Goal: Communication & Community: Share content

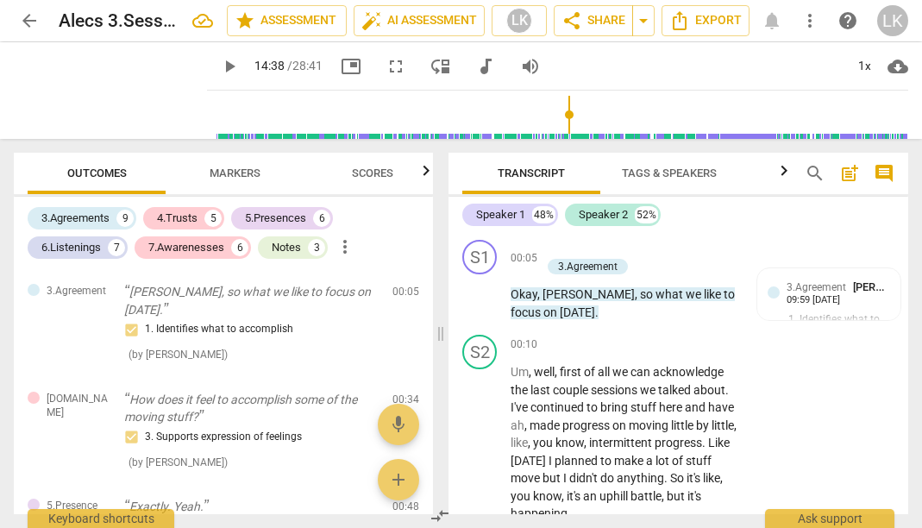
scroll to position [10748, 0]
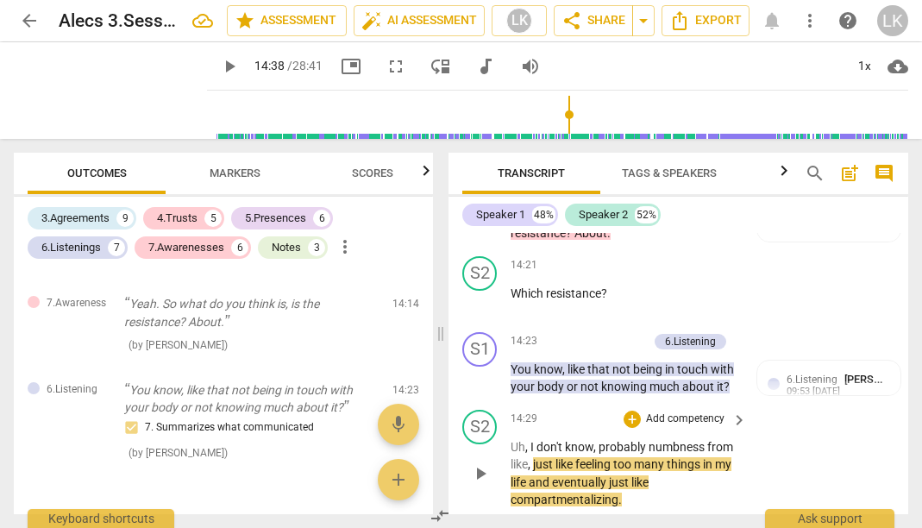
click at [481, 463] on span "play_arrow" at bounding box center [480, 473] width 21 height 21
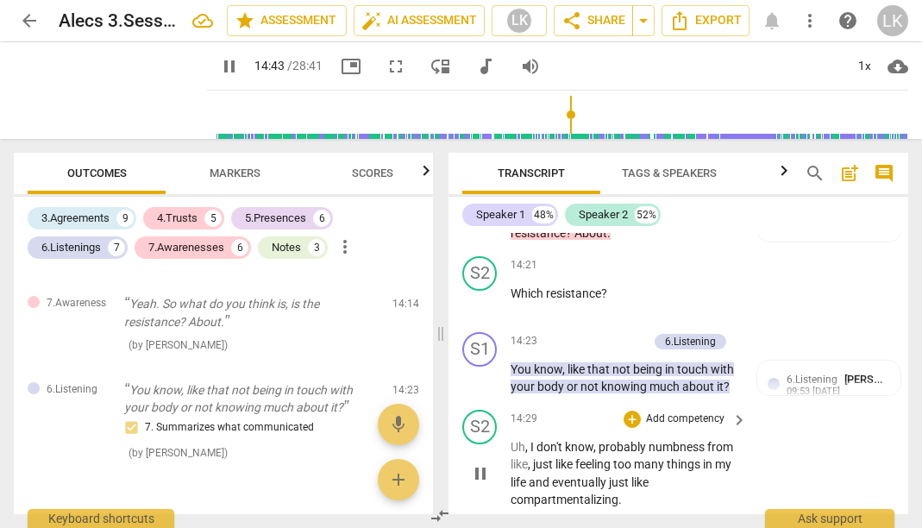
click at [491, 463] on span "pause" at bounding box center [480, 473] width 21 height 21
click at [479, 463] on span "play_arrow" at bounding box center [480, 473] width 21 height 21
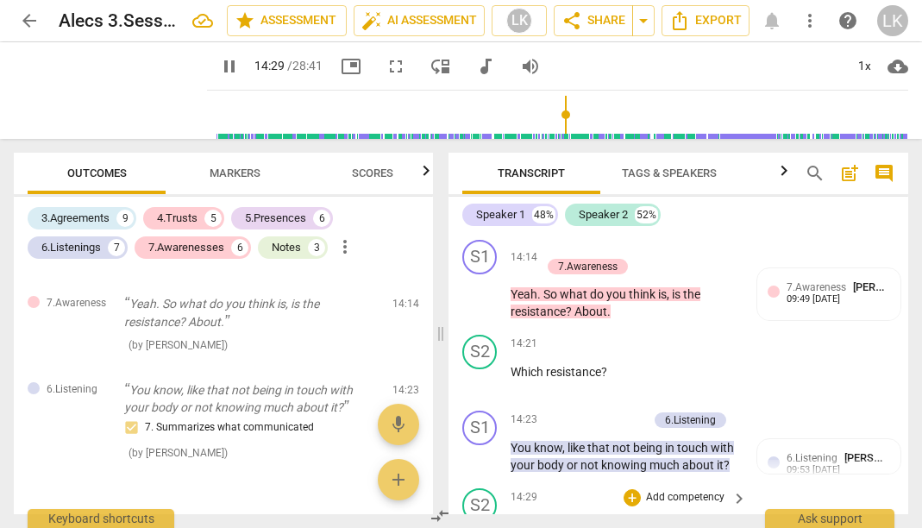
scroll to position [10667, 0]
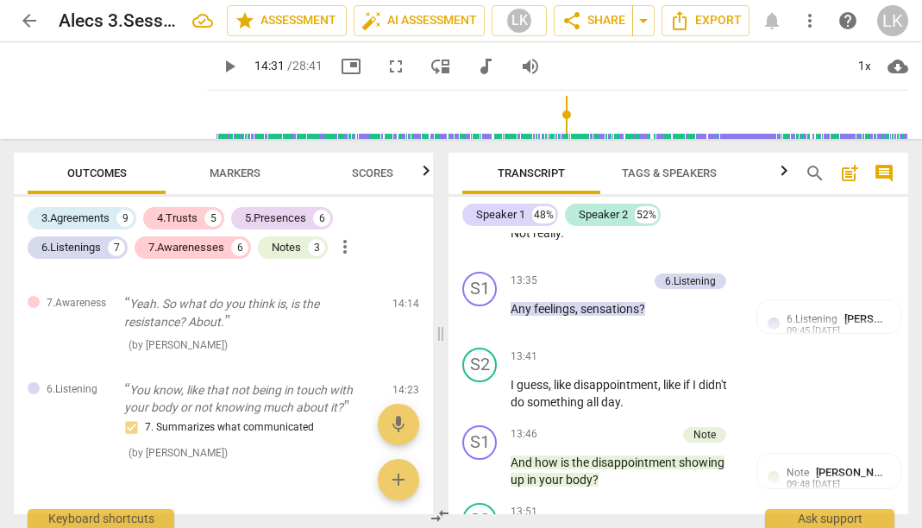
scroll to position [10083, 0]
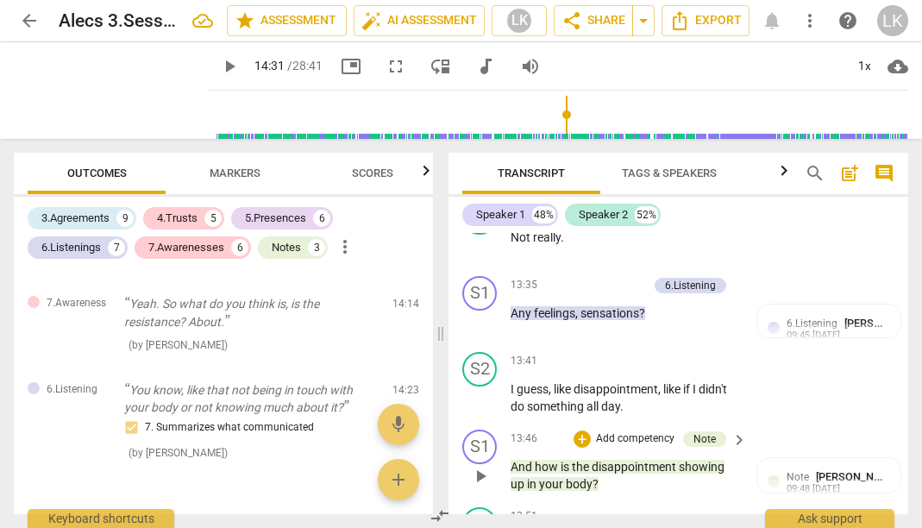
click at [478, 466] on span "play_arrow" at bounding box center [480, 476] width 21 height 21
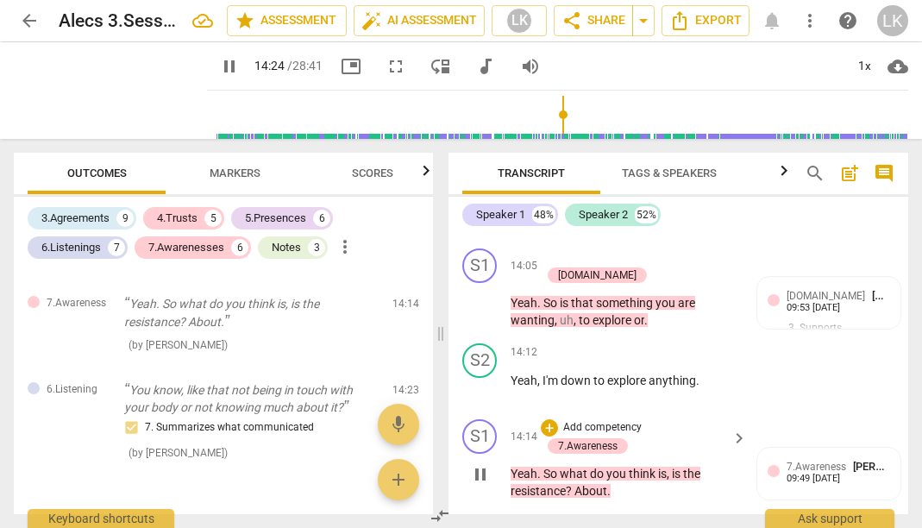
scroll to position [10464, 0]
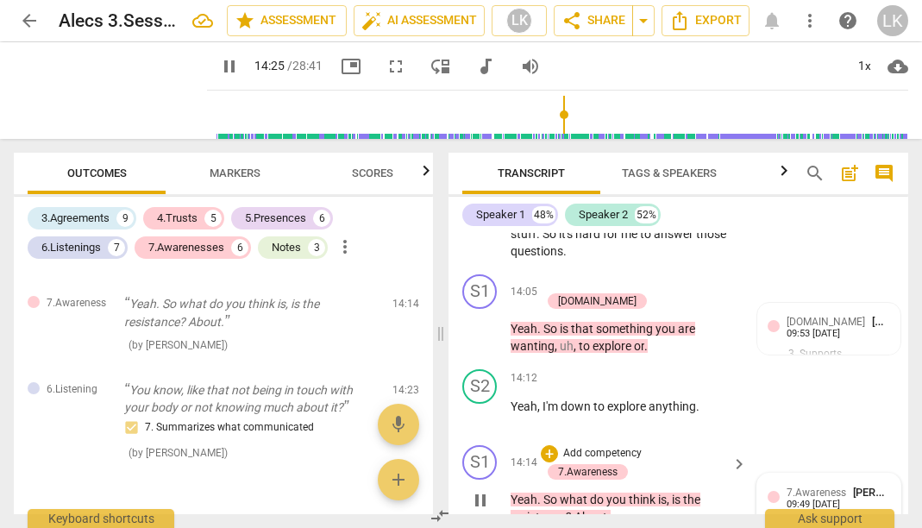
click at [811, 486] on span "7.Awareness" at bounding box center [816, 492] width 60 height 12
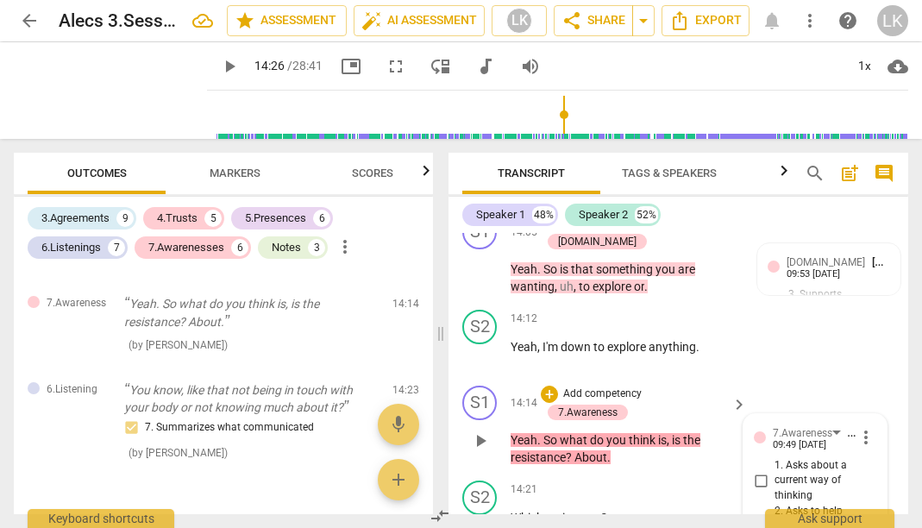
scroll to position [10514, 0]
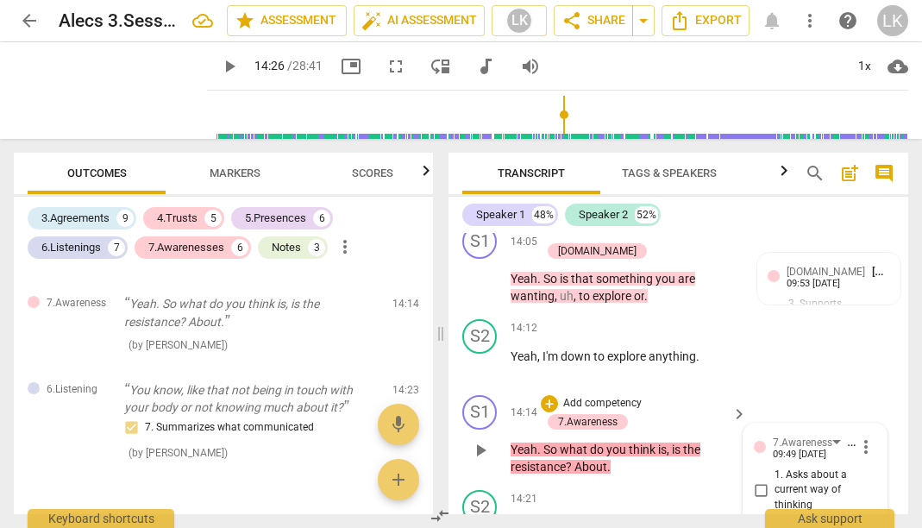
click at [681, 441] on p "Yeah . So what do you think is , is the resistance ? About ." at bounding box center [625, 458] width 228 height 35
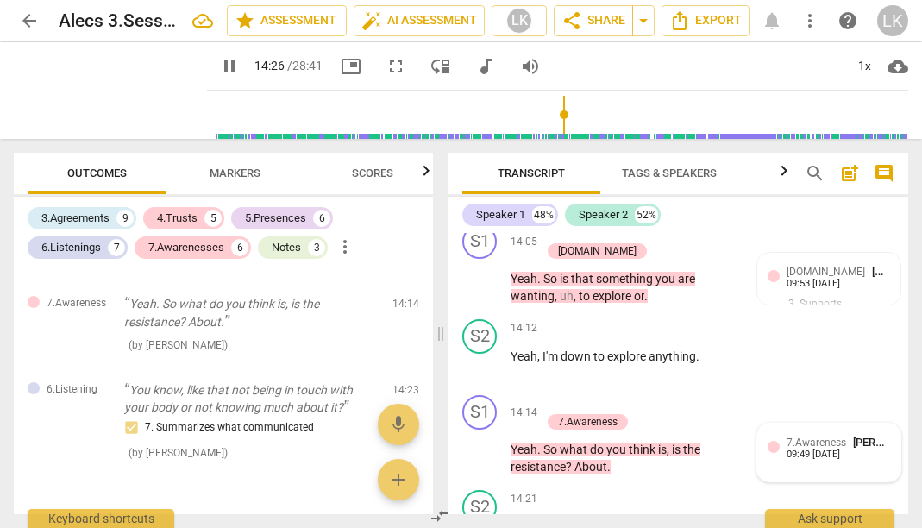
click at [808, 423] on div "7.Awareness [PERSON_NAME] 09:49 [DATE]" at bounding box center [828, 452] width 143 height 58
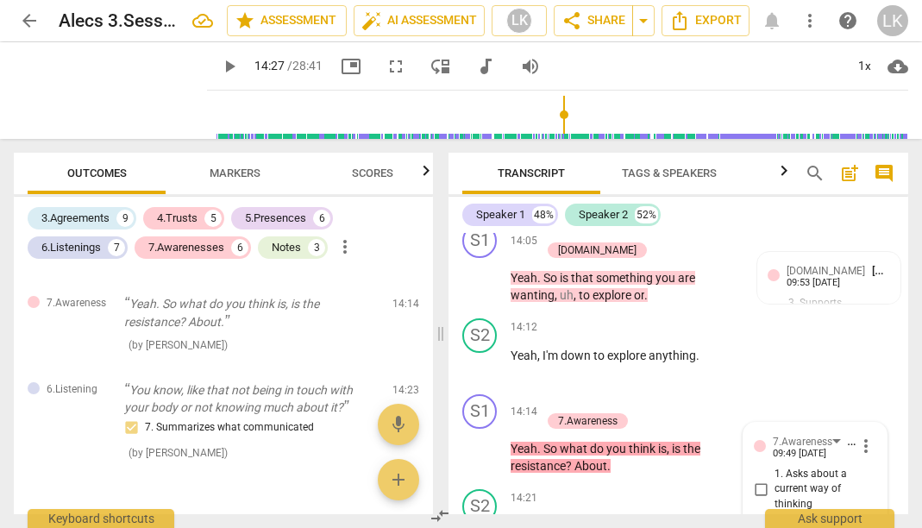
scroll to position [10512, 0]
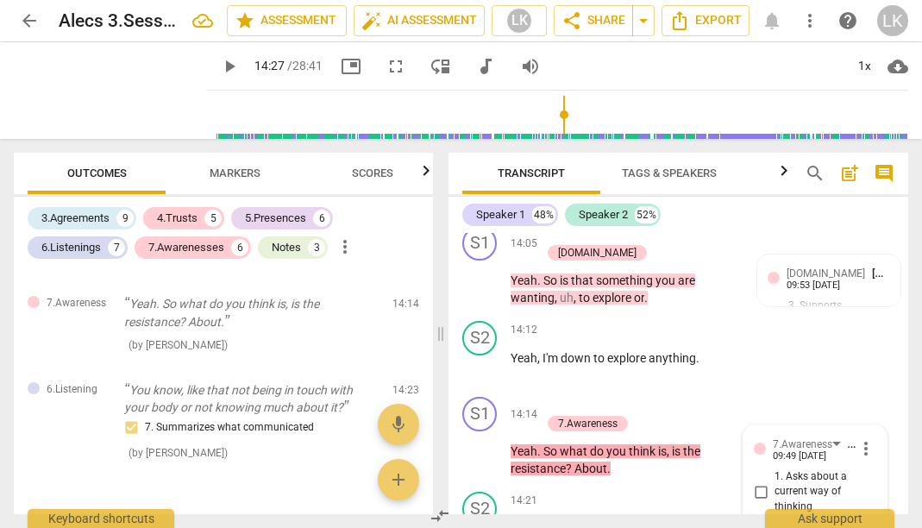
click at [485, 442] on span "play_arrow" at bounding box center [480, 452] width 21 height 21
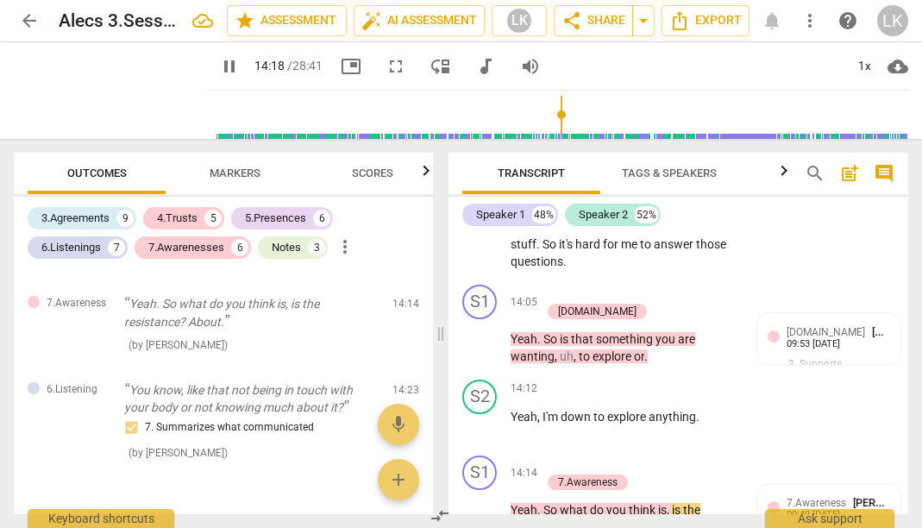
scroll to position [10442, 0]
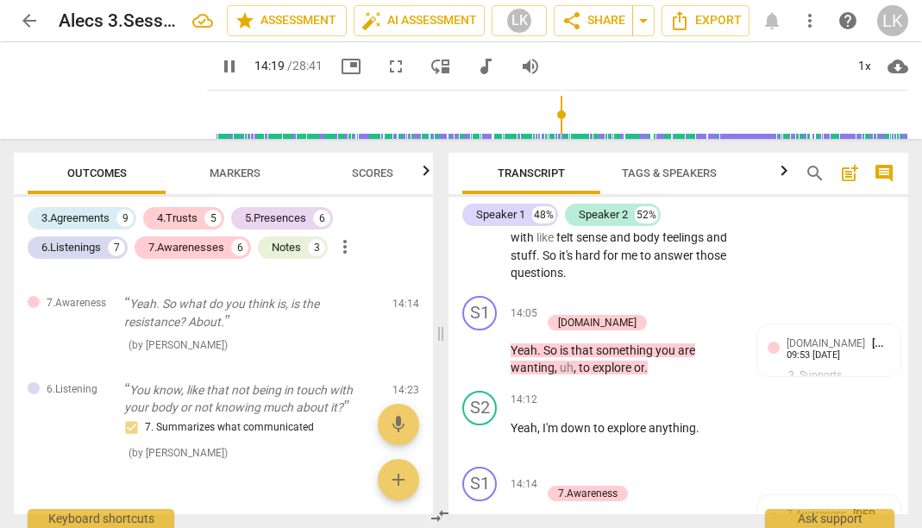
click at [478, 511] on span "pause" at bounding box center [480, 521] width 21 height 21
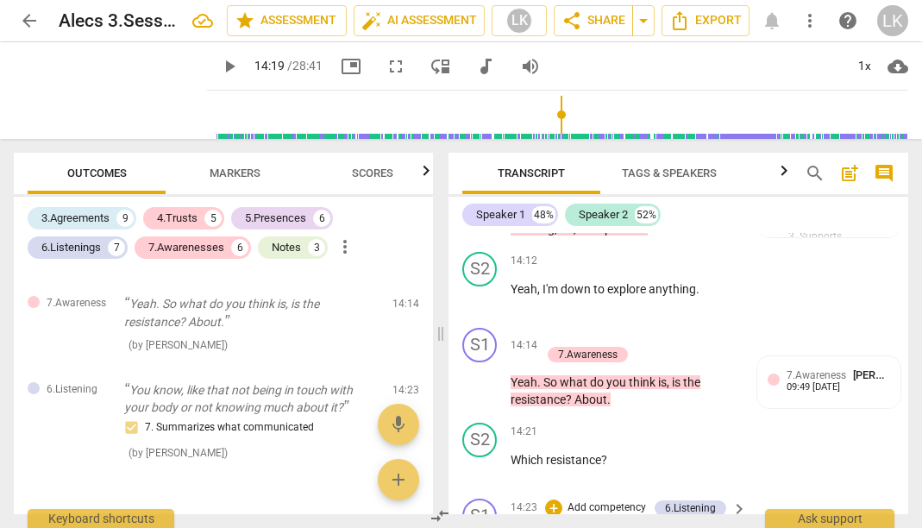
scroll to position [10588, 0]
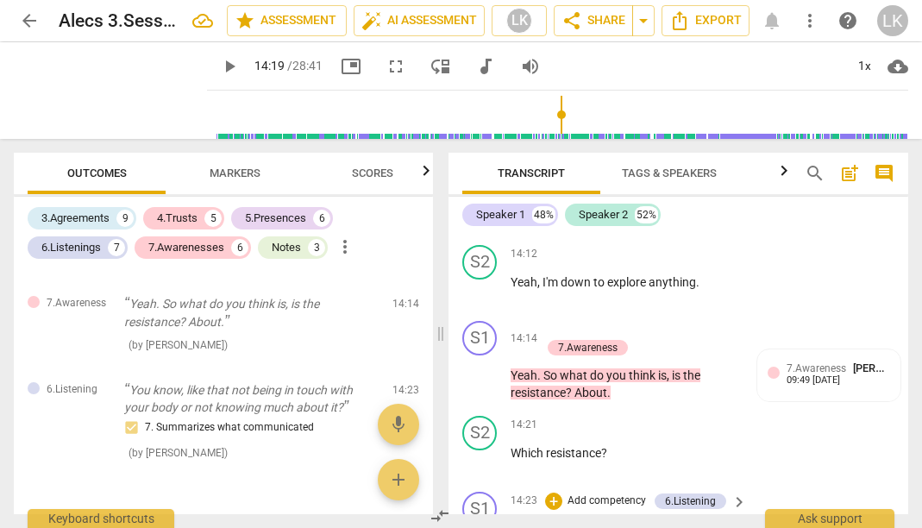
click at [479, 527] on span "play_arrow" at bounding box center [480, 538] width 21 height 21
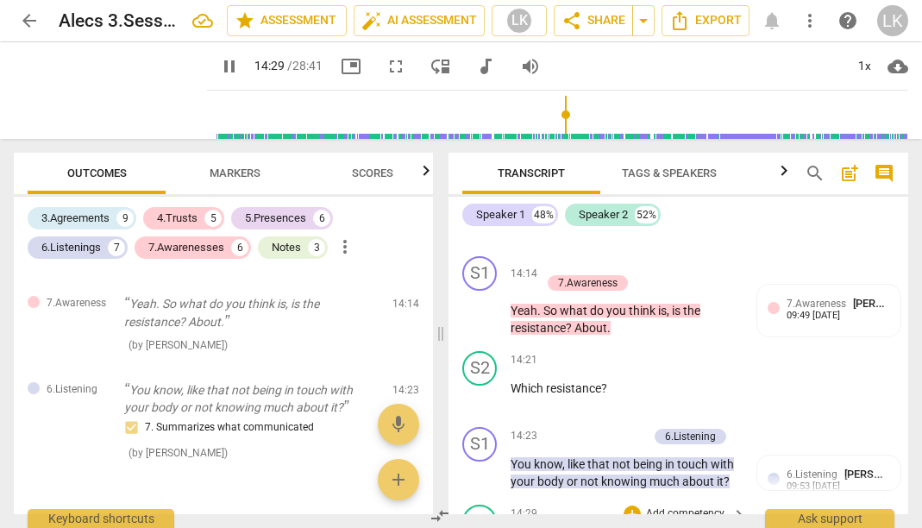
scroll to position [10655, 0]
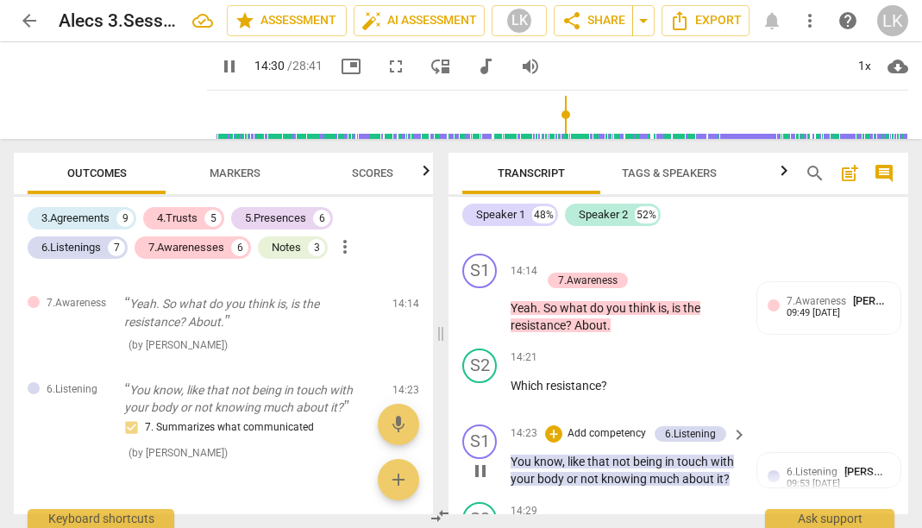
click at [484, 461] on span "pause" at bounding box center [480, 471] width 21 height 21
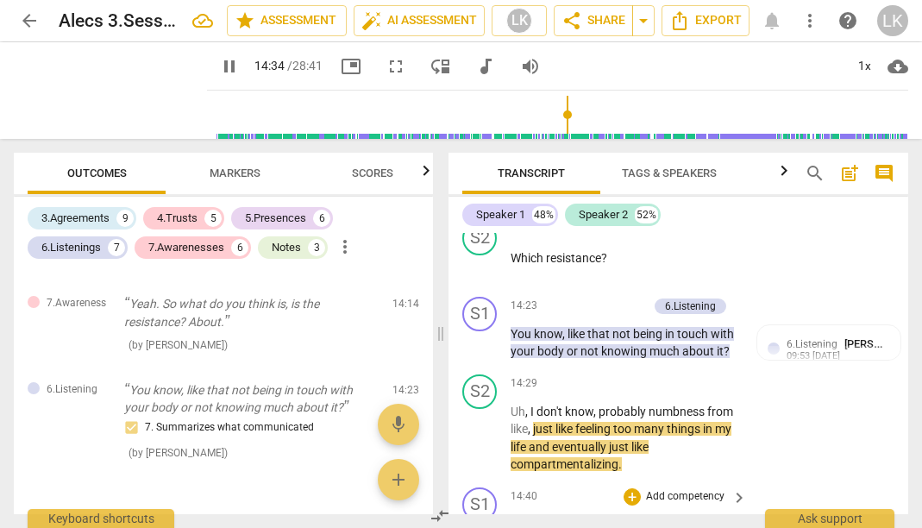
scroll to position [10782, 0]
click at [487, 523] on span "pause" at bounding box center [480, 533] width 21 height 21
type input "879"
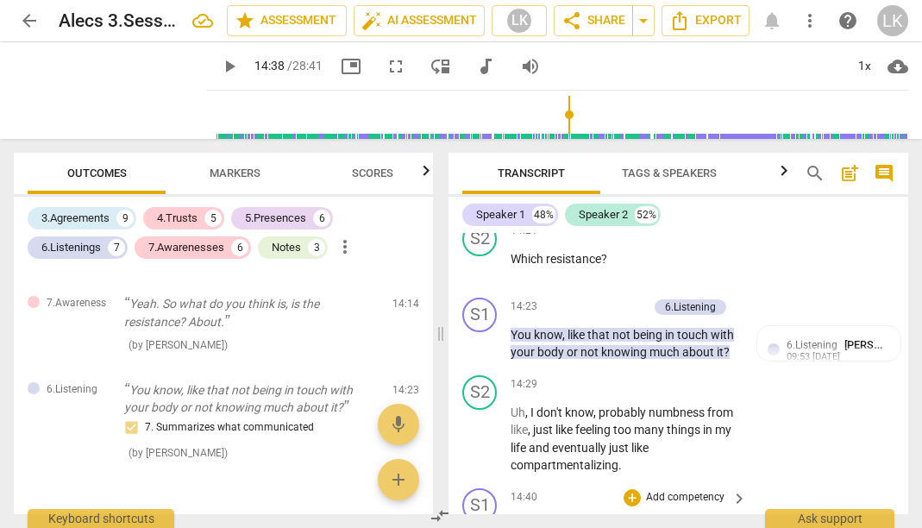
click at [729, 488] on span "keyboard_arrow_right" at bounding box center [739, 498] width 21 height 21
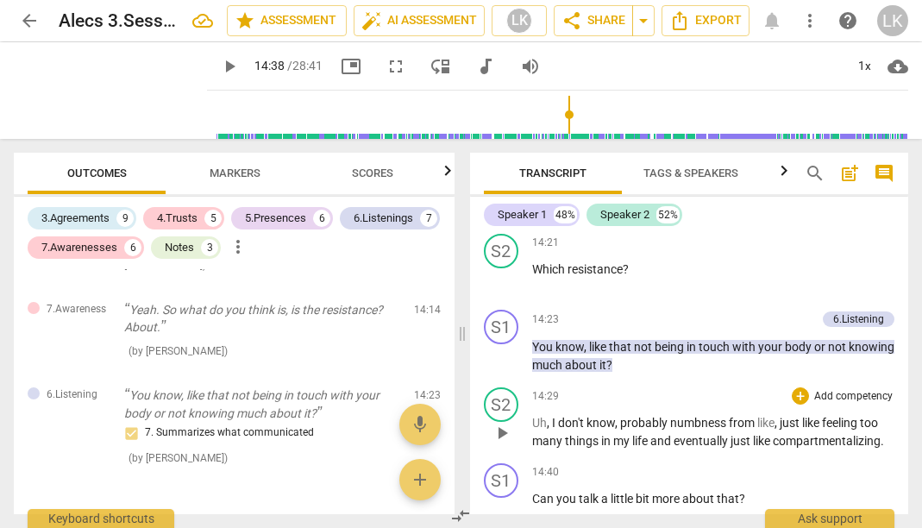
scroll to position [9138, 0]
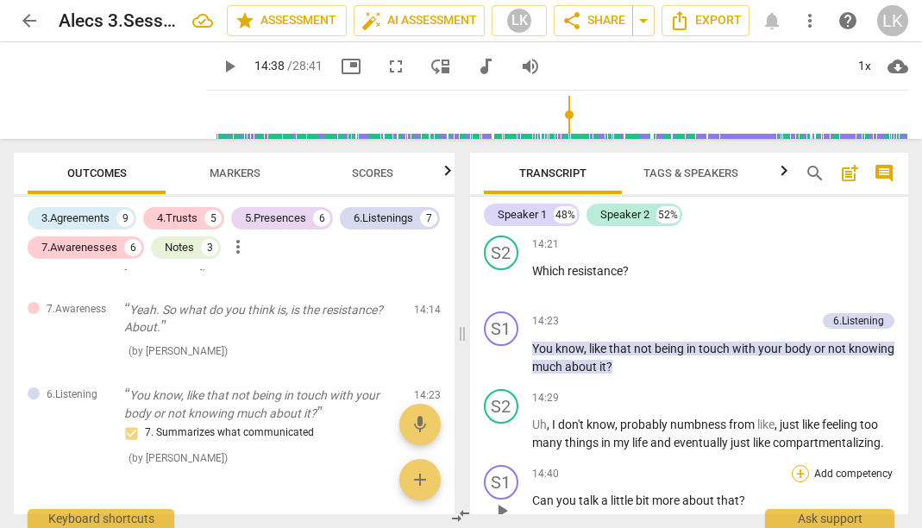
click at [796, 465] on div "+" at bounding box center [800, 473] width 17 height 17
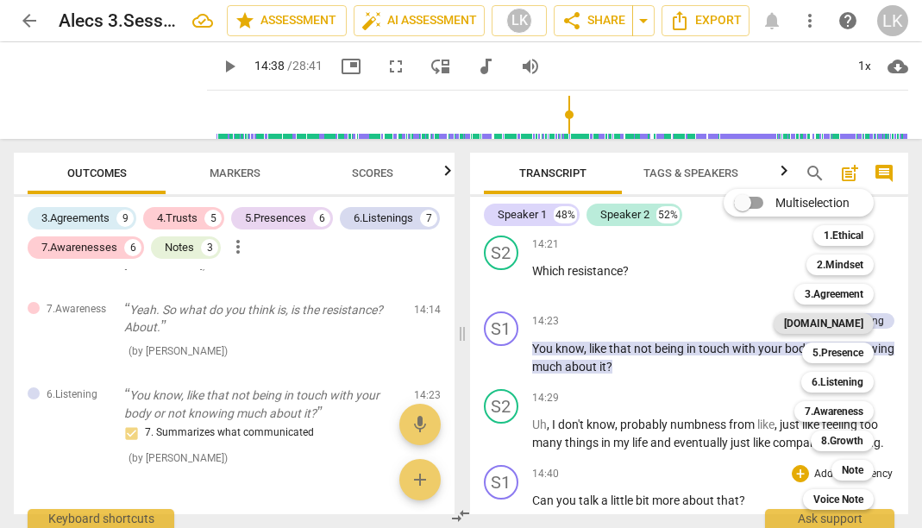
click at [839, 323] on b "[DOMAIN_NAME]" at bounding box center [823, 323] width 79 height 21
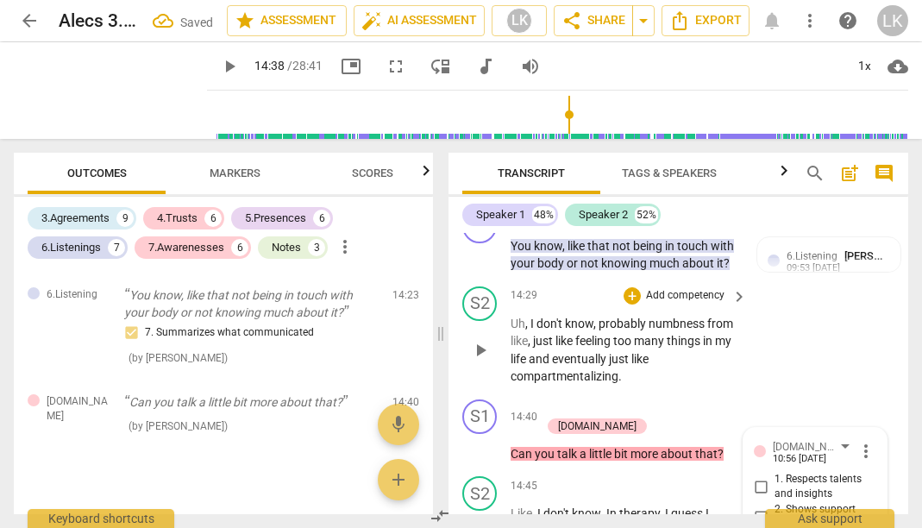
scroll to position [10875, 0]
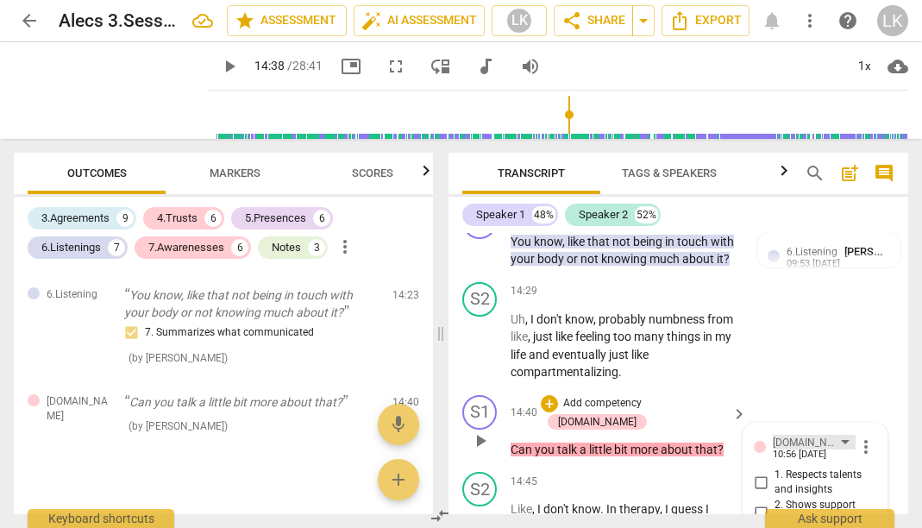
click at [805, 435] on div "[DOMAIN_NAME]" at bounding box center [814, 442] width 83 height 15
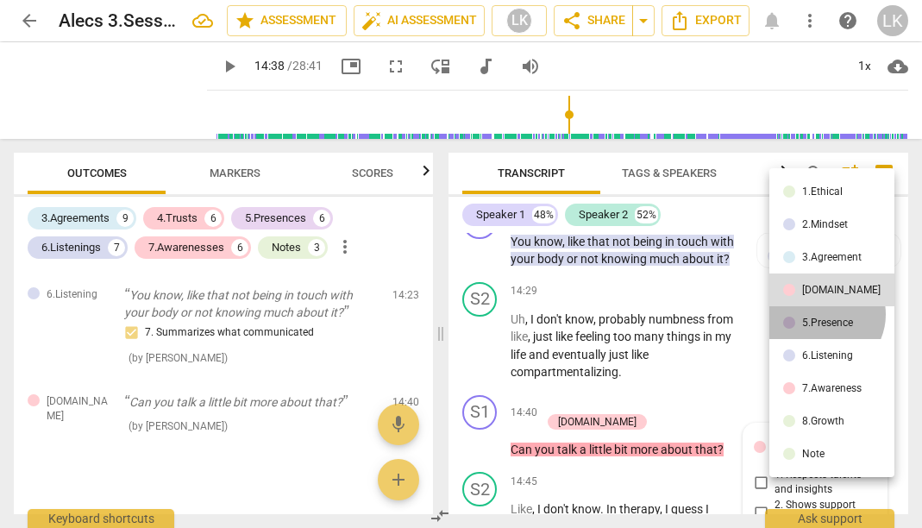
click at [824, 314] on li "5.Presence" at bounding box center [831, 322] width 125 height 33
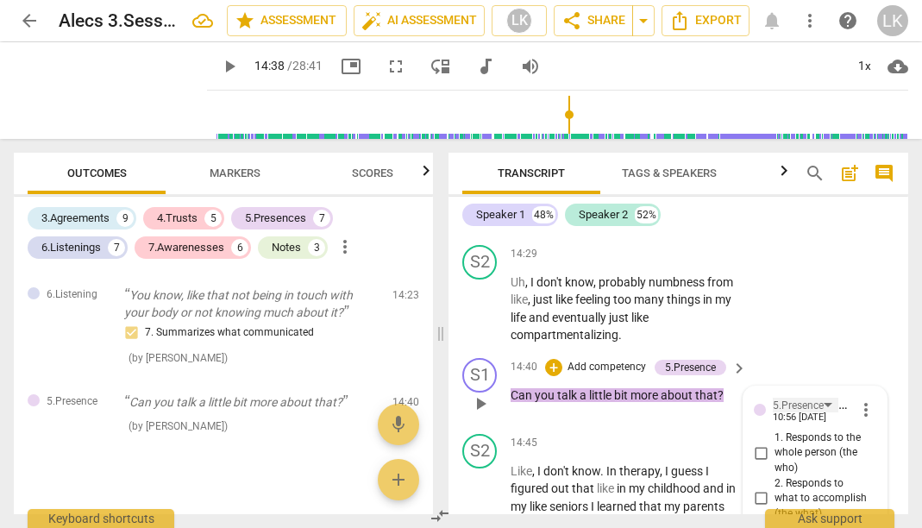
scroll to position [10911, 0]
checkbox input "true"
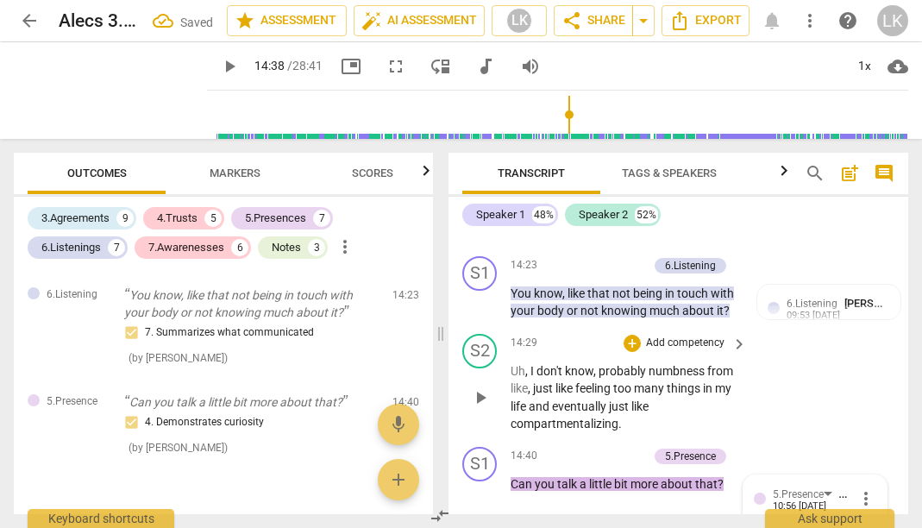
click at [798, 327] on div "S2 play_arrow pause 14:29 + Add competency keyboard_arrow_right Uh , I don't kn…" at bounding box center [678, 383] width 460 height 113
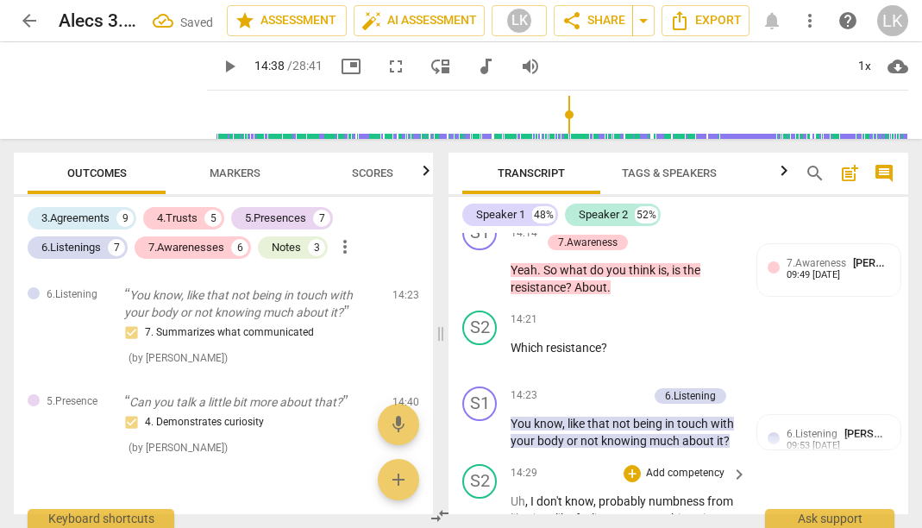
scroll to position [10683, 0]
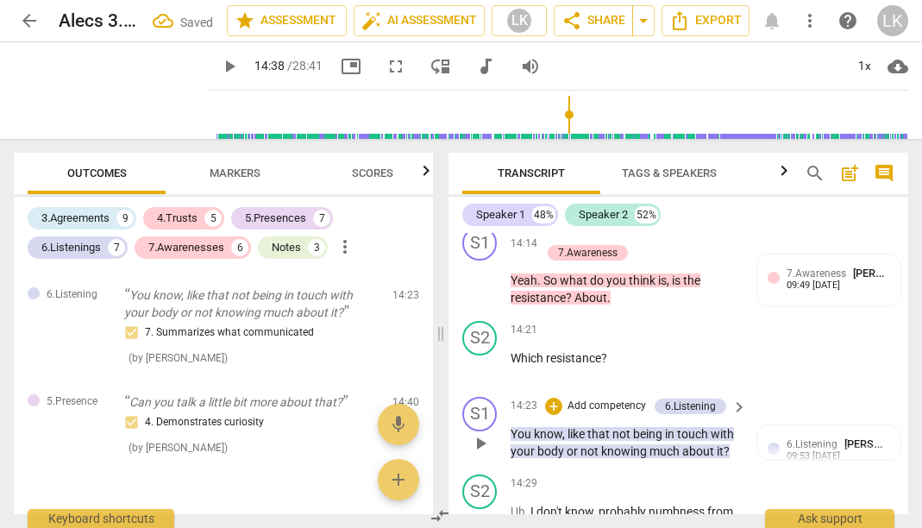
click at [486, 433] on span "play_arrow" at bounding box center [480, 443] width 21 height 21
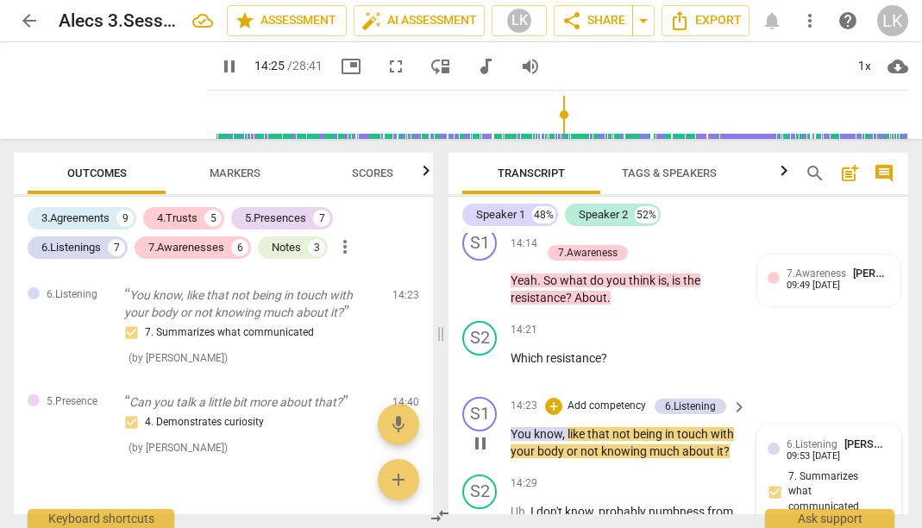
click at [816, 435] on div "6.Listening [PERSON_NAME] 09:53 [DATE] 7. Summarizes what communicated" at bounding box center [829, 479] width 122 height 88
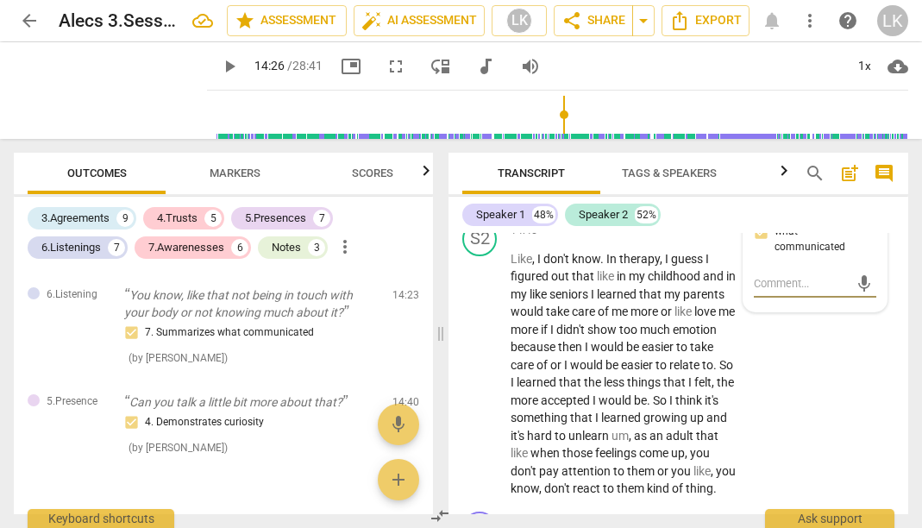
scroll to position [11149, 0]
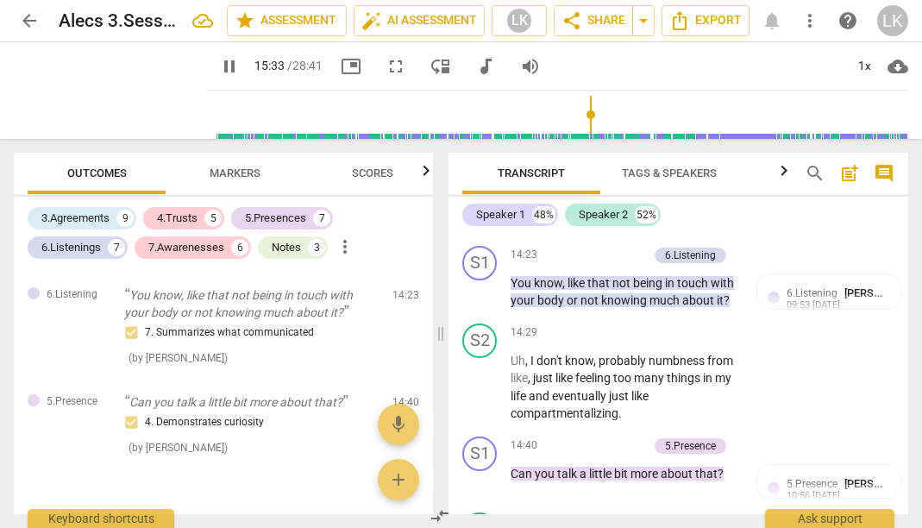
scroll to position [10834, 0]
click at [487, 472] on span "pause" at bounding box center [480, 482] width 21 height 21
click at [486, 472] on span "play_arrow" at bounding box center [480, 482] width 21 height 21
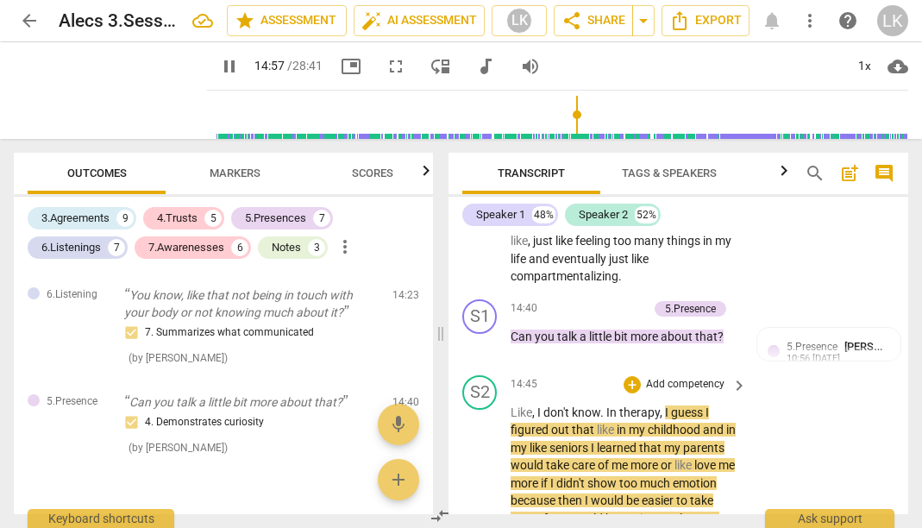
scroll to position [10974, 0]
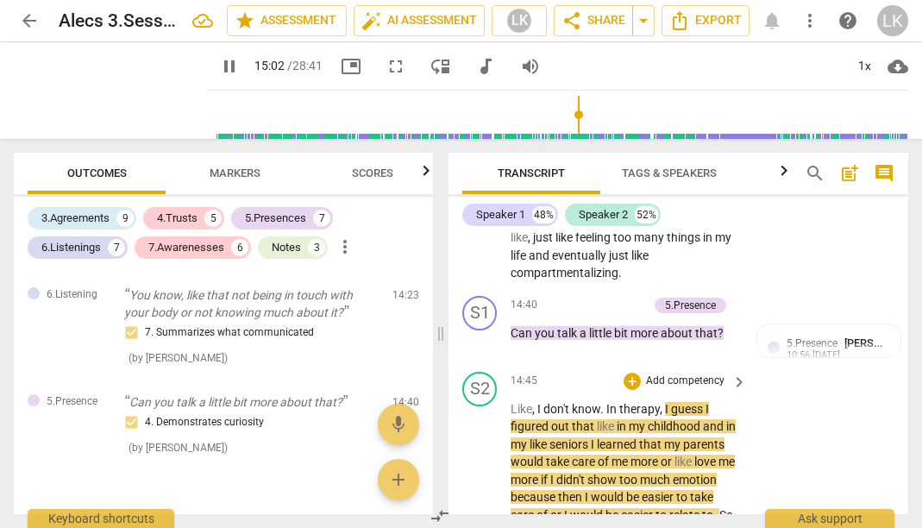
click at [478, 514] on span "pause" at bounding box center [480, 524] width 21 height 21
click at [478, 514] on span "play_arrow" at bounding box center [480, 524] width 21 height 21
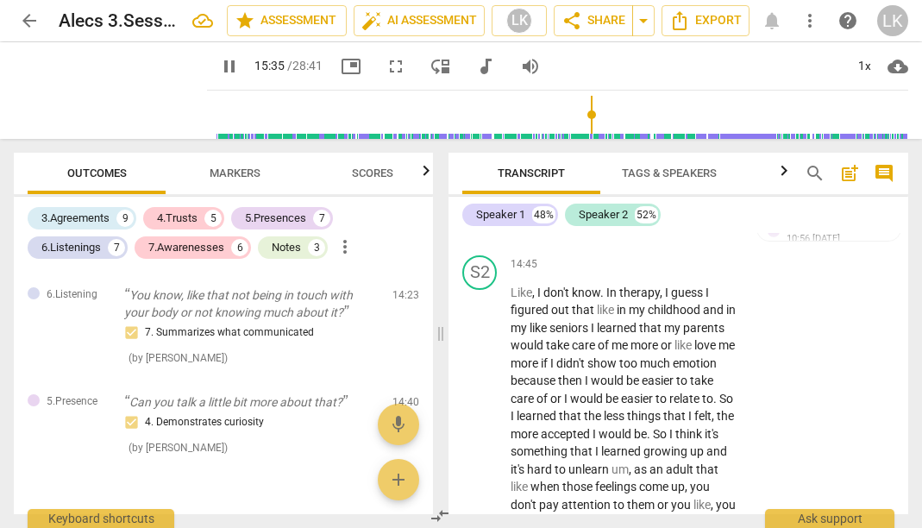
scroll to position [11093, 0]
type input "938"
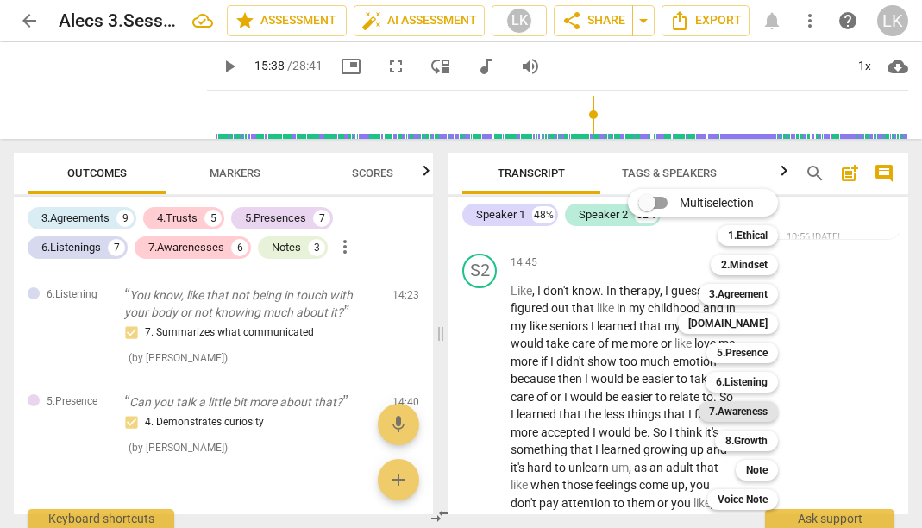
click at [756, 417] on b "7.Awareness" at bounding box center [738, 411] width 59 height 21
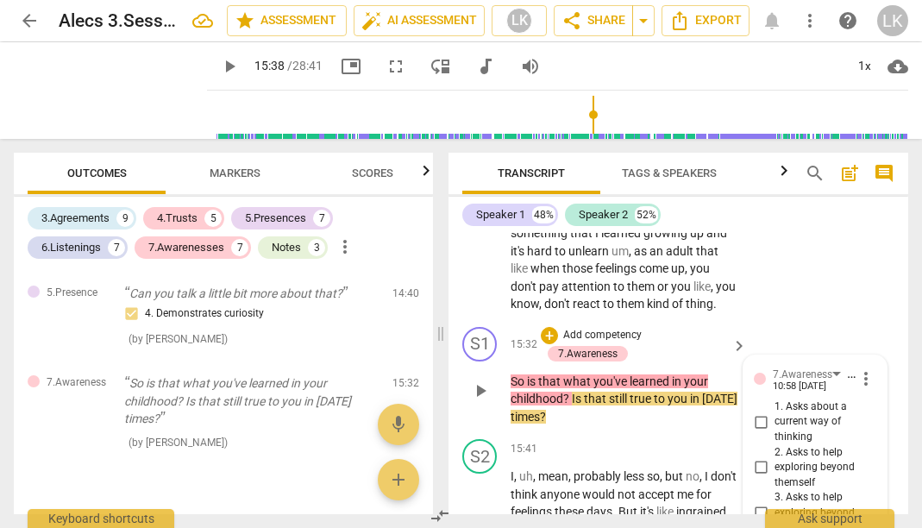
scroll to position [11304, 0]
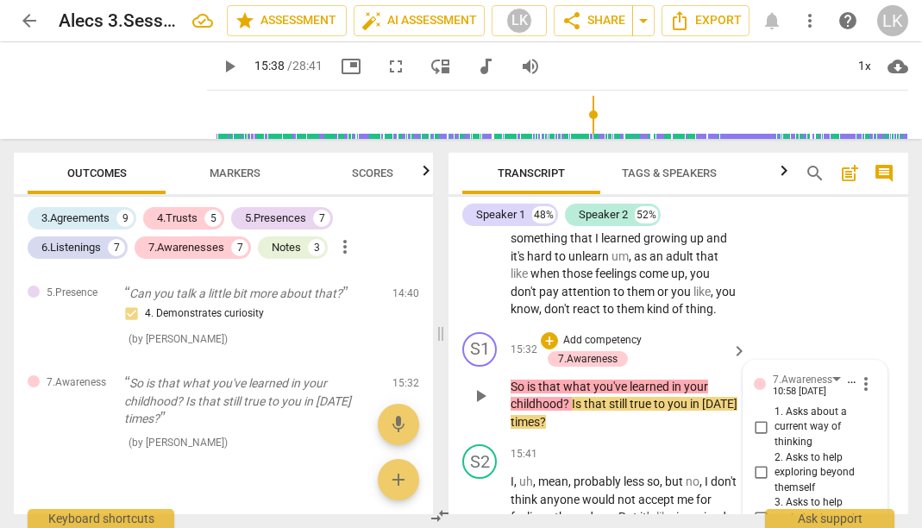
click at [759, 417] on input "1. Asks about a current way of thinking" at bounding box center [761, 427] width 28 height 21
checkbox input "true"
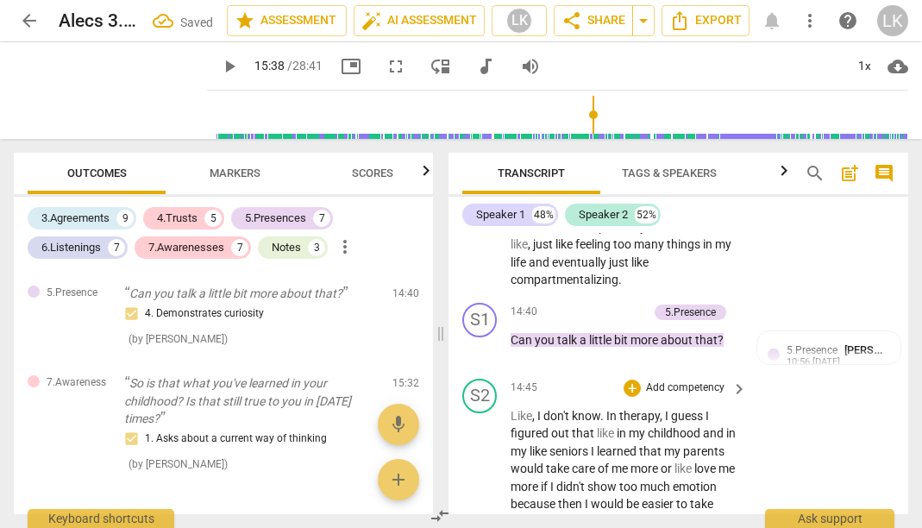
scroll to position [10946, 0]
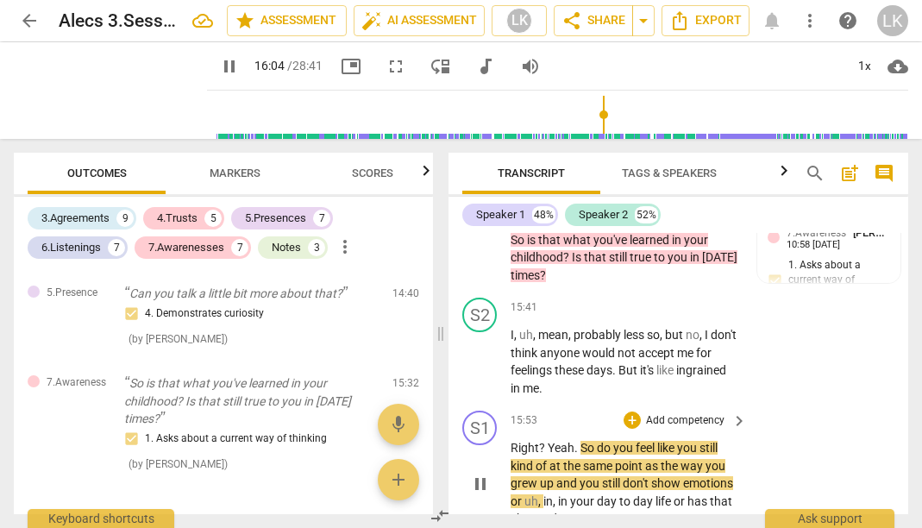
scroll to position [11456, 0]
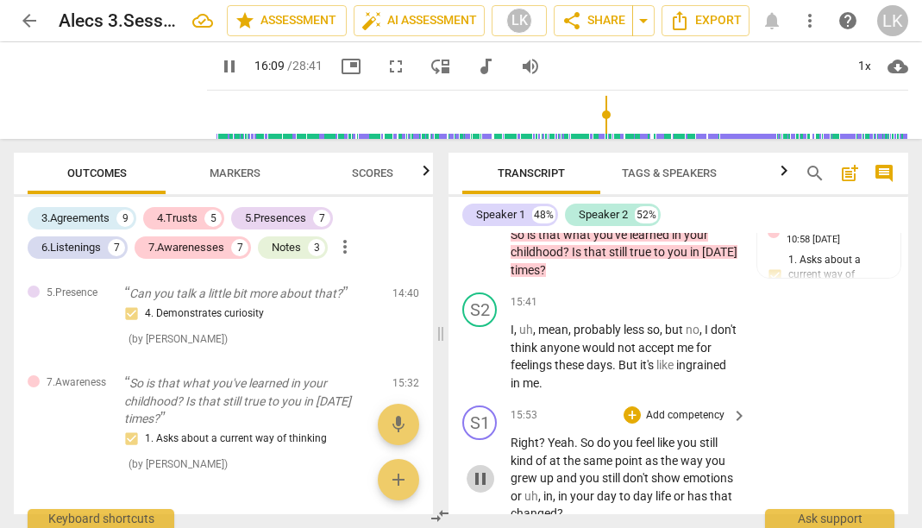
click at [479, 468] on span "pause" at bounding box center [480, 478] width 21 height 21
type input "970"
click at [690, 408] on p "Add competency" at bounding box center [685, 416] width 82 height 16
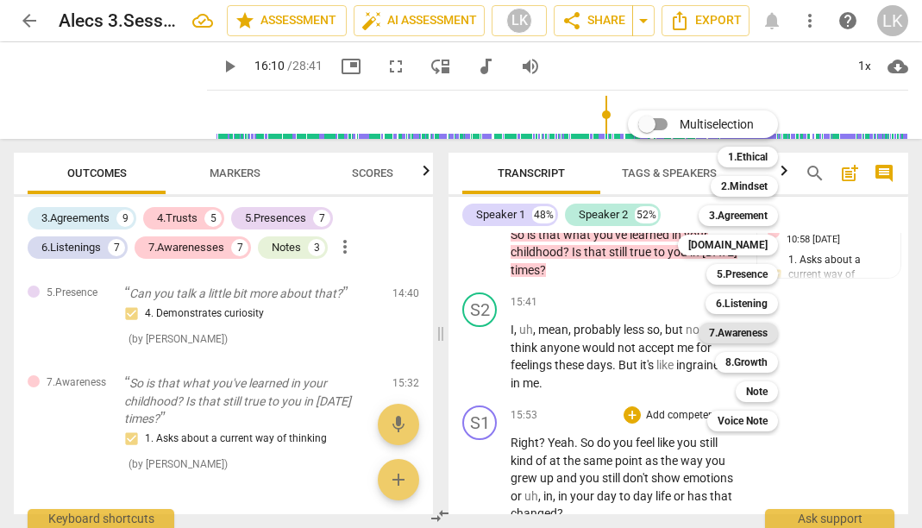
click at [759, 331] on b "7.Awareness" at bounding box center [738, 333] width 59 height 21
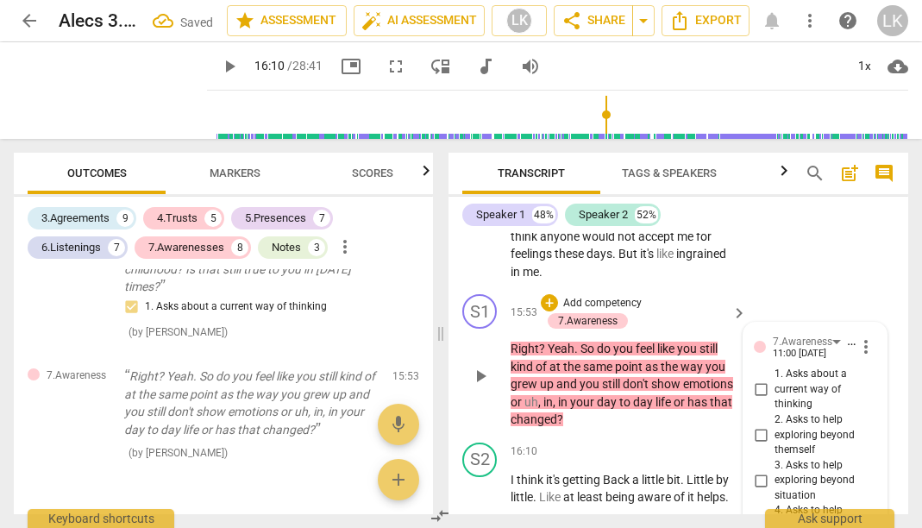
scroll to position [11566, 0]
click at [805, 413] on span "2. Asks to help exploring beyond themself" at bounding box center [821, 436] width 95 height 46
click at [774, 425] on input "2. Asks to help exploring beyond themself" at bounding box center [761, 435] width 28 height 21
checkbox input "true"
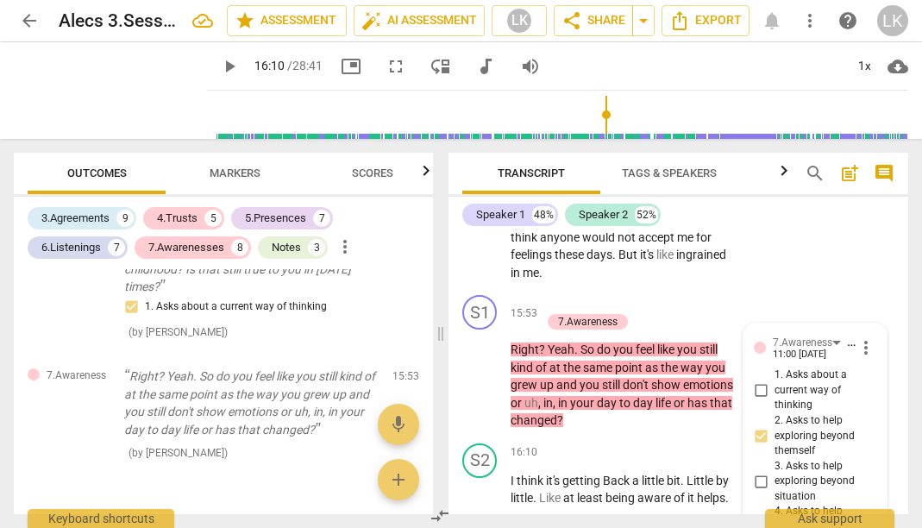
scroll to position [11581, 0]
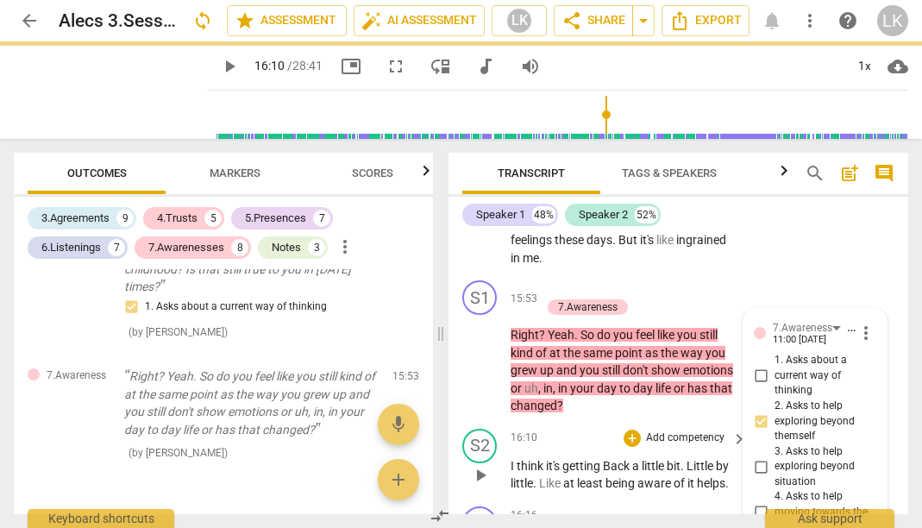
click at [479, 465] on span "play_arrow" at bounding box center [480, 475] width 21 height 21
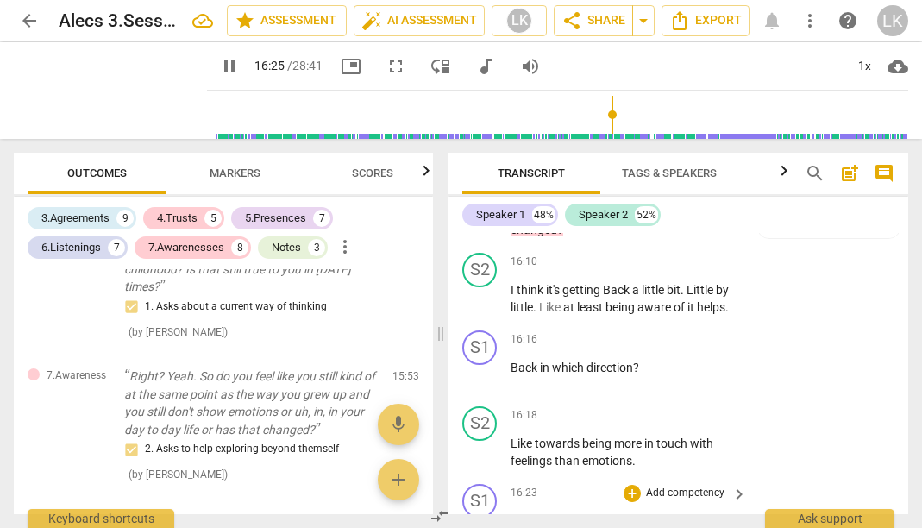
scroll to position [11759, 0]
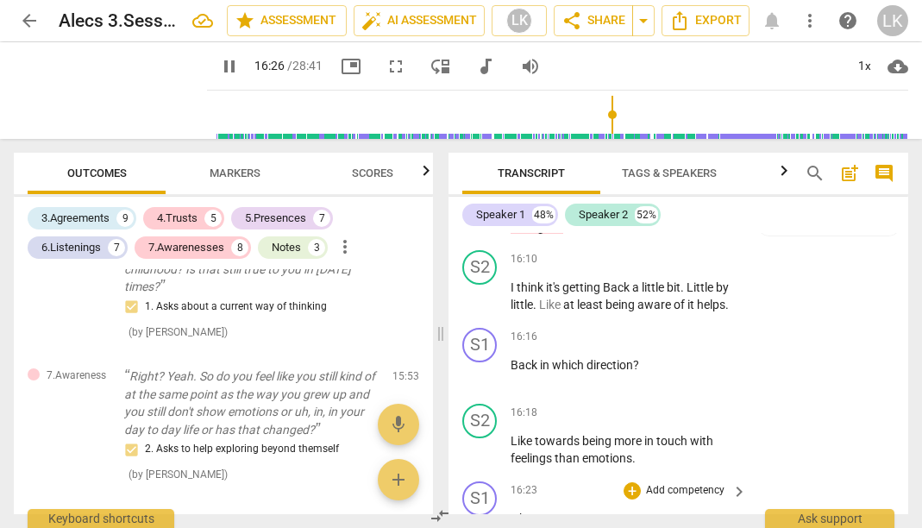
click at [485, 517] on span "pause" at bounding box center [480, 527] width 21 height 21
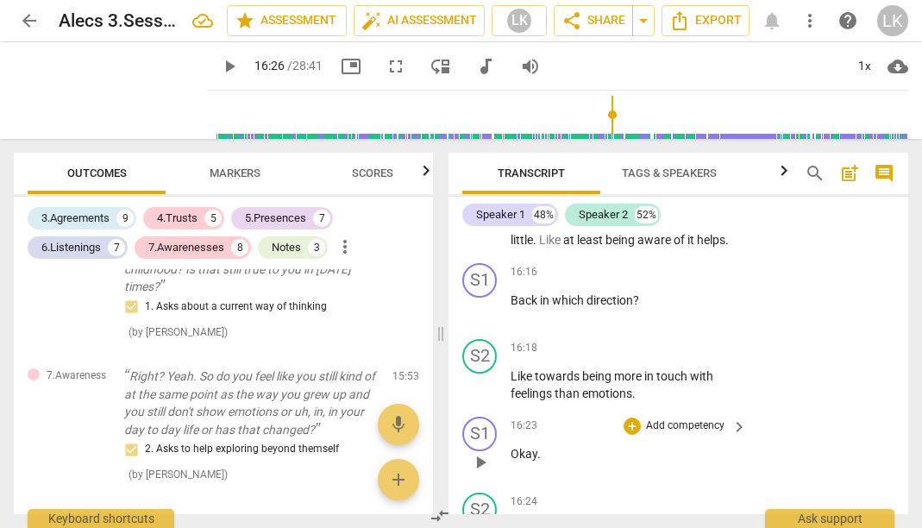
scroll to position [11844, 0]
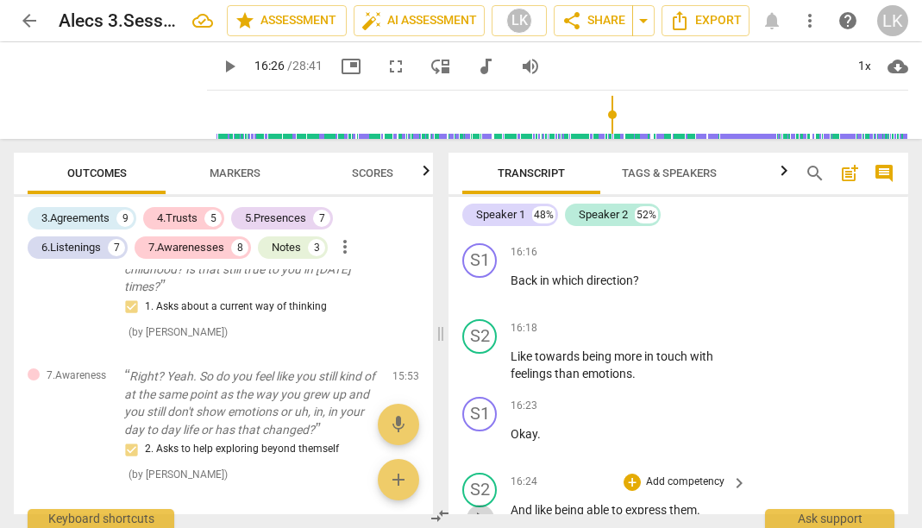
click at [475, 508] on span "play_arrow" at bounding box center [480, 518] width 21 height 21
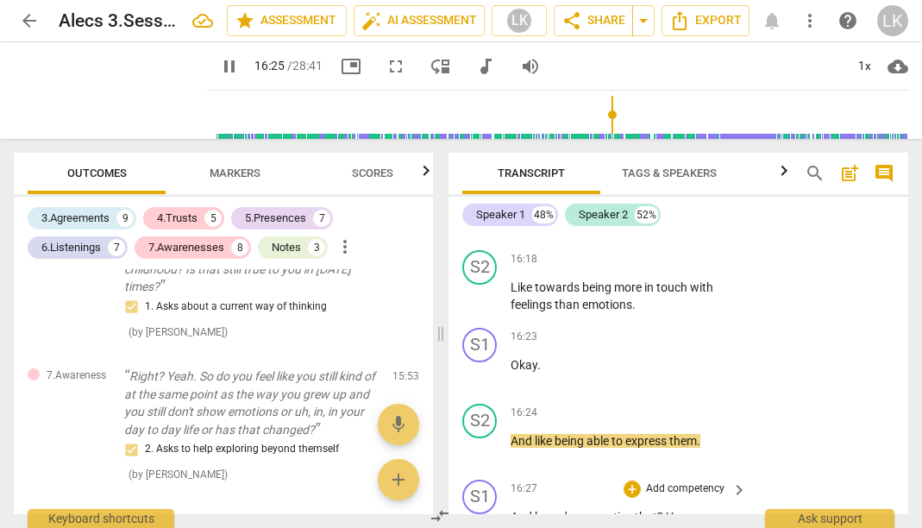
scroll to position [11920, 0]
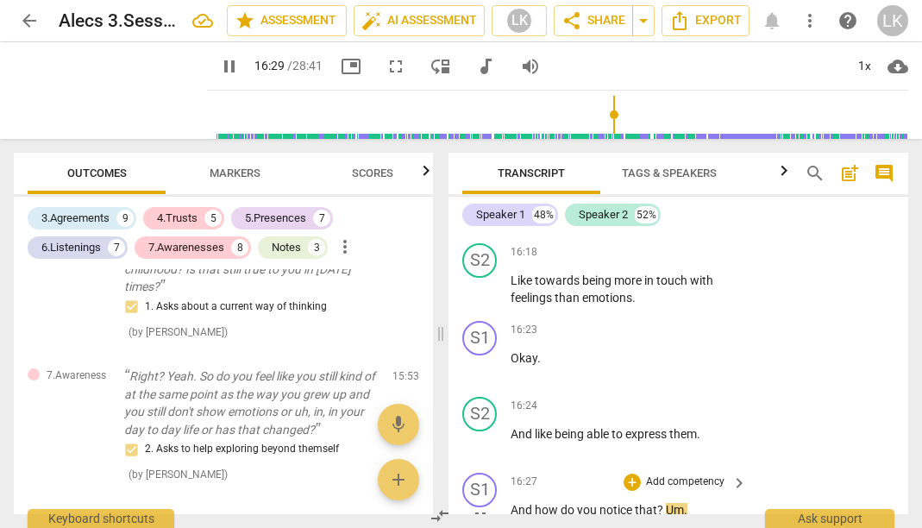
click at [484, 508] on span "pause" at bounding box center [480, 518] width 21 height 21
type input "989"
click at [710, 474] on p "Add competency" at bounding box center [685, 482] width 82 height 16
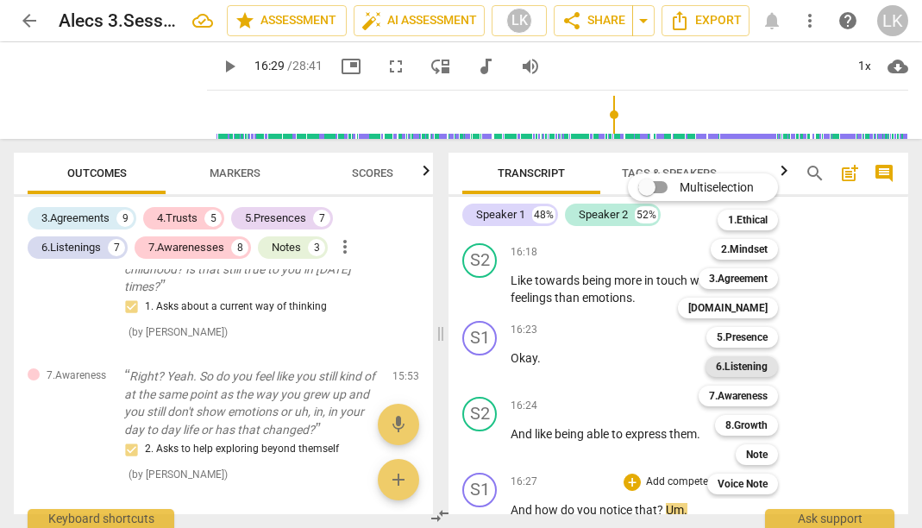
click at [750, 366] on b "6.Listening" at bounding box center [742, 366] width 52 height 21
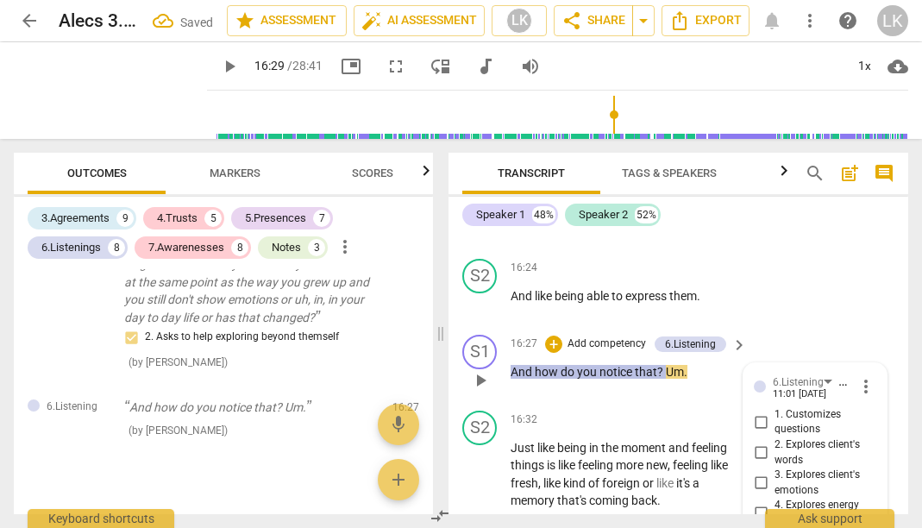
scroll to position [12056, 0]
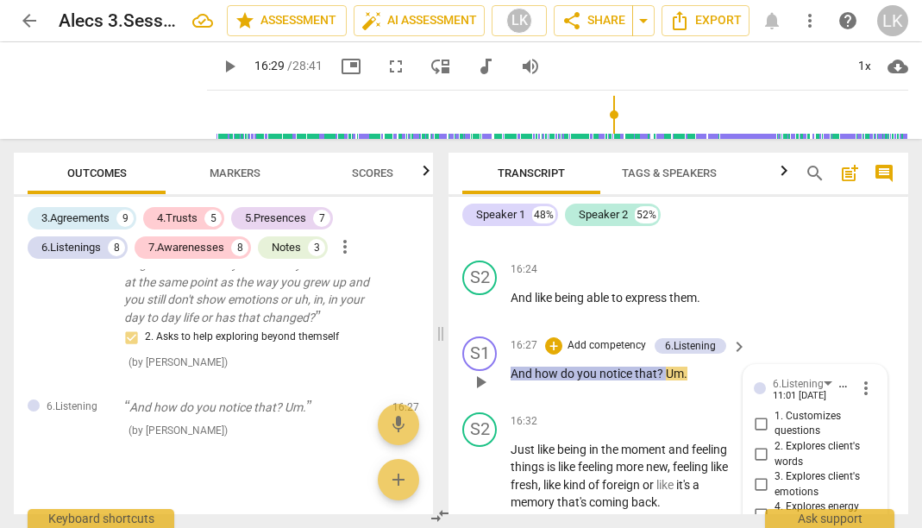
click at [760, 474] on input "3. Explores client's emotions" at bounding box center [761, 484] width 28 height 21
checkbox input "true"
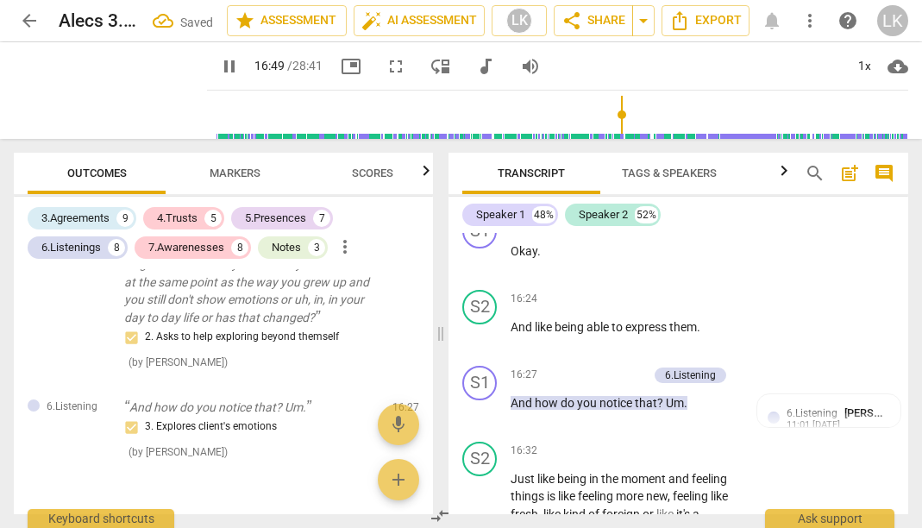
scroll to position [11987, 0]
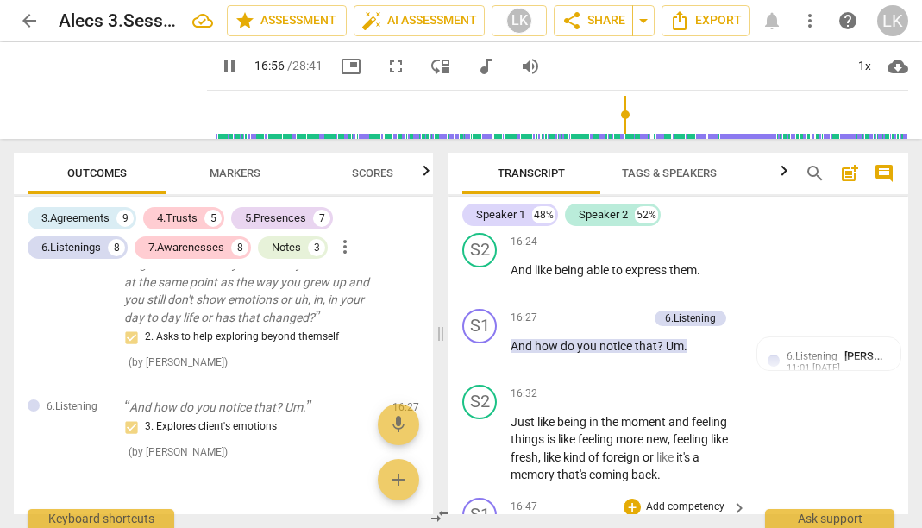
scroll to position [12108, 0]
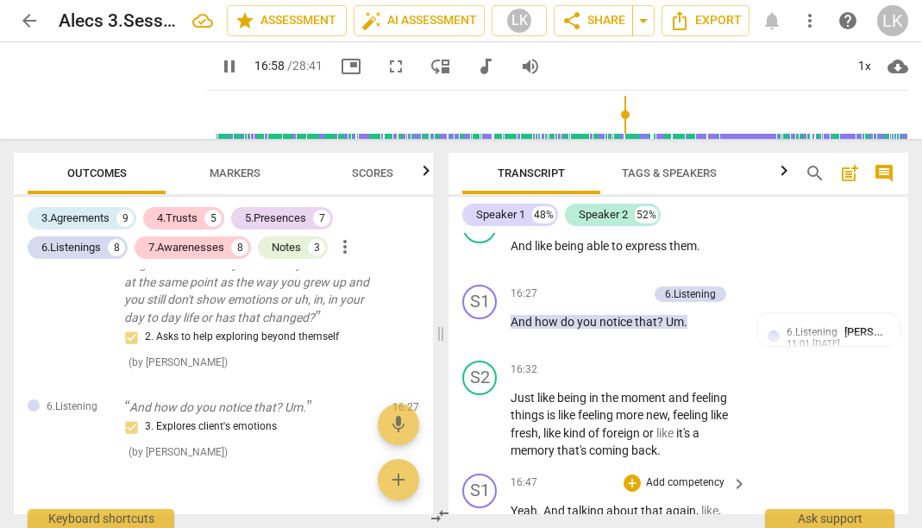
click at [482, 518] on span "pause" at bounding box center [480, 528] width 21 height 21
type input "1019"
click at [686, 475] on p "Add competency" at bounding box center [685, 483] width 82 height 16
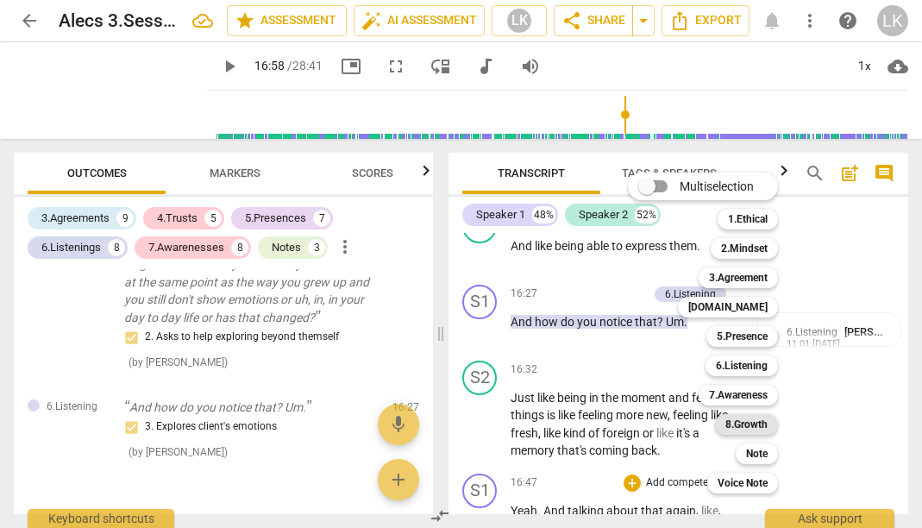
click at [732, 423] on b "8.Growth" at bounding box center [746, 424] width 42 height 21
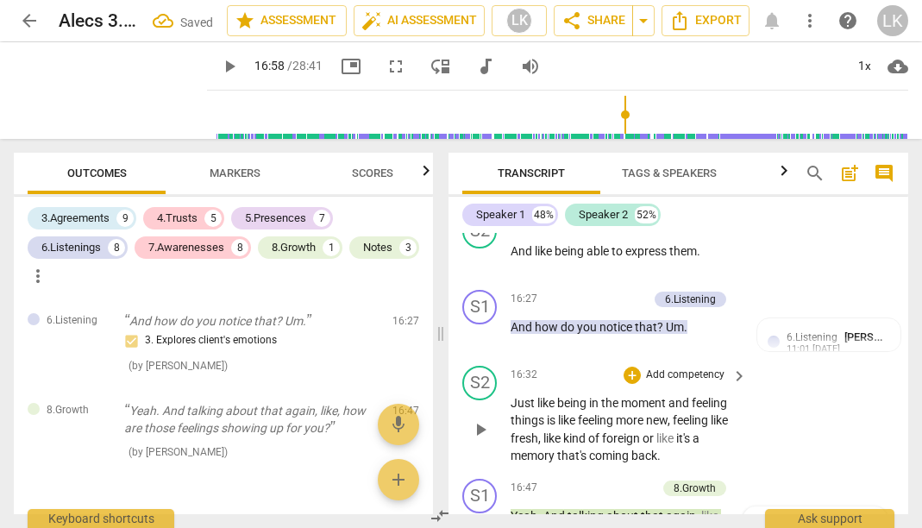
scroll to position [12085, 0]
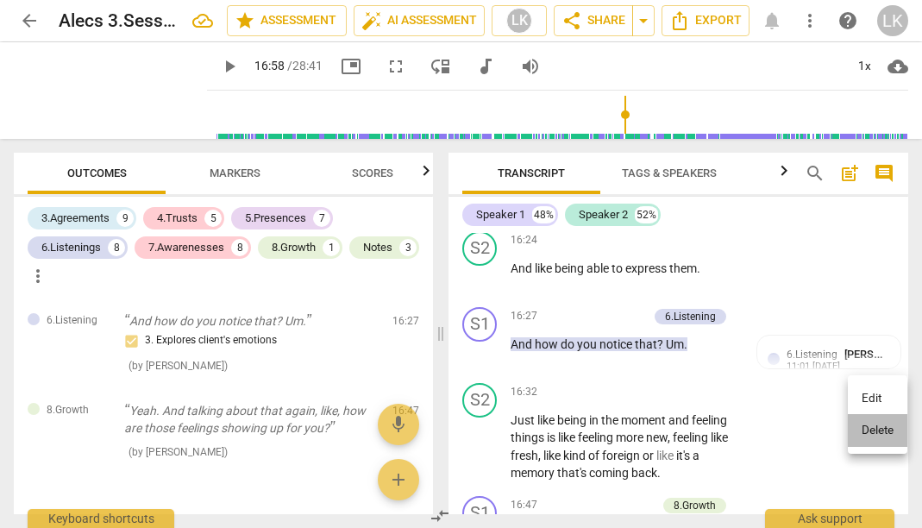
click at [865, 424] on li "Delete" at bounding box center [878, 430] width 60 height 33
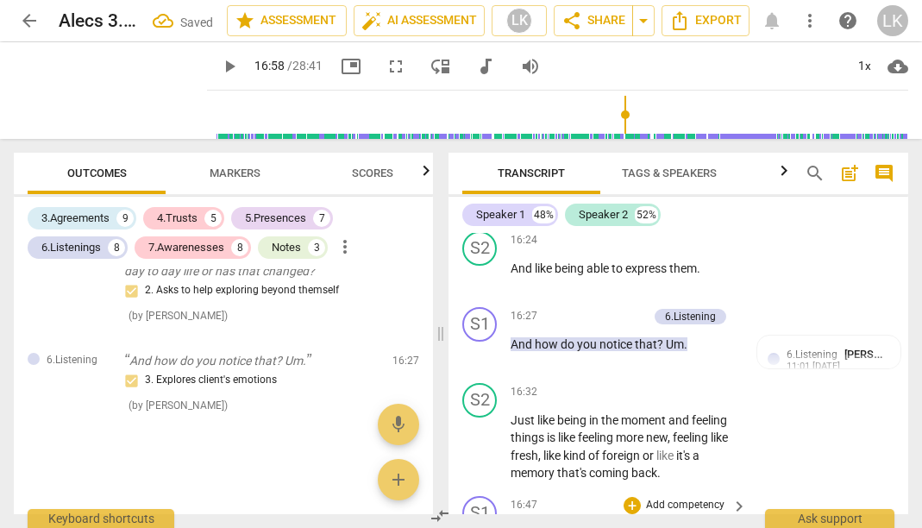
scroll to position [4312, 0]
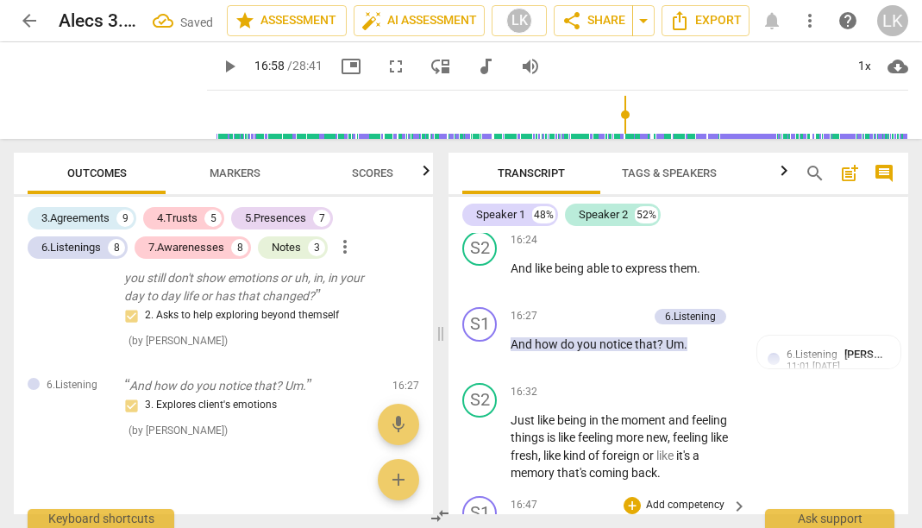
click at [708, 498] on p "Add competency" at bounding box center [685, 506] width 82 height 16
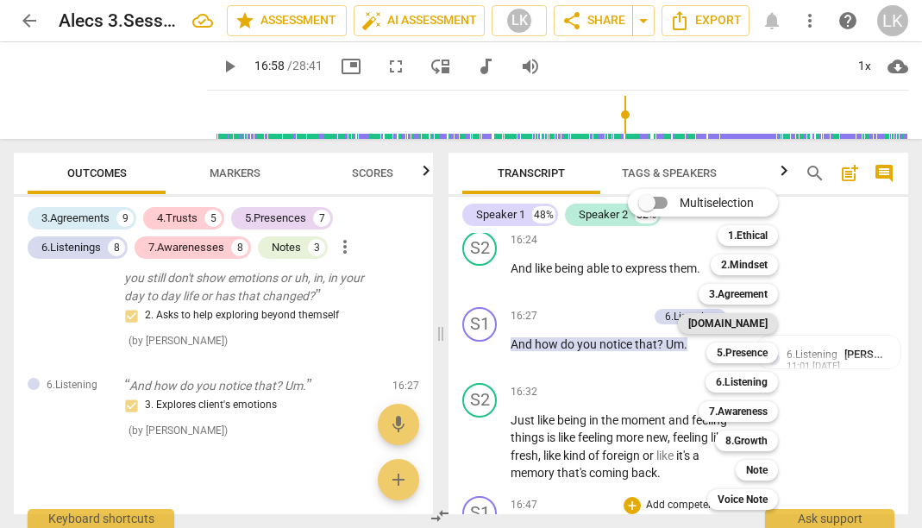
click at [751, 321] on b "[DOMAIN_NAME]" at bounding box center [727, 323] width 79 height 21
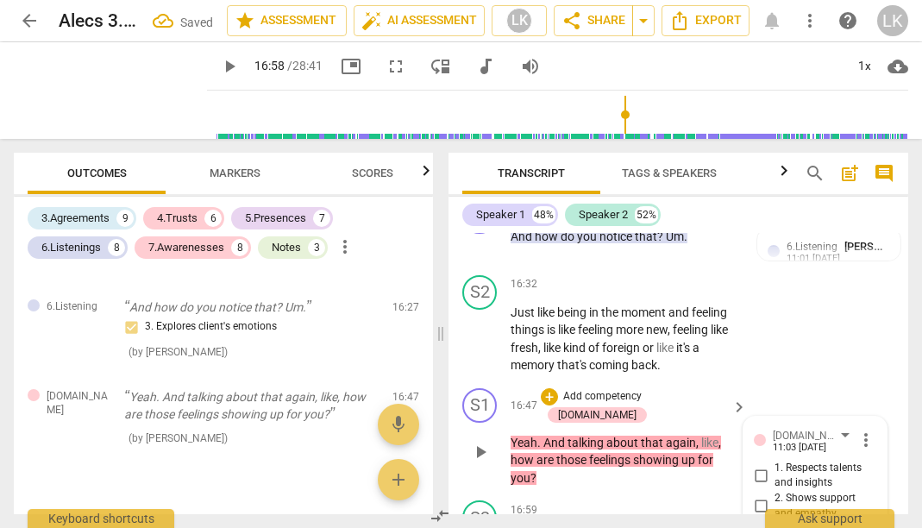
scroll to position [12188, 0]
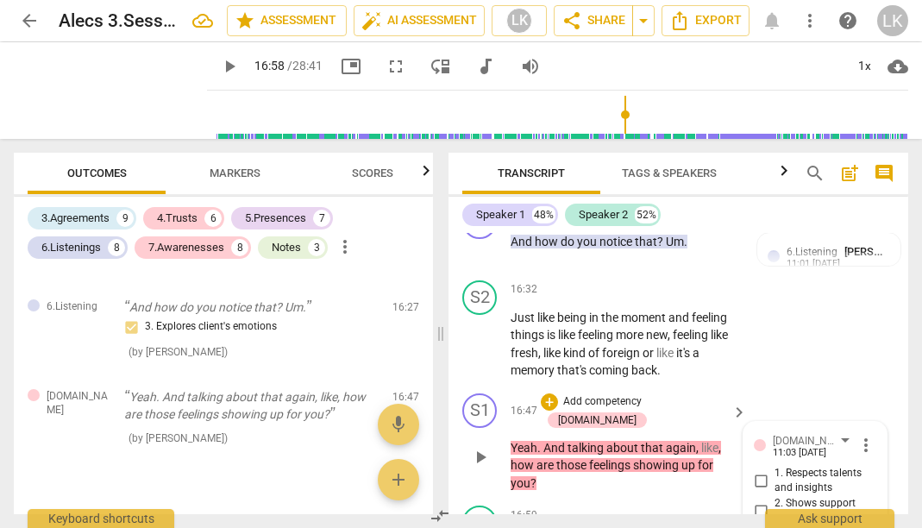
checkbox input "true"
click at [759, 386] on div "S1 play_arrow pause 16:47 + Add competency [DOMAIN_NAME] keyboard_arrow_right Y…" at bounding box center [678, 442] width 460 height 113
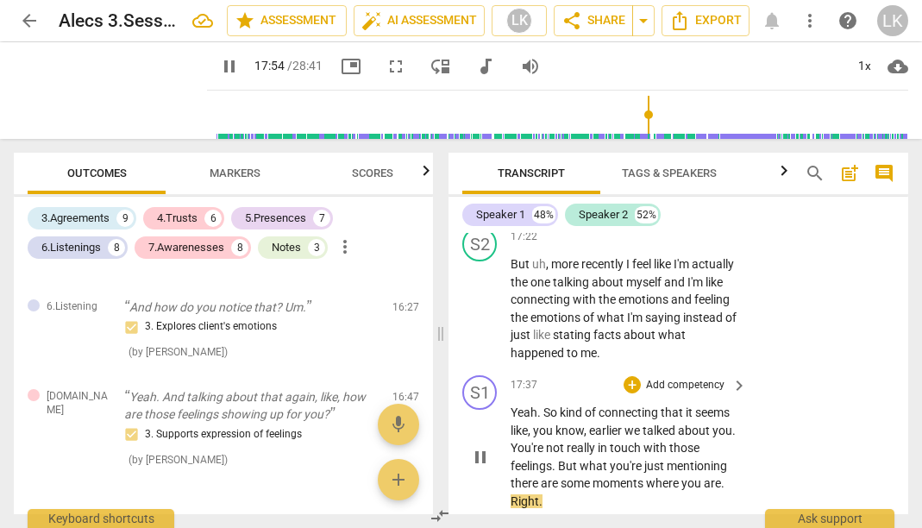
scroll to position [12846, 0]
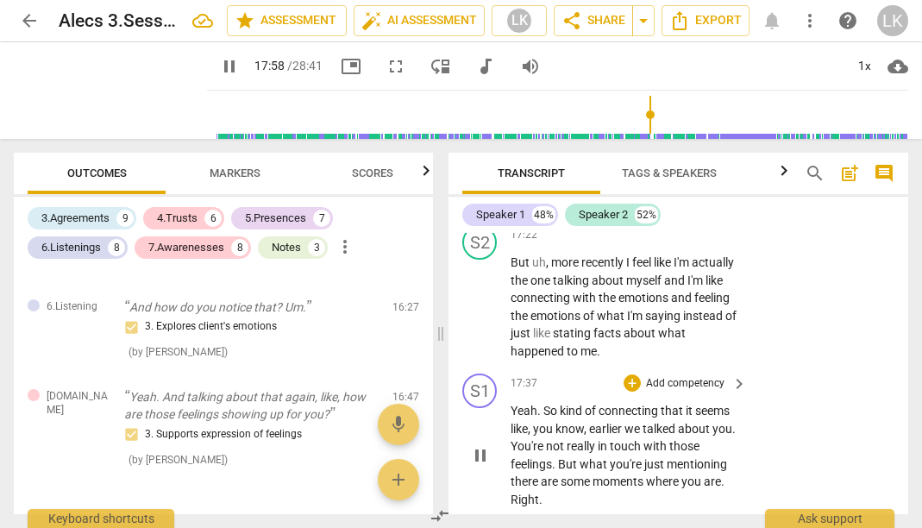
click at [483, 445] on span "pause" at bounding box center [480, 455] width 21 height 21
type input "1079"
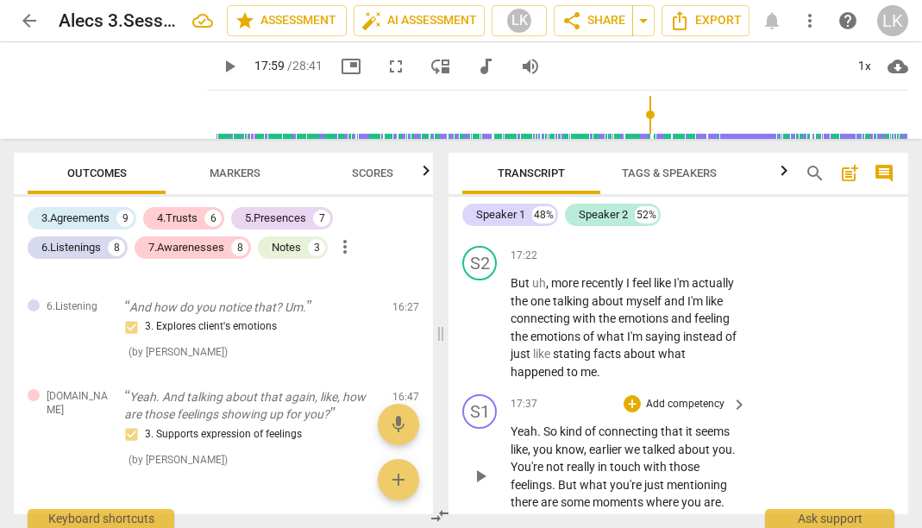
scroll to position [12822, 0]
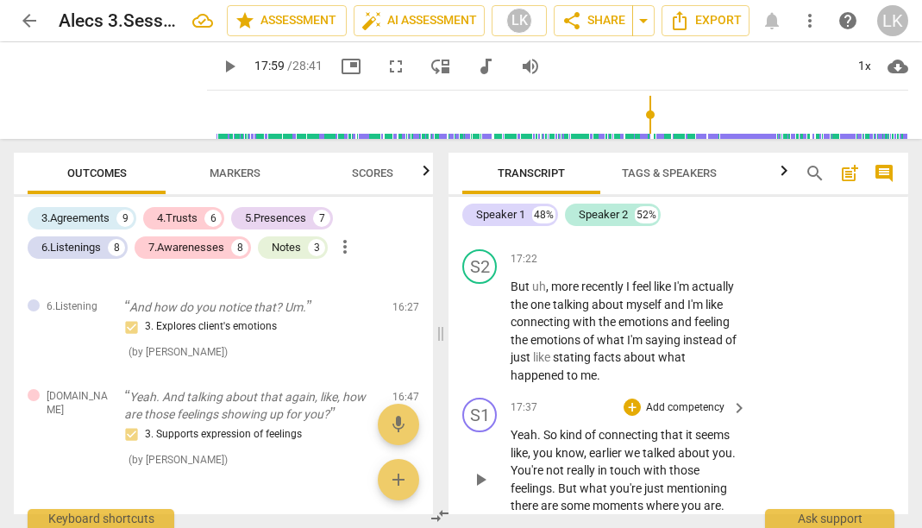
click at [696, 400] on p "Add competency" at bounding box center [685, 408] width 82 height 16
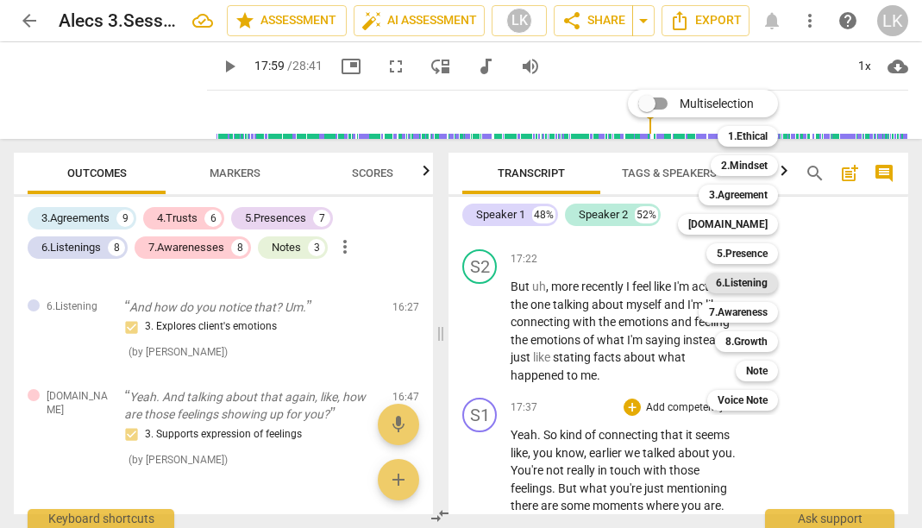
click at [757, 285] on b "6.Listening" at bounding box center [742, 283] width 52 height 21
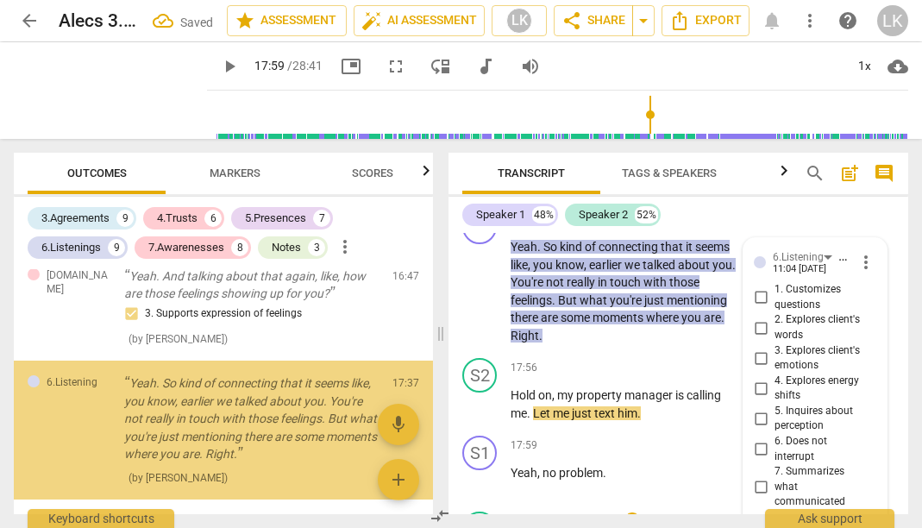
scroll to position [4522, 0]
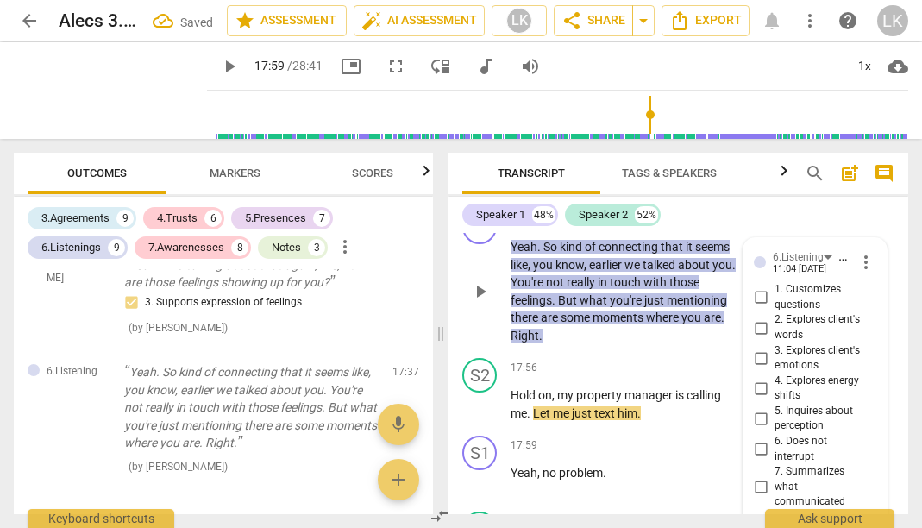
click at [763, 477] on input "7. Summarizes what communicated" at bounding box center [761, 487] width 28 height 21
checkbox input "true"
click at [483, 471] on span "play_arrow" at bounding box center [480, 481] width 21 height 21
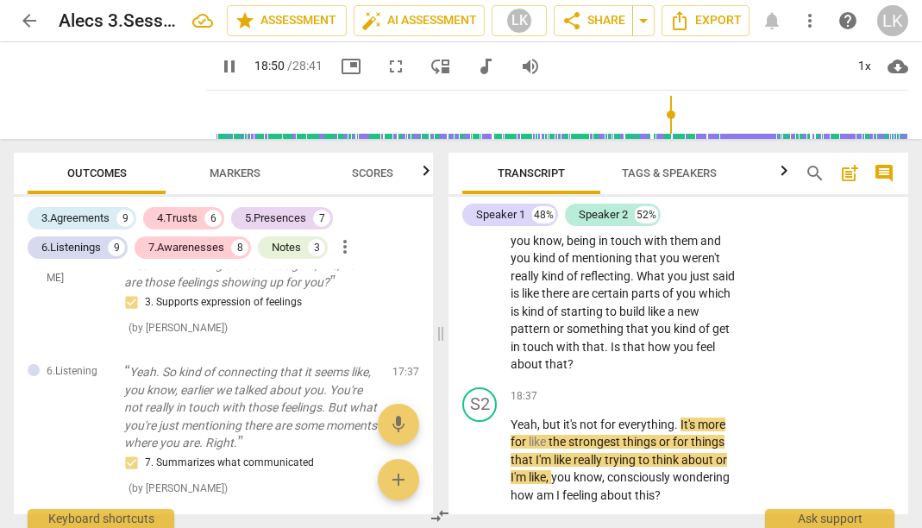
scroll to position [13425, 0]
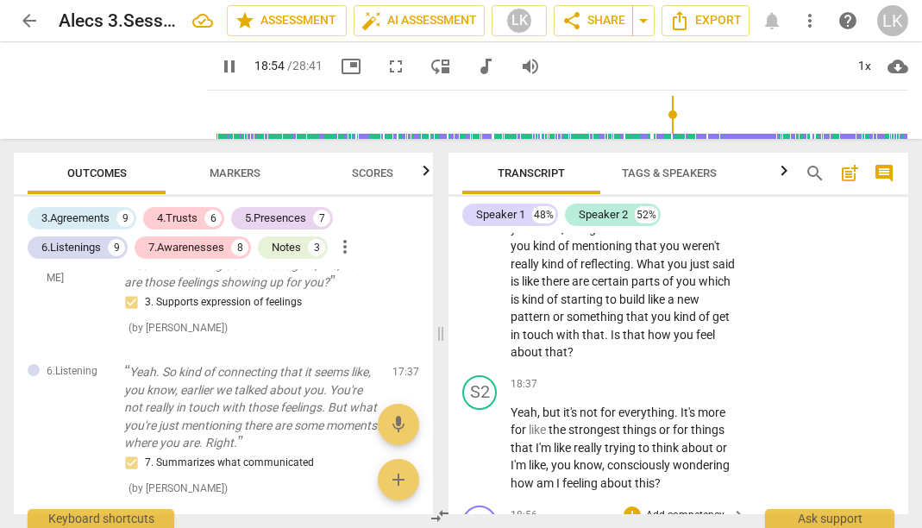
type input "1135"
click at [705, 506] on div "+ Add competency" at bounding box center [674, 514] width 103 height 17
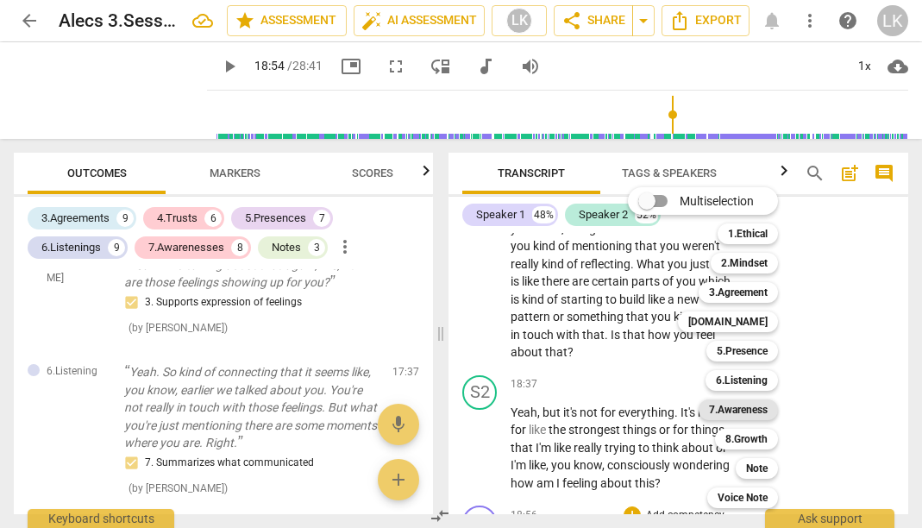
click at [764, 414] on b "7.Awareness" at bounding box center [738, 409] width 59 height 21
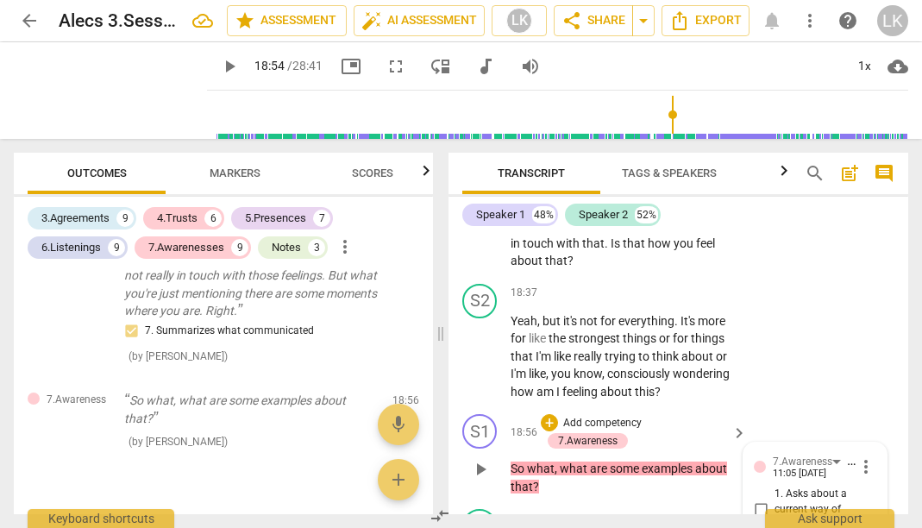
scroll to position [13537, 0]
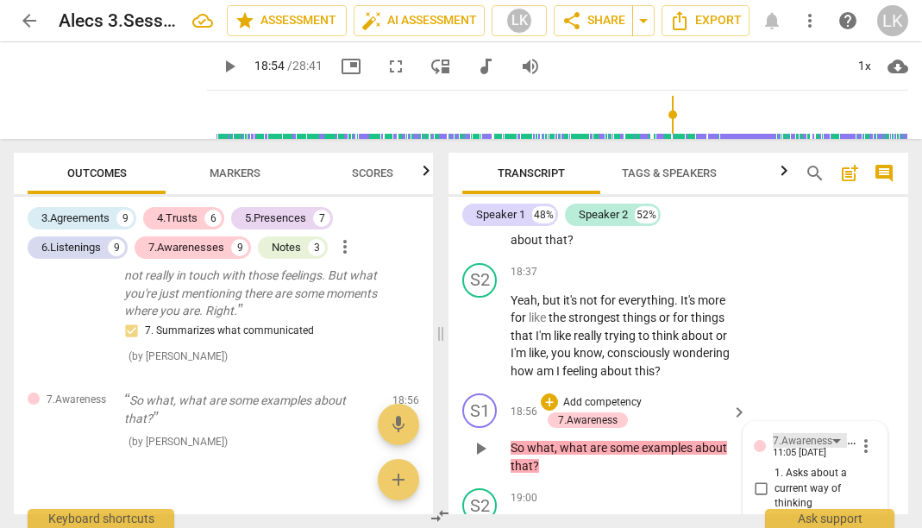
click at [826, 433] on div "7.Awareness" at bounding box center [803, 441] width 60 height 16
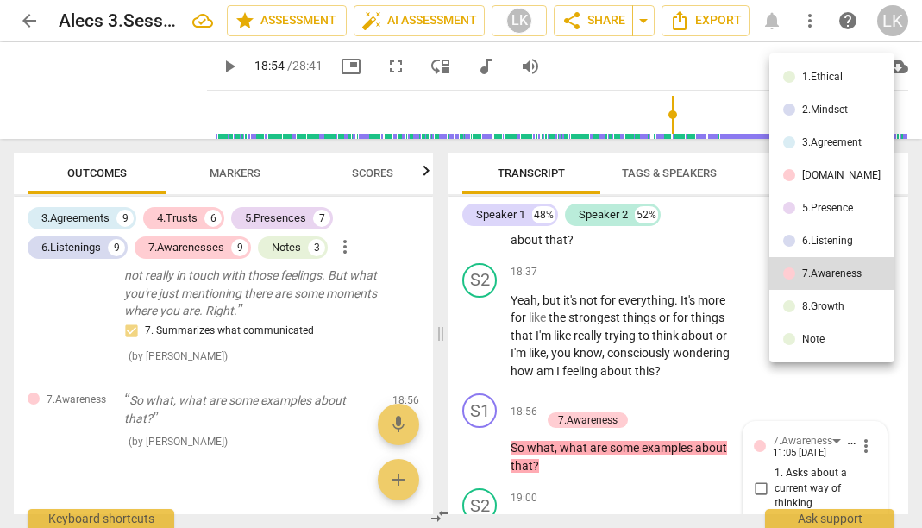
click at [833, 209] on div "5.Presence" at bounding box center [827, 208] width 51 height 10
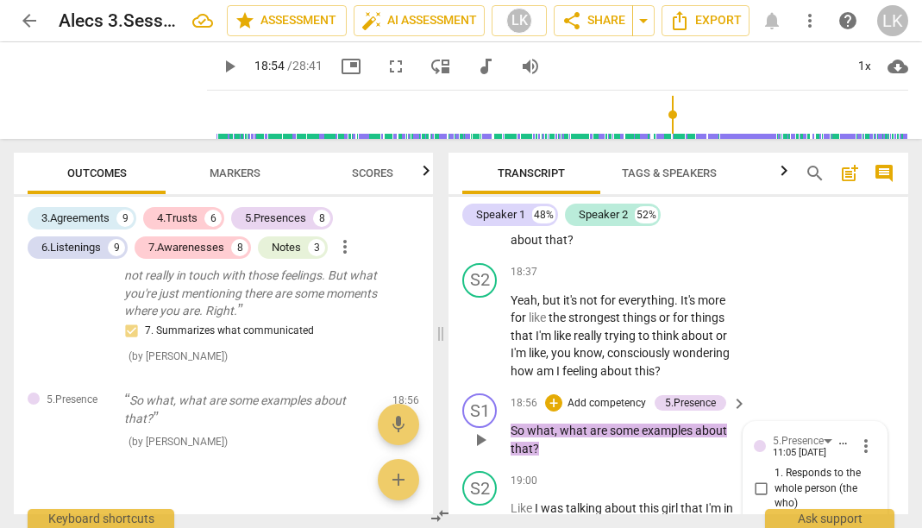
checkbox input "true"
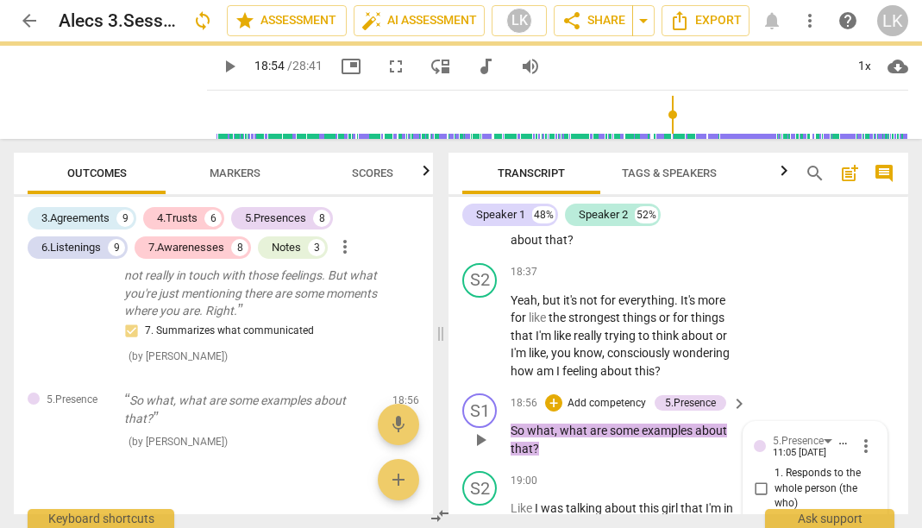
checkbox input "true"
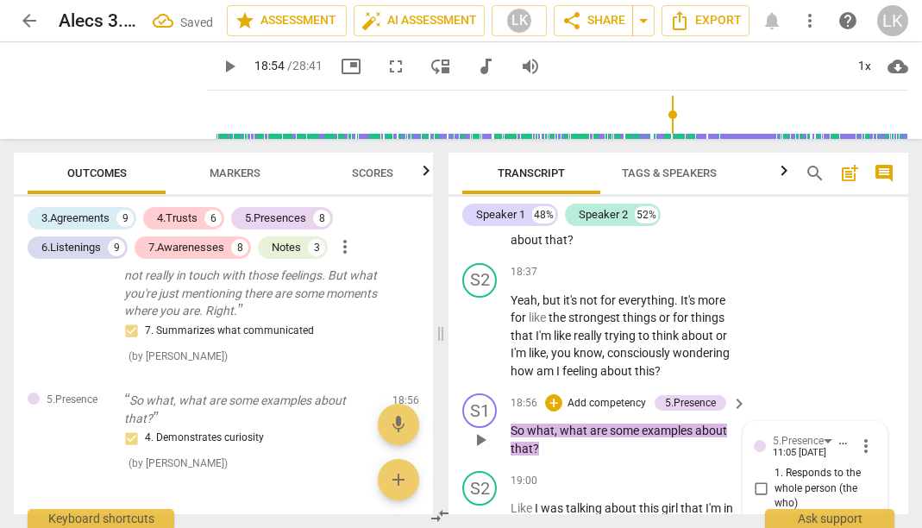
checkbox input "false"
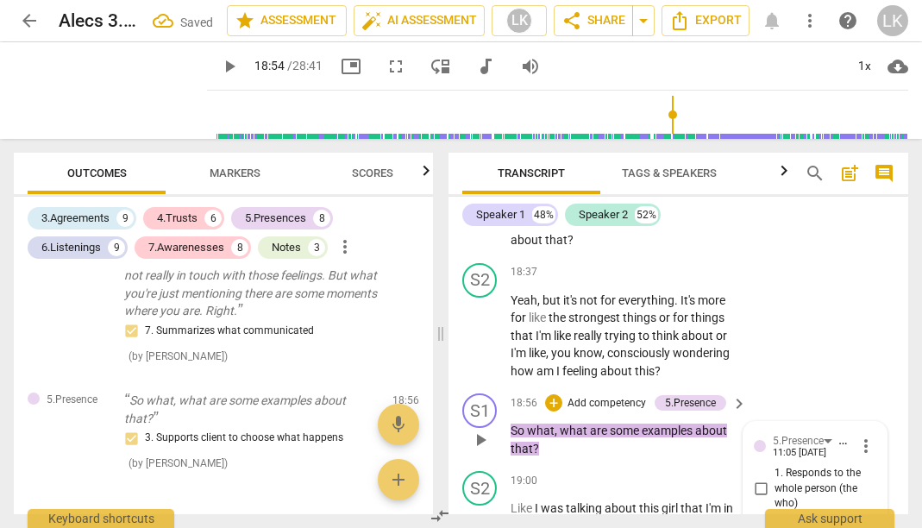
checkbox input "false"
checkbox input "true"
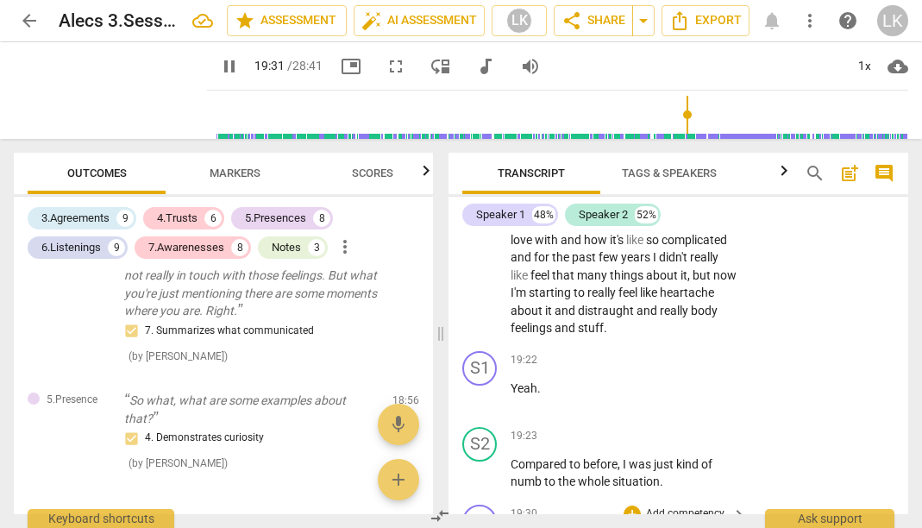
scroll to position [13825, 0]
type input "1175"
click at [697, 505] on p "Add competency" at bounding box center [685, 513] width 82 height 16
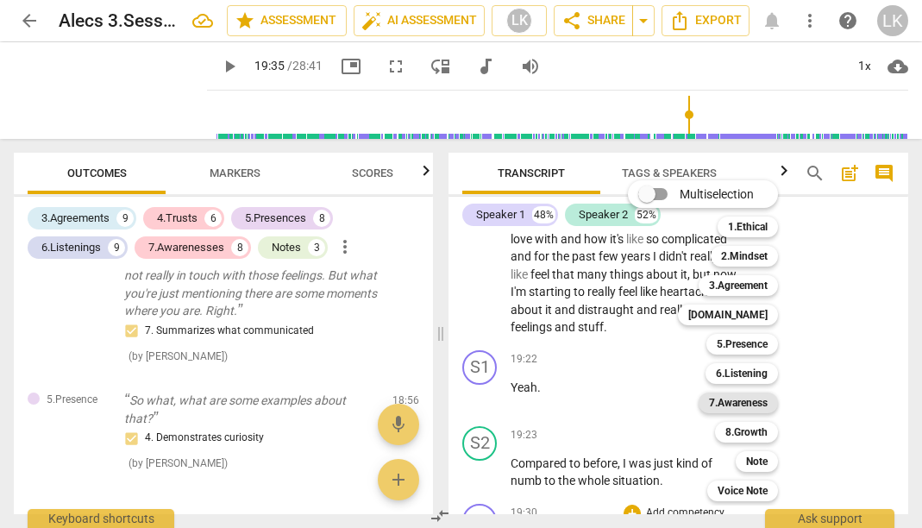
click at [742, 399] on b "7.Awareness" at bounding box center [738, 402] width 59 height 21
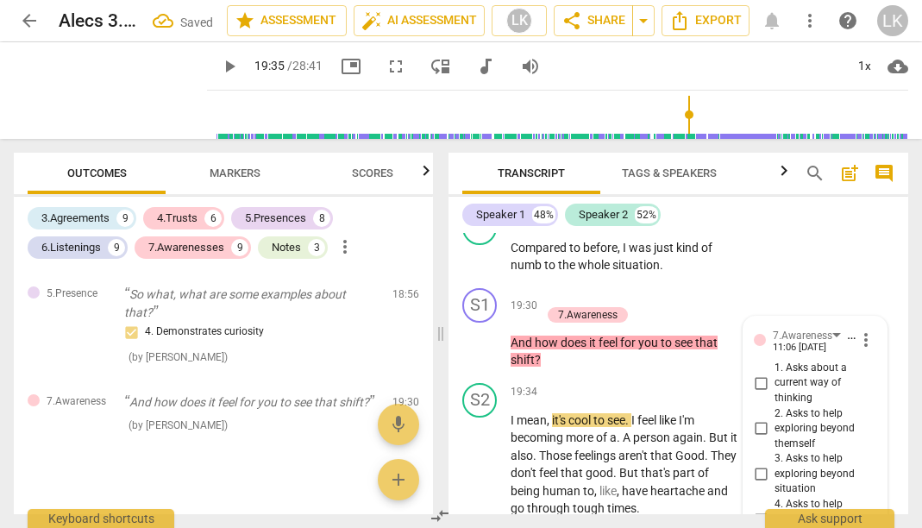
scroll to position [14028, 0]
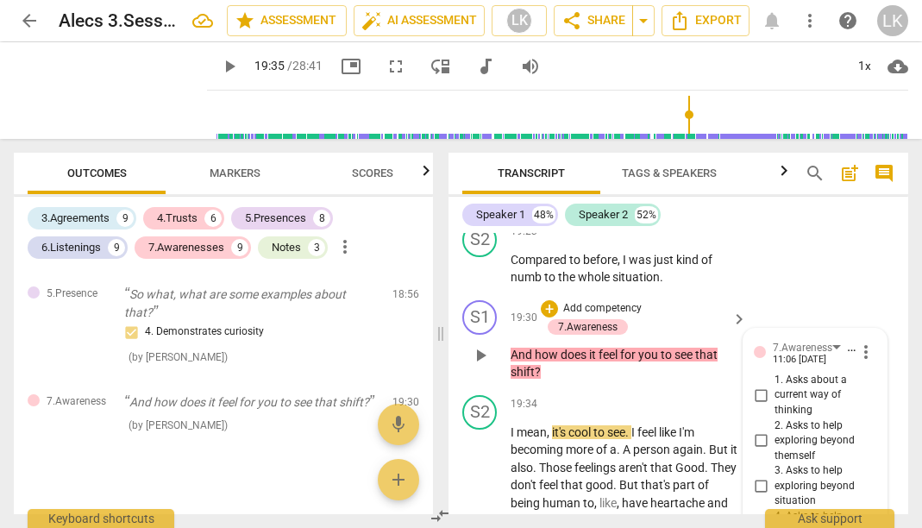
click at [764, 430] on input "2. Asks to help exploring beyond themself" at bounding box center [761, 440] width 28 height 21
checkbox input "true"
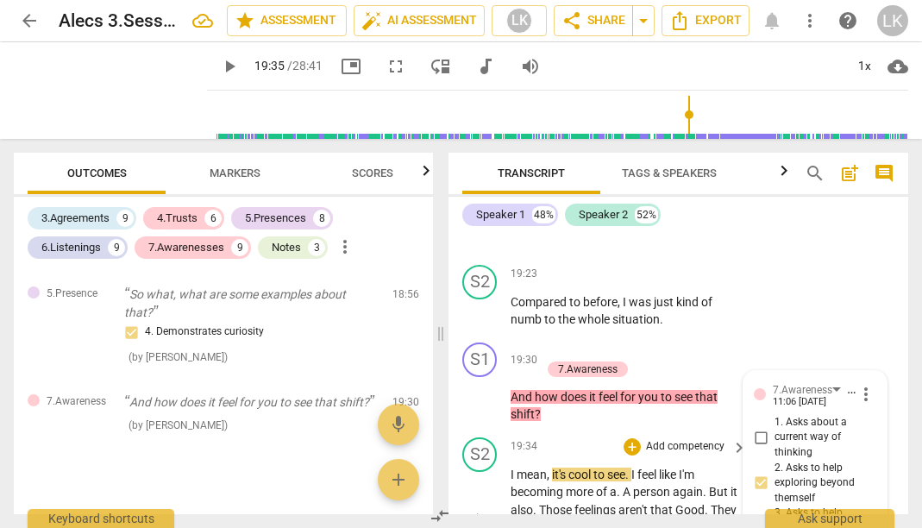
scroll to position [13982, 0]
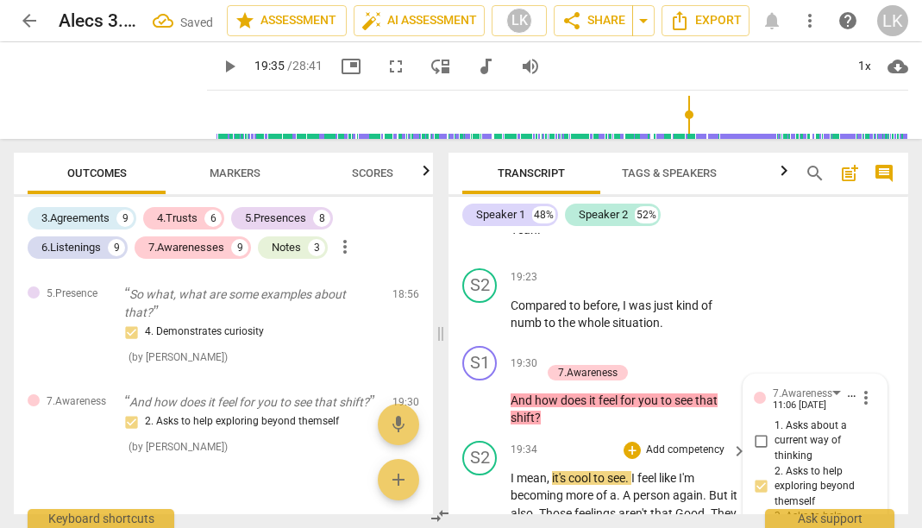
click at [481, 512] on span "play_arrow" at bounding box center [480, 522] width 21 height 21
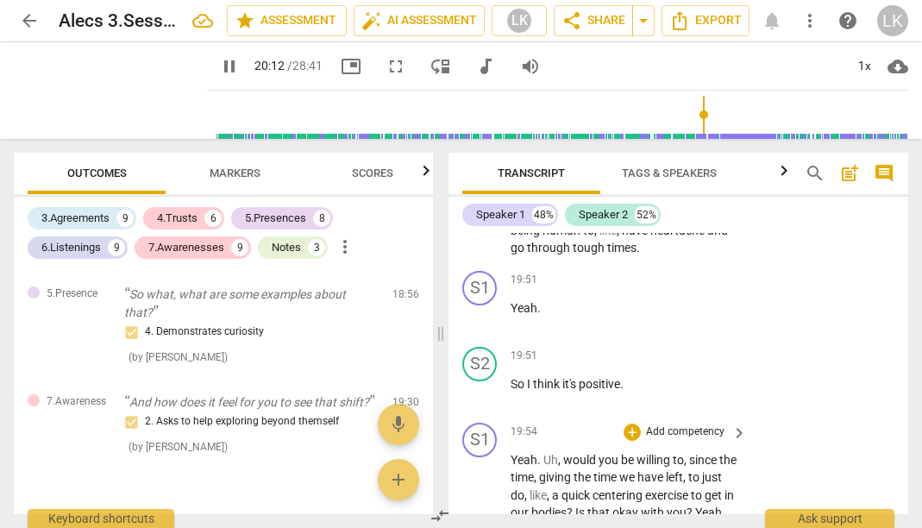
scroll to position [14302, 0]
click at [476, 510] on span "pause" at bounding box center [480, 520] width 21 height 21
type input "1213"
click at [681, 423] on p "Add competency" at bounding box center [685, 431] width 82 height 16
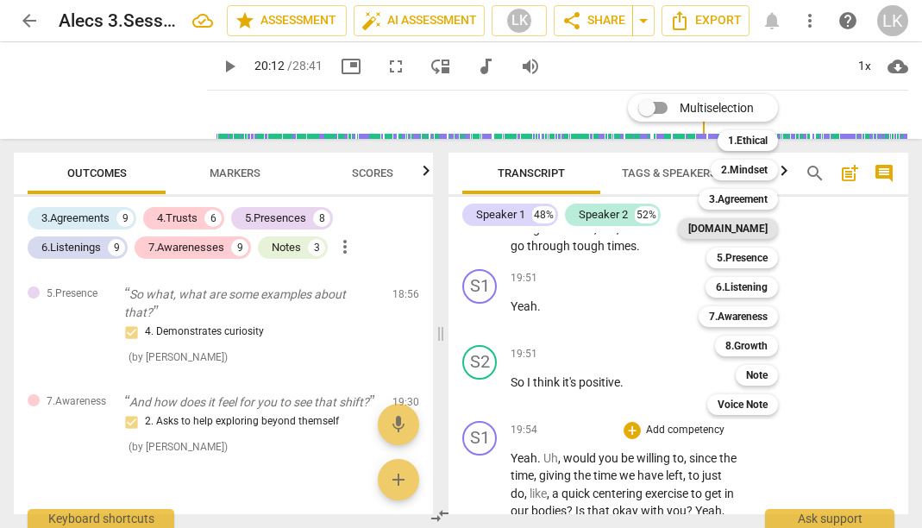
click at [763, 229] on b "[DOMAIN_NAME]" at bounding box center [727, 228] width 79 height 21
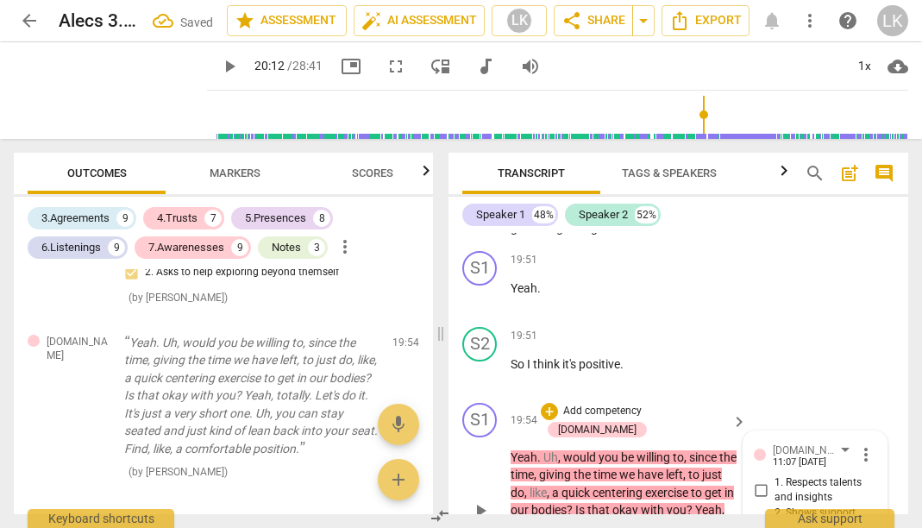
scroll to position [14332, 0]
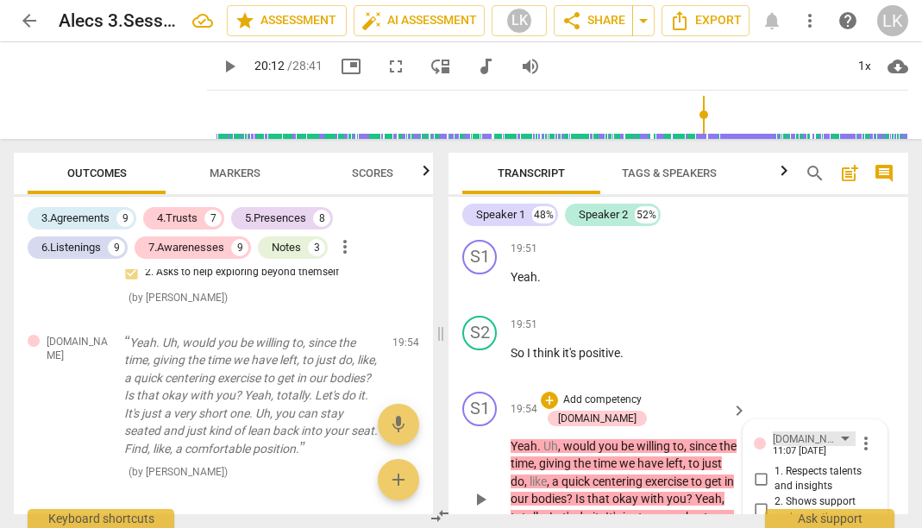
click at [804, 431] on div "[DOMAIN_NAME]" at bounding box center [814, 438] width 83 height 15
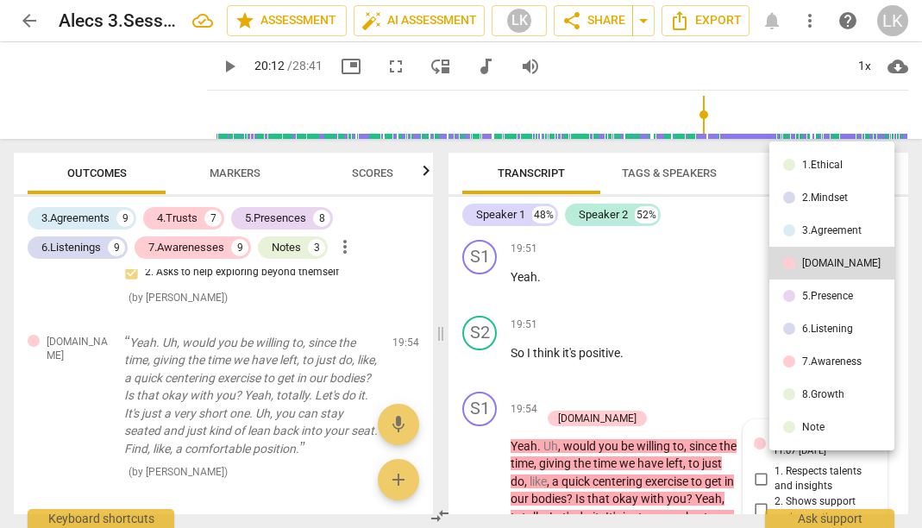
click at [823, 167] on div "1.Ethical" at bounding box center [822, 165] width 41 height 10
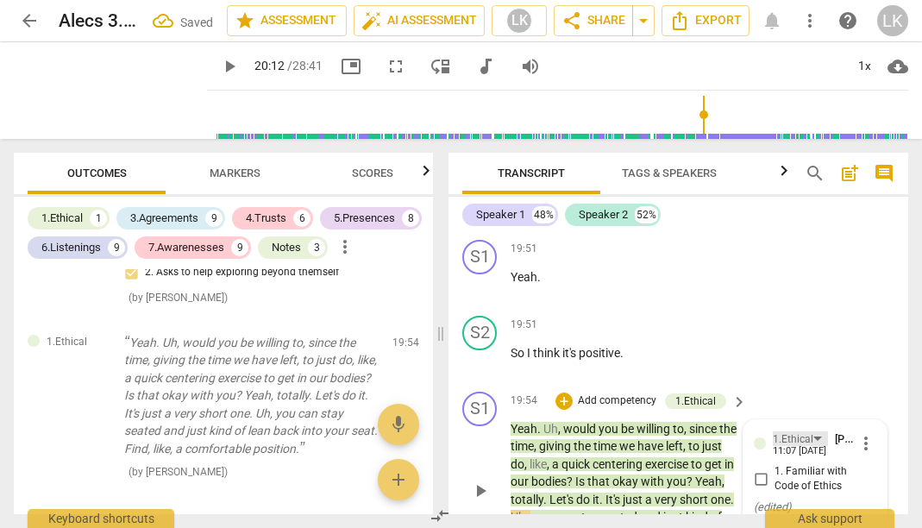
click at [802, 431] on div "1.Ethical" at bounding box center [793, 439] width 41 height 16
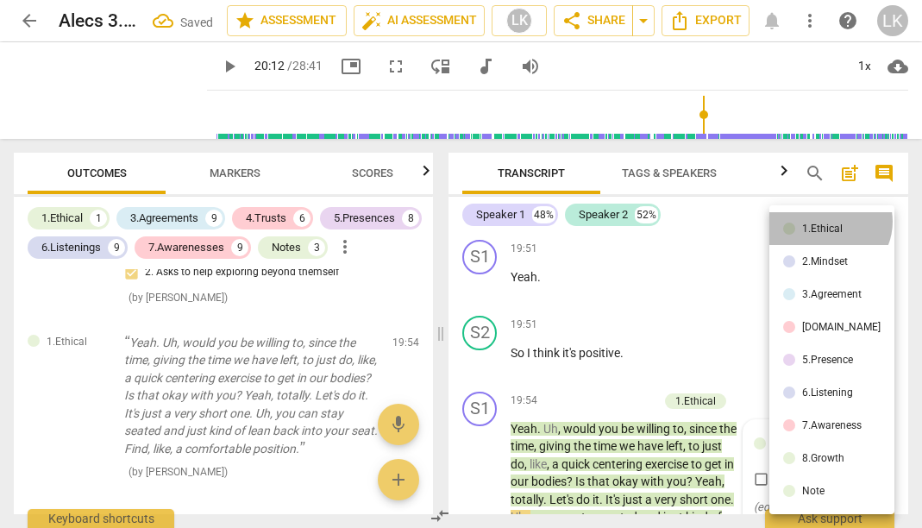
click at [828, 222] on li "1.Ethical" at bounding box center [831, 228] width 125 height 33
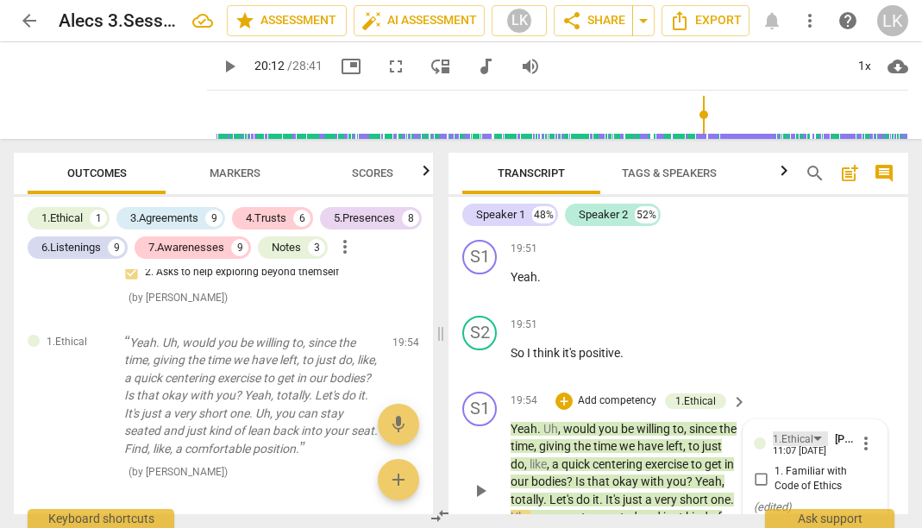
click at [801, 431] on div "1.Ethical" at bounding box center [793, 439] width 41 height 16
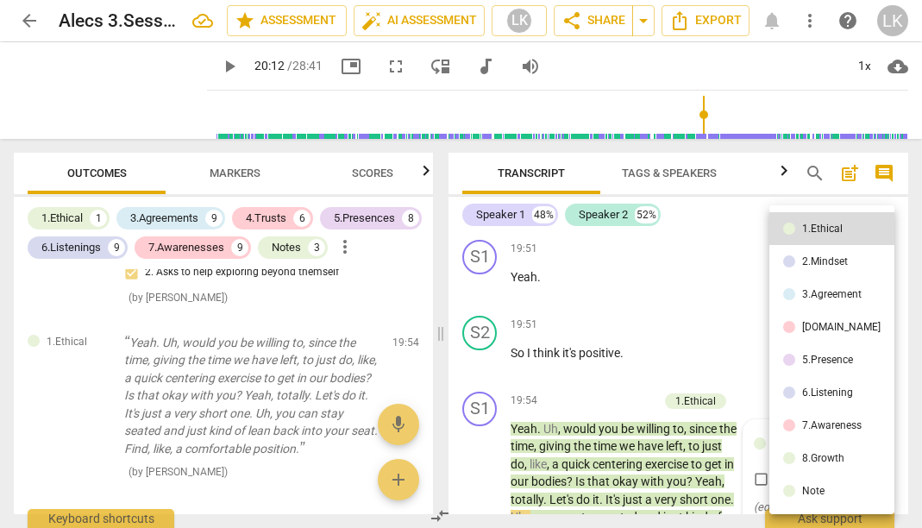
click at [818, 504] on li "Note" at bounding box center [831, 490] width 125 height 33
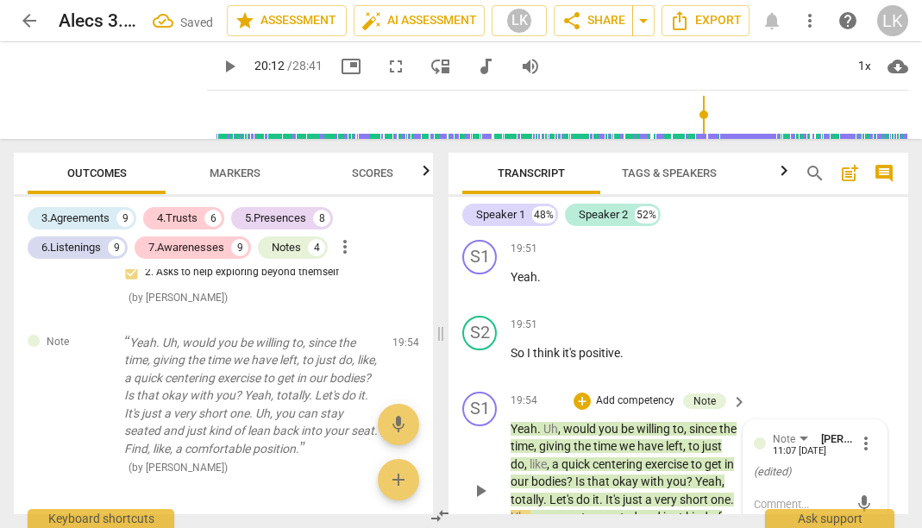
click at [787, 491] on div "mic" at bounding box center [815, 505] width 122 height 28
click at [783, 496] on textarea at bounding box center [801, 504] width 95 height 16
type textarea "M"
type textarea "My"
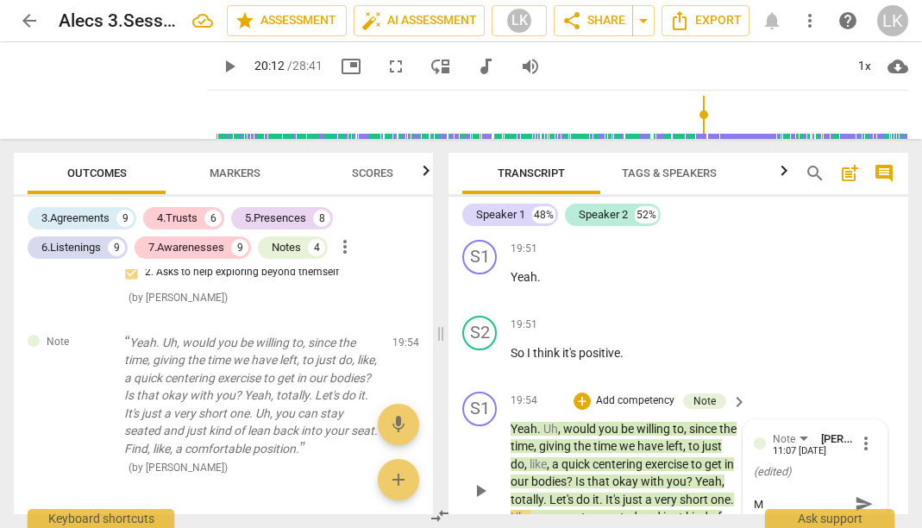
type textarea "My"
type textarea "My i"
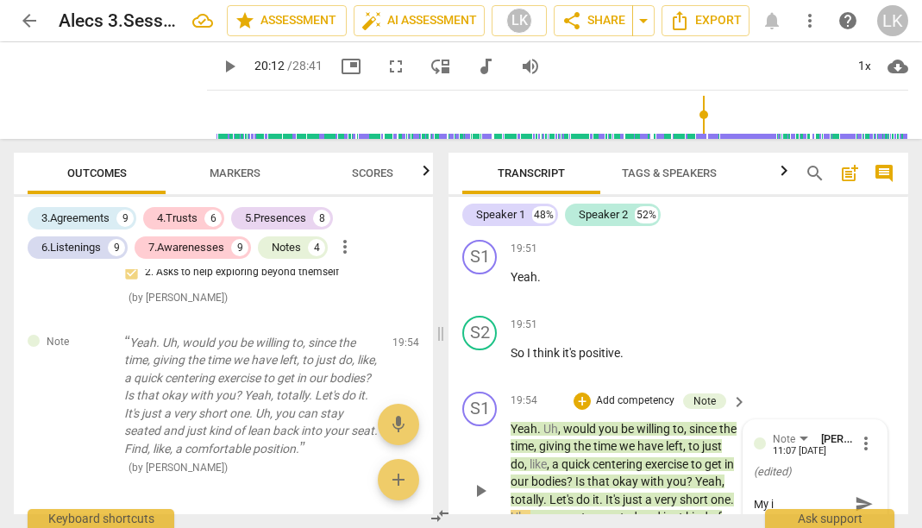
type textarea "My in"
type textarea "My int"
type textarea "My inte"
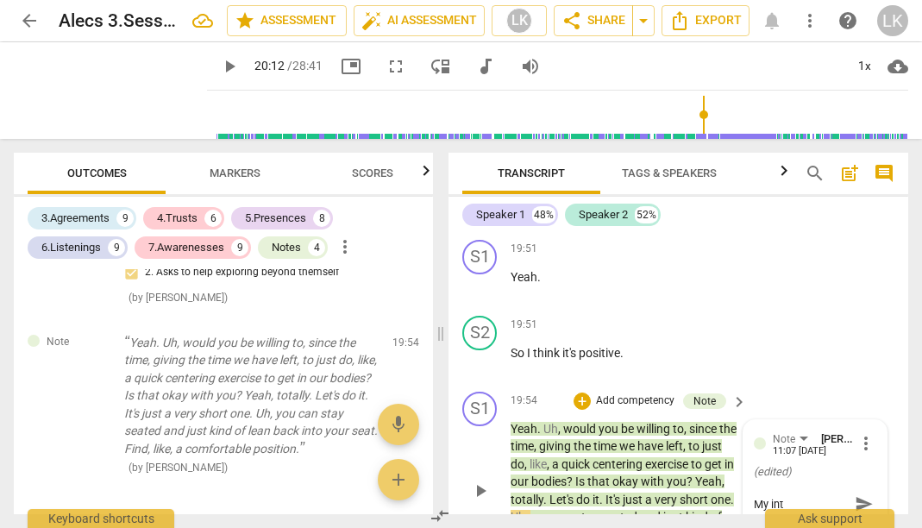
type textarea "My inte"
type textarea "My inten"
type textarea "My intent"
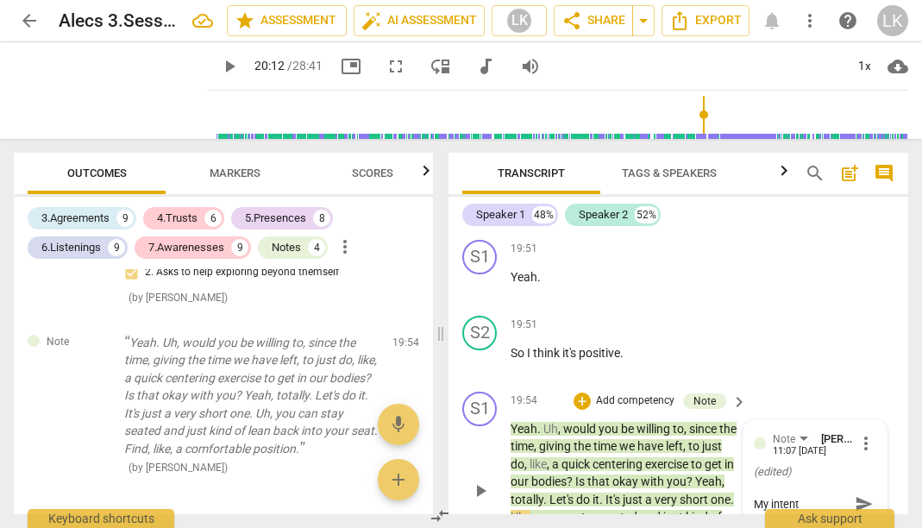
type textarea "My intenti"
type textarea "My intentio"
type textarea "My intention"
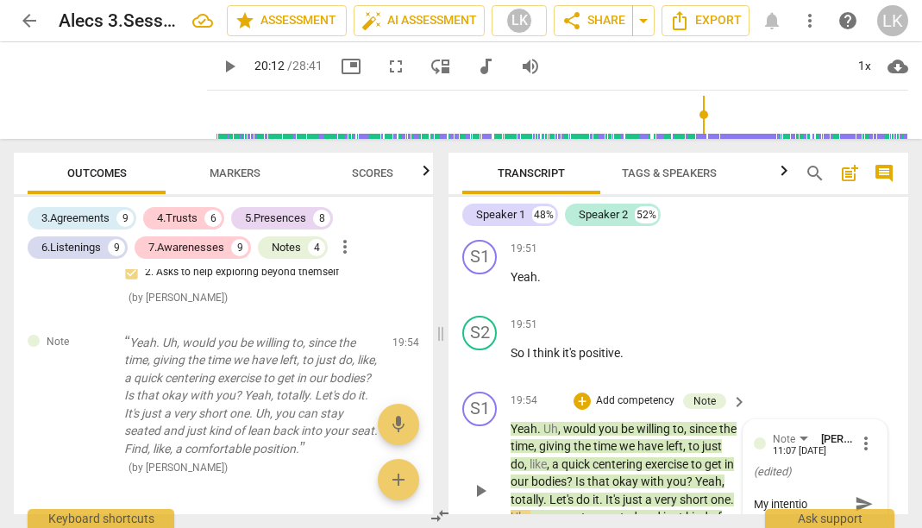
type textarea "My intention"
type textarea "My intentio"
type textarea "My intenti"
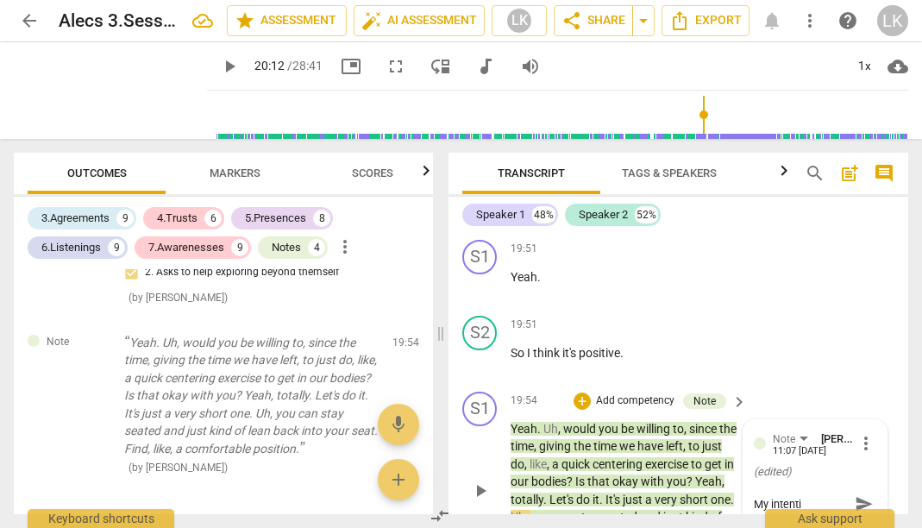
type textarea "My intent"
type textarea "My inten"
type textarea "My inte"
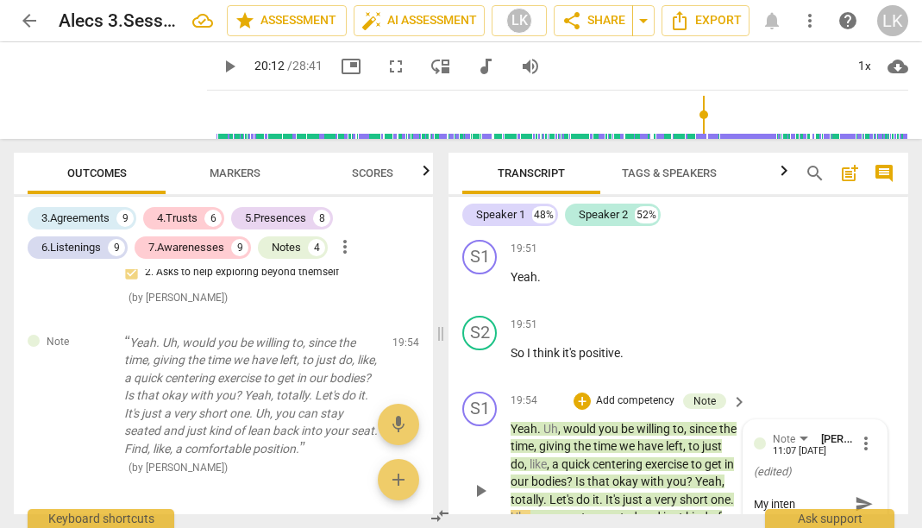
type textarea "My inte"
type textarea "My int"
type textarea "My in"
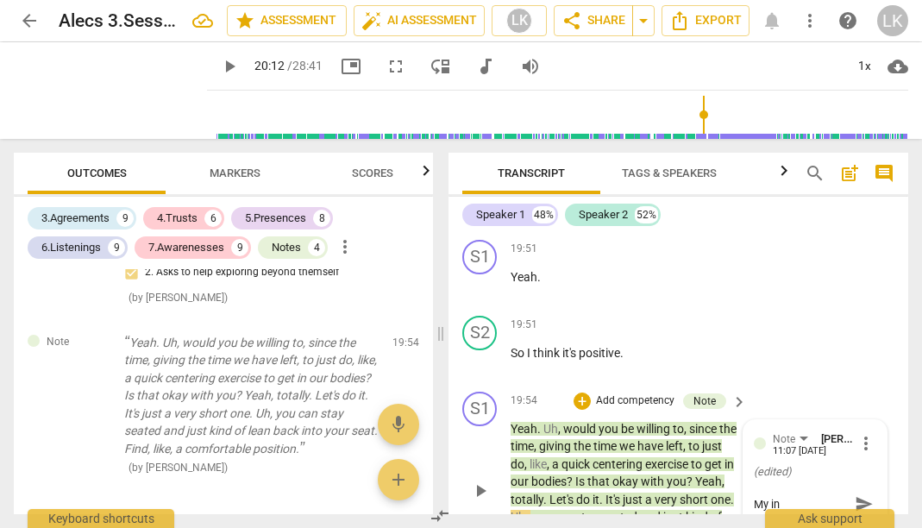
type textarea "My i"
type textarea "My"
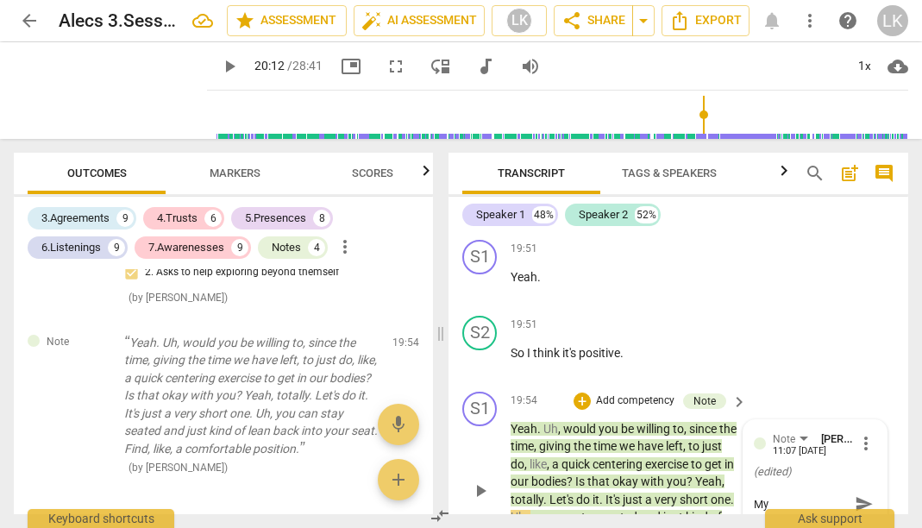
type textarea "My"
type textarea "M"
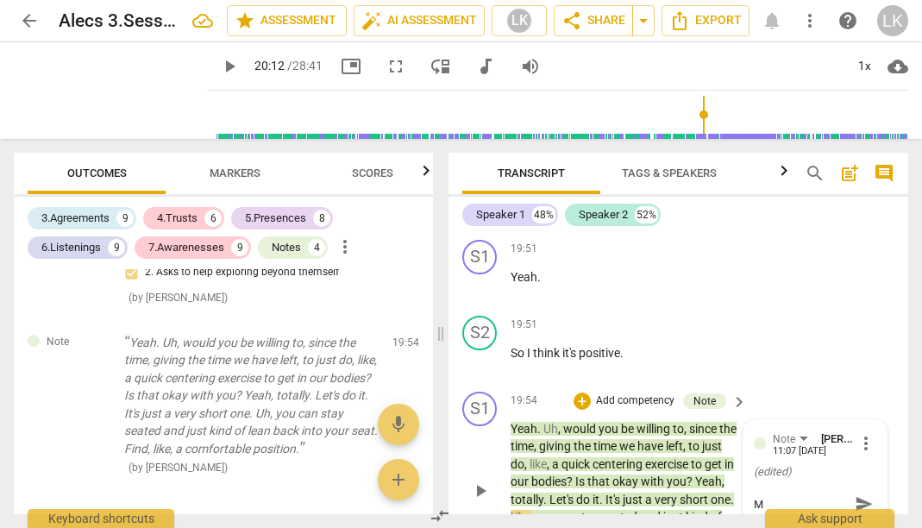
type textarea "My"
type textarea "My i"
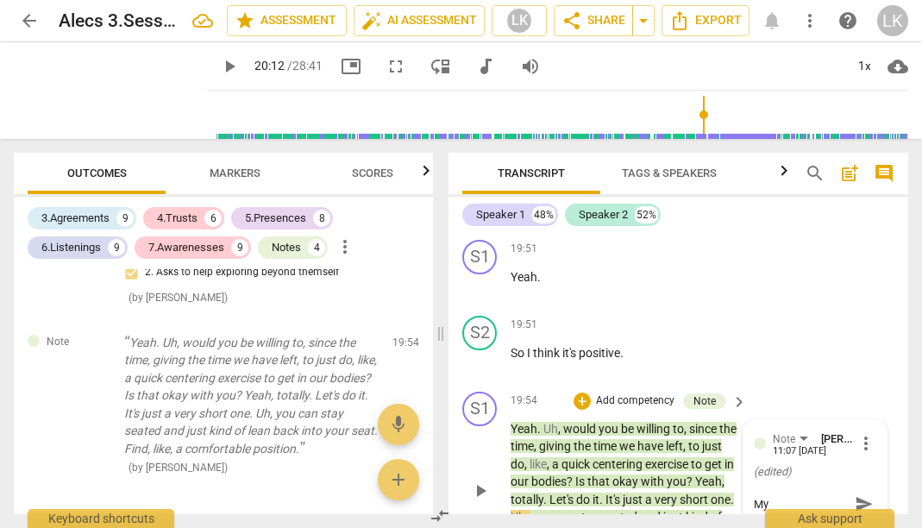
type textarea "My i"
type textarea "My in"
type textarea "My int"
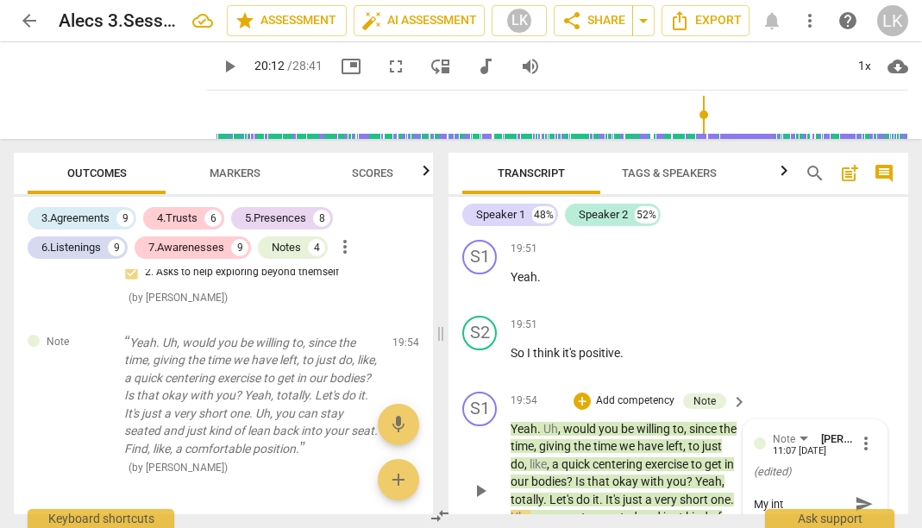
type textarea "My inte"
type textarea "My inten"
type textarea "My intent"
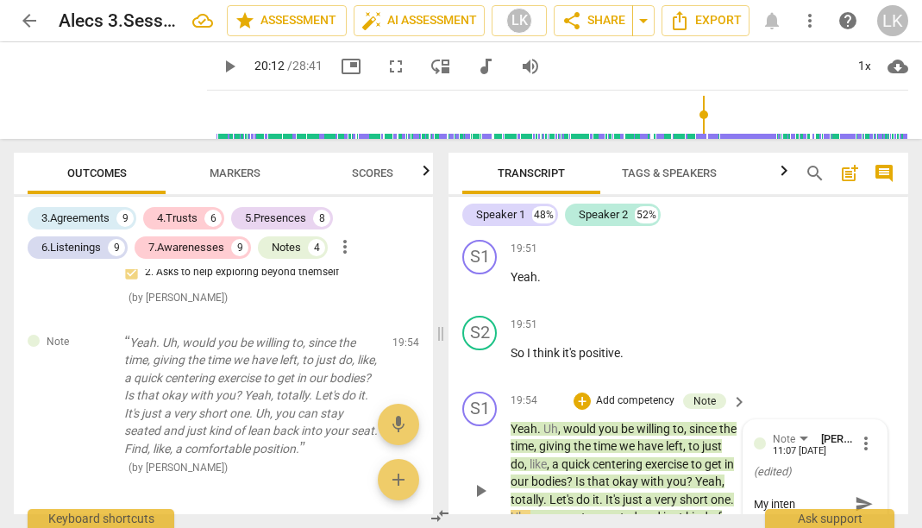
type textarea "My intent"
type textarea "My intenti"
type textarea "My intentio"
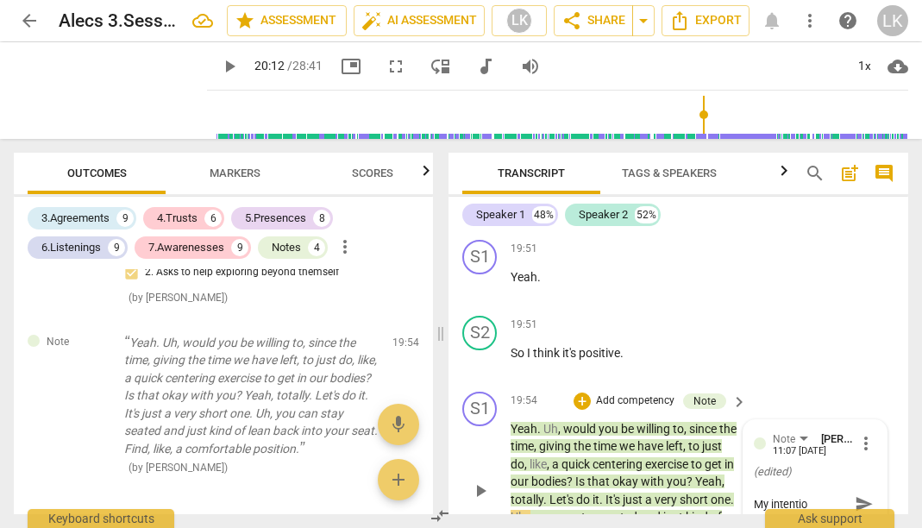
type textarea "My intention"
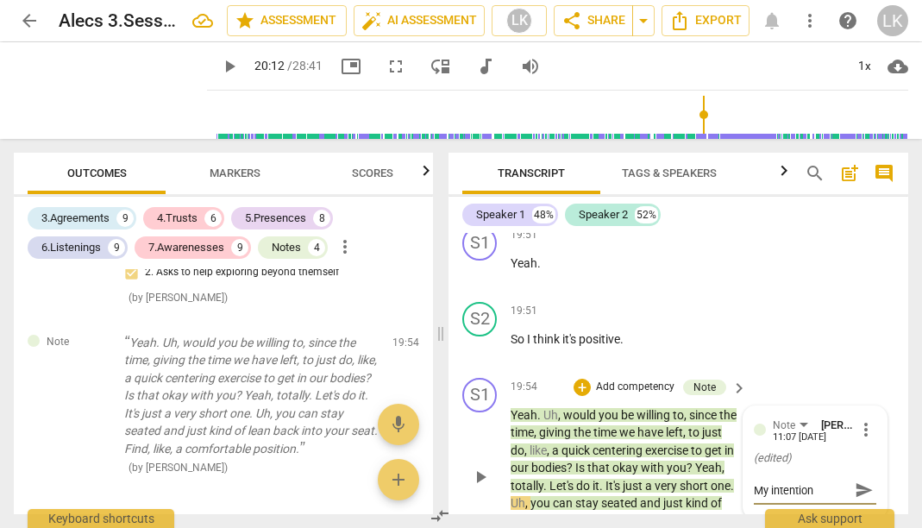
scroll to position [14339, 0]
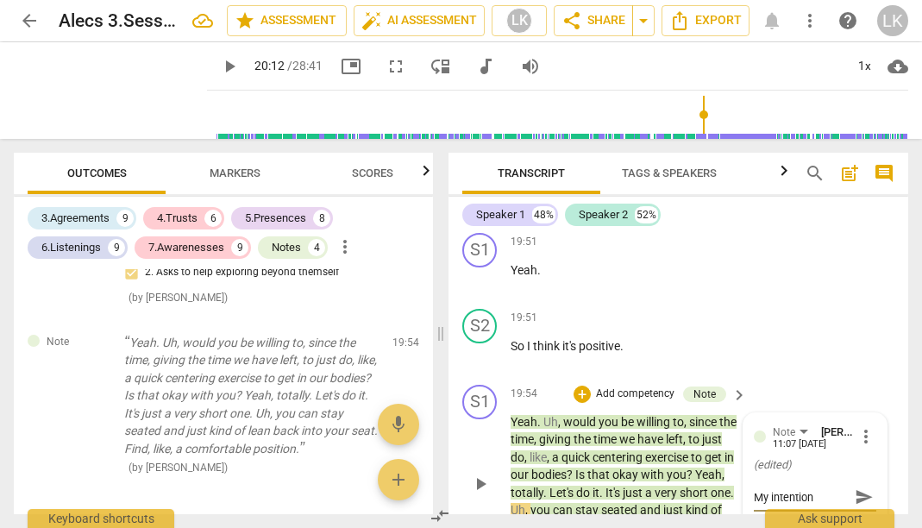
type textarea "My intention w"
type textarea "My intention wa"
type textarea "My intention was"
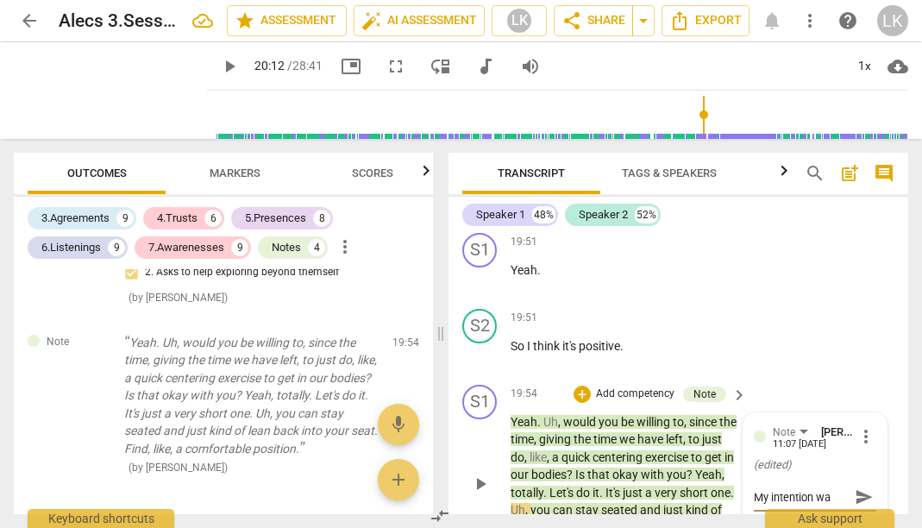
type textarea "My intention was"
type textarea "My intention was o"
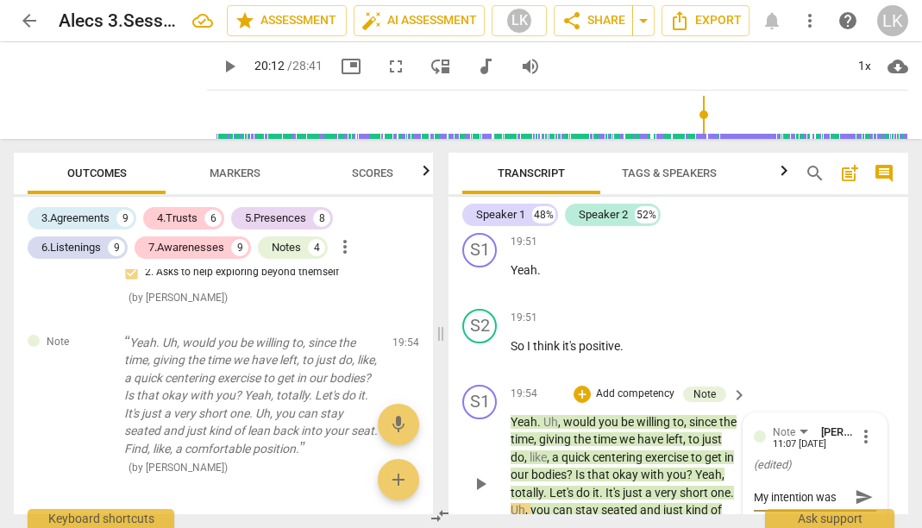
type textarea "My intention was o"
type textarea "My intention was"
type textarea "My intention was t"
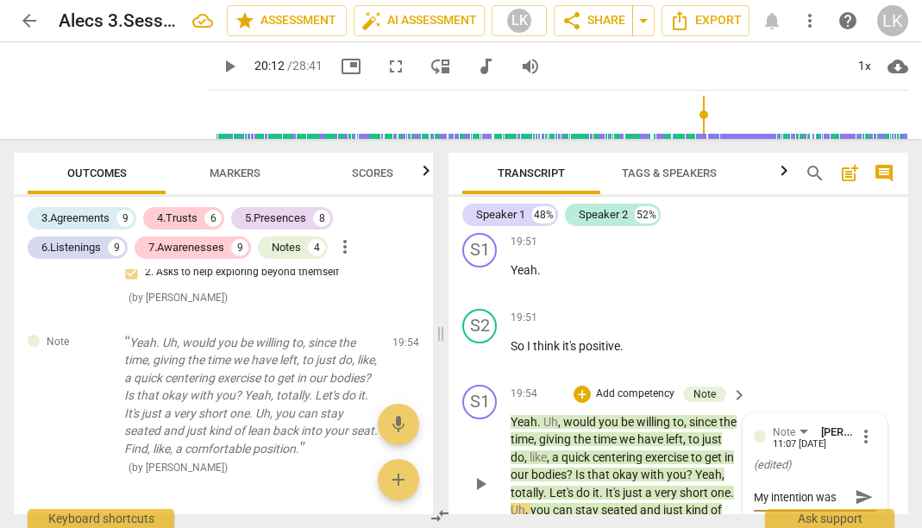
type textarea "My intention was t"
type textarea "My intention was to"
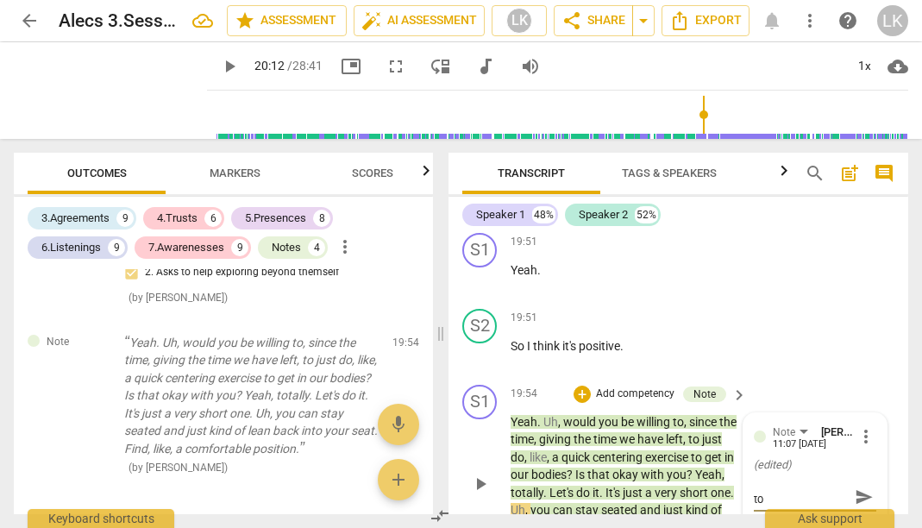
type textarea "My intention was to"
type textarea "My intention was t"
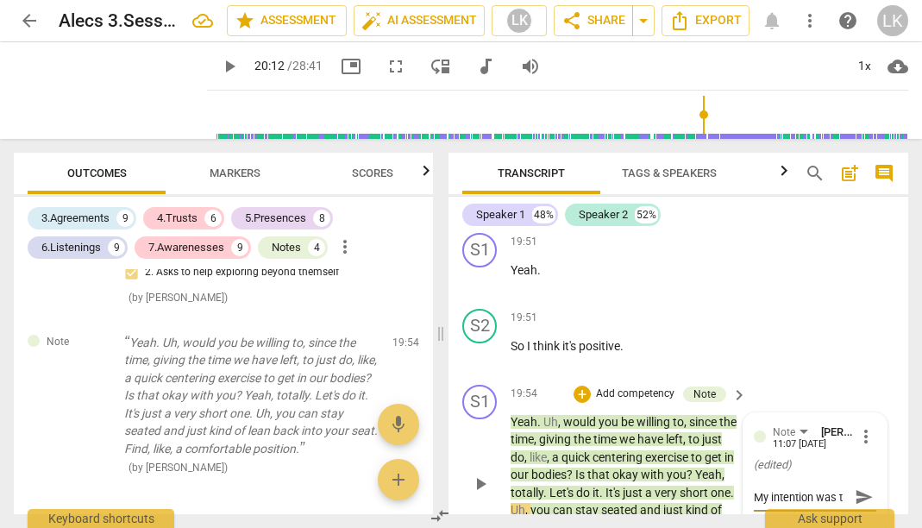
type textarea "My intention was"
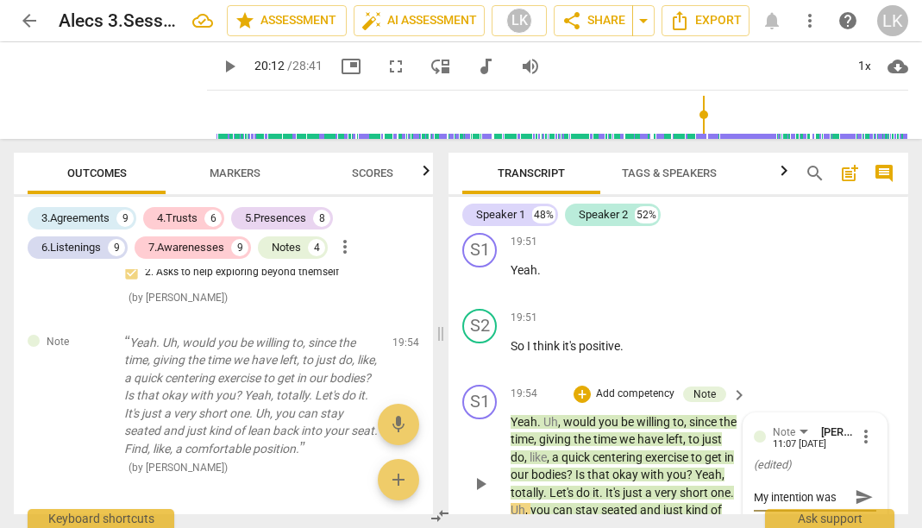
type textarea "My intention wa"
type textarea "My intention w"
type textarea "My intention"
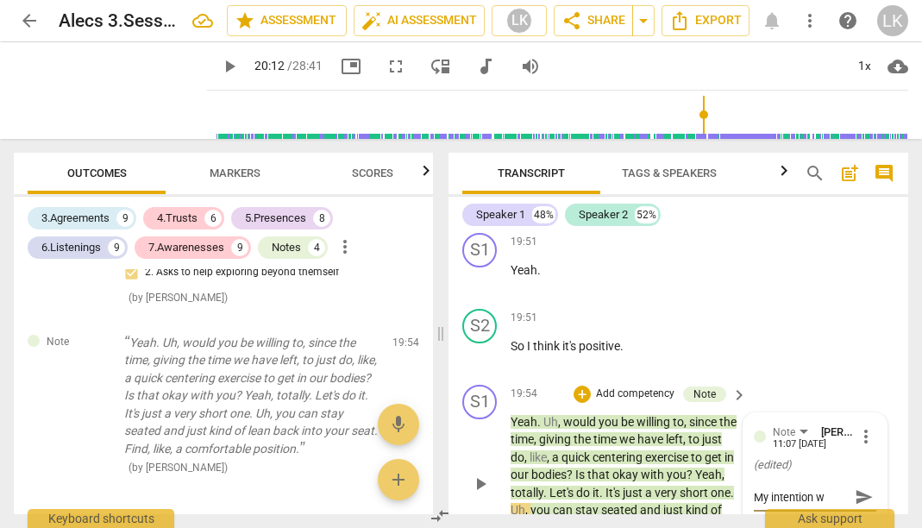
type textarea "My intention"
type textarea "My intentio"
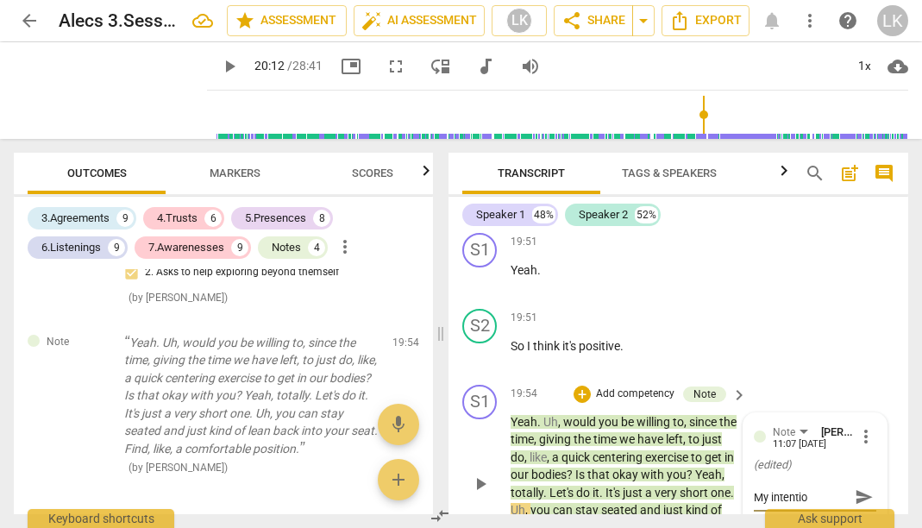
type textarea "My intenti"
type textarea "My intent"
type textarea "My inten"
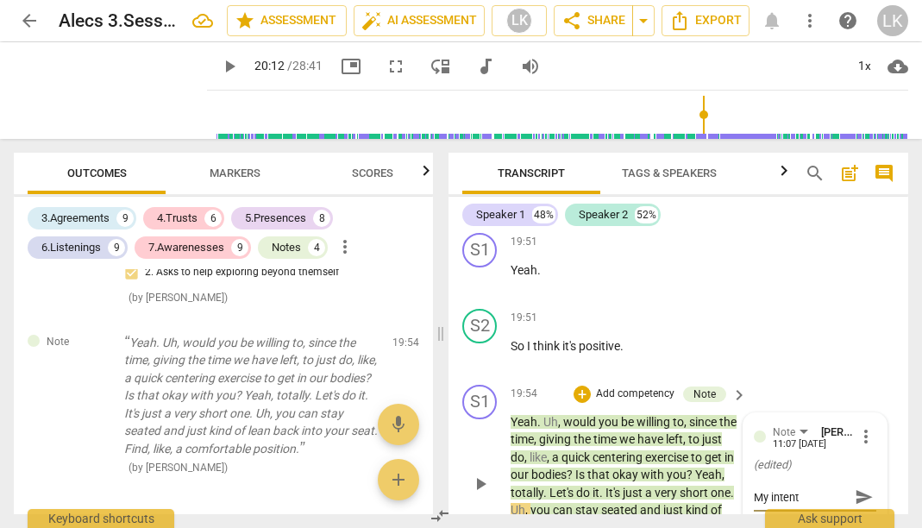
type textarea "My inten"
type textarea "My inte"
type textarea "My int"
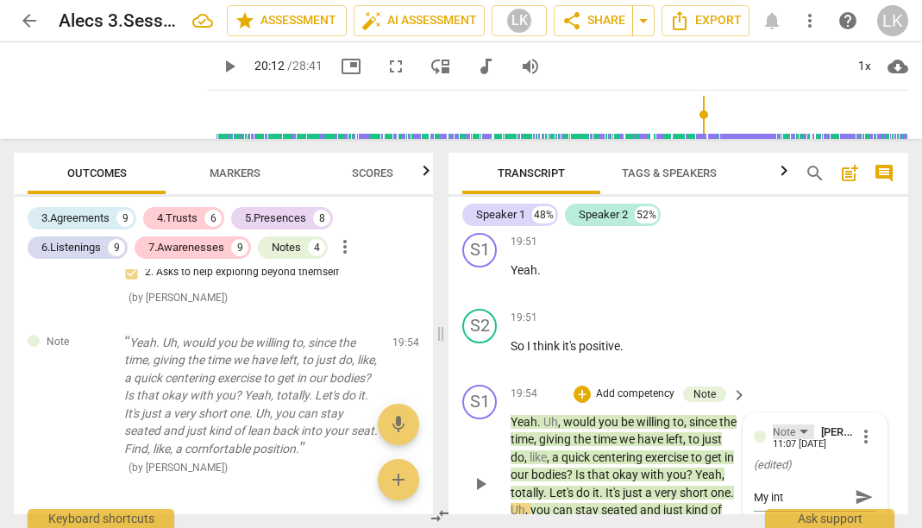
click at [799, 424] on div "Note" at bounding box center [793, 431] width 41 height 15
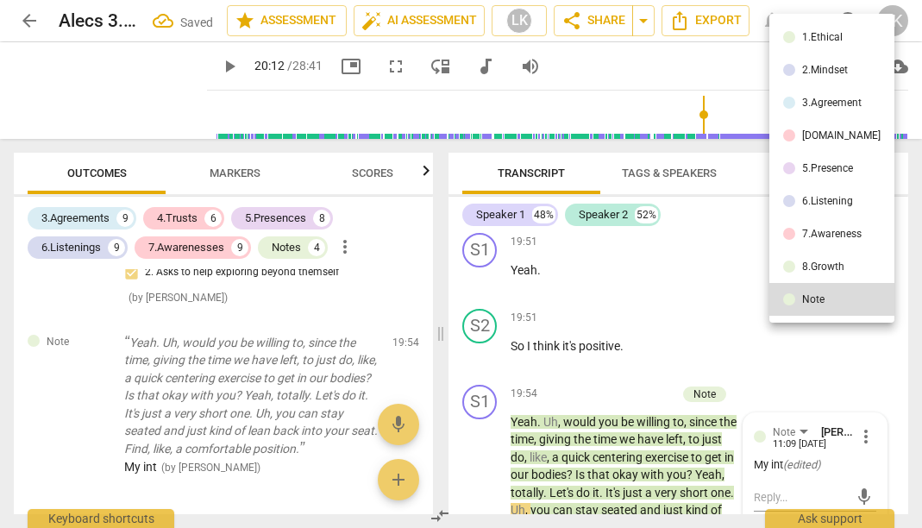
click at [834, 137] on div "[DOMAIN_NAME]" at bounding box center [841, 135] width 78 height 10
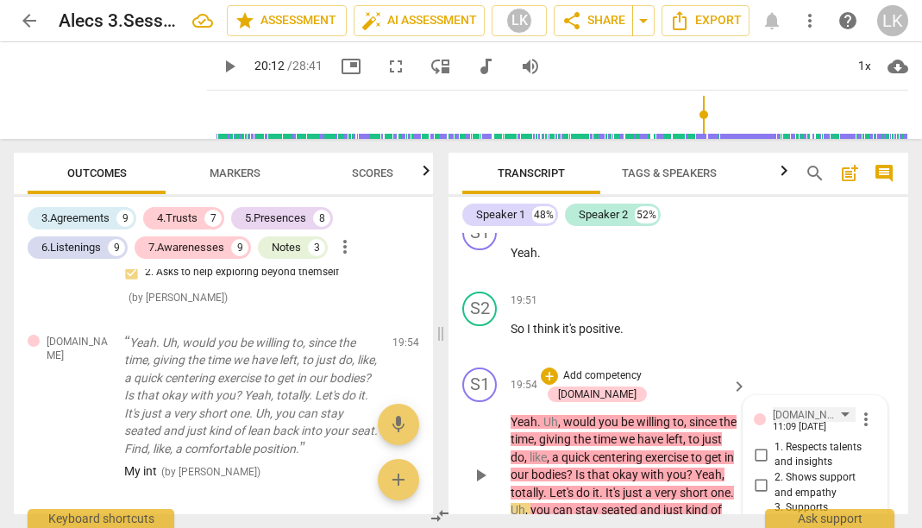
scroll to position [14359, 0]
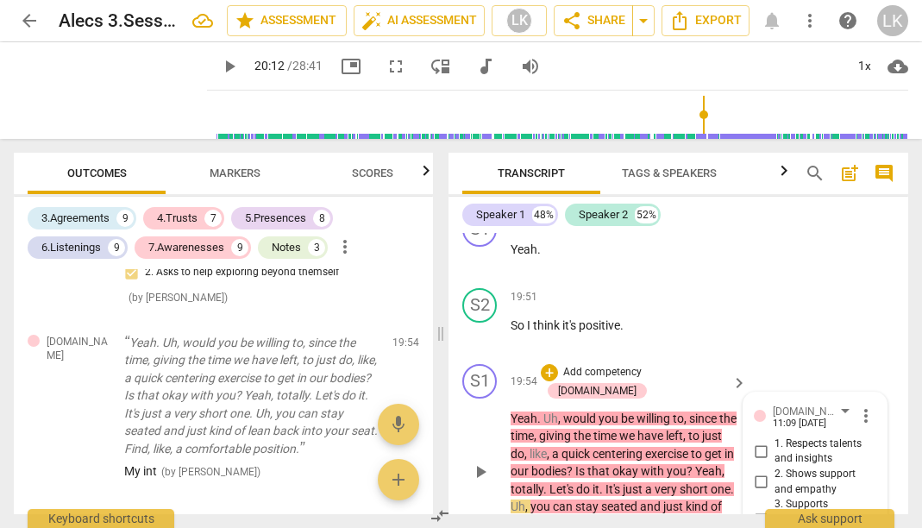
click at [786, 427] on div "[DOMAIN_NAME] [PERSON_NAME] 11:09 [DATE] more_vert 1. Respects talents and insi…" at bounding box center [815, 508] width 122 height 210
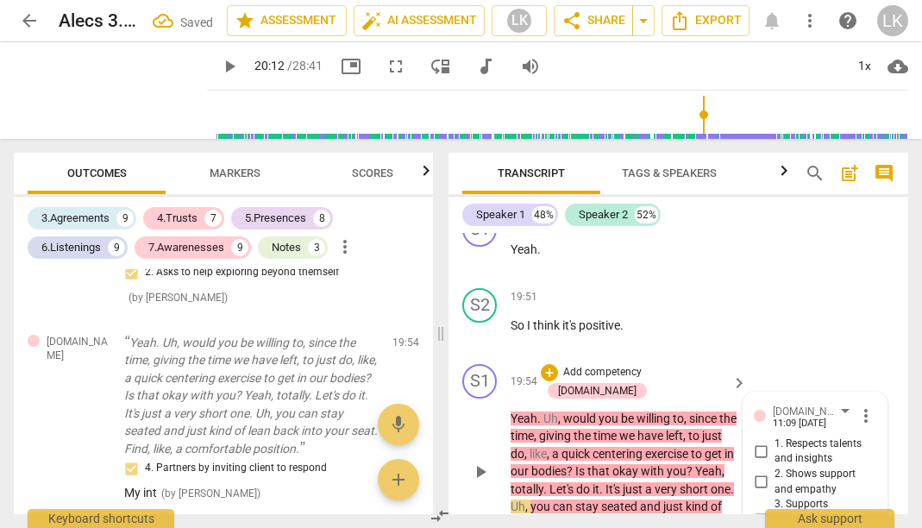
checkbox input "false"
click at [862, 405] on span "more_vert" at bounding box center [865, 415] width 21 height 21
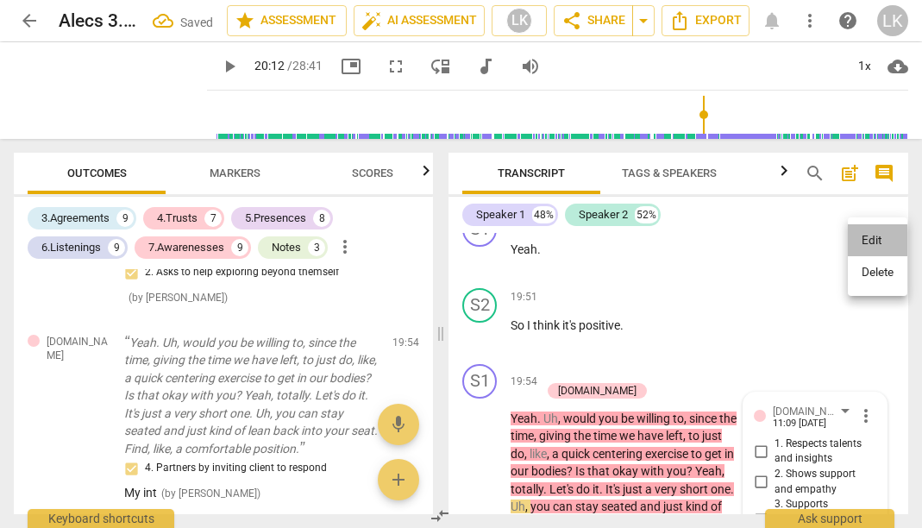
click at [868, 246] on li "Edit" at bounding box center [878, 240] width 60 height 33
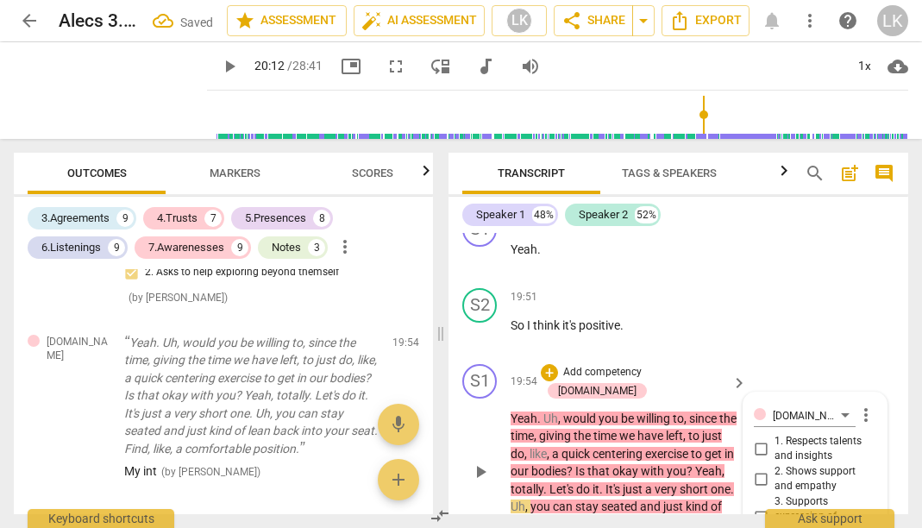
checkbox input "false"
type textarea "My in"
type textarea "My i"
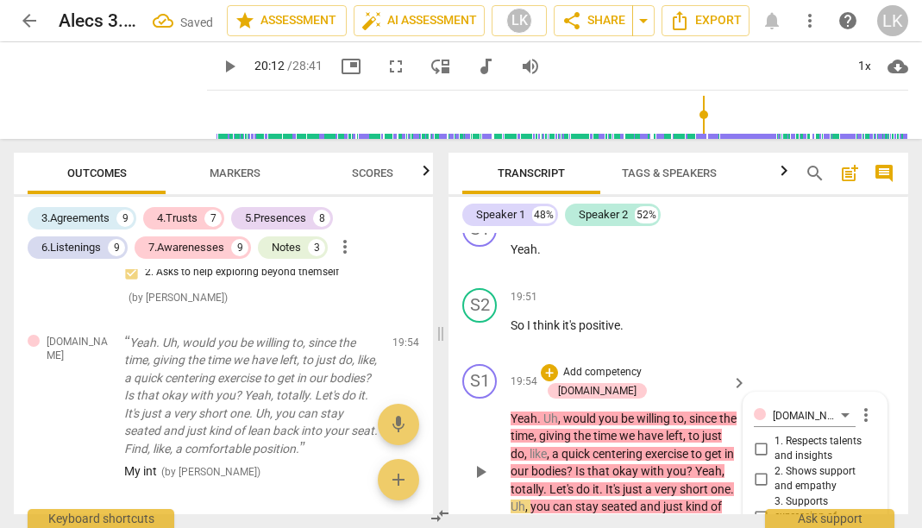
type textarea "My i"
type textarea "My"
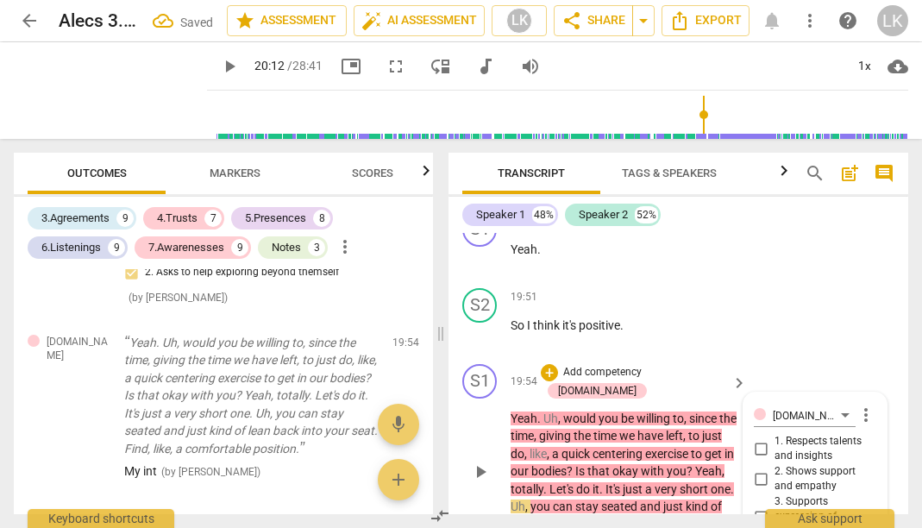
type textarea "M"
type textarea "I"
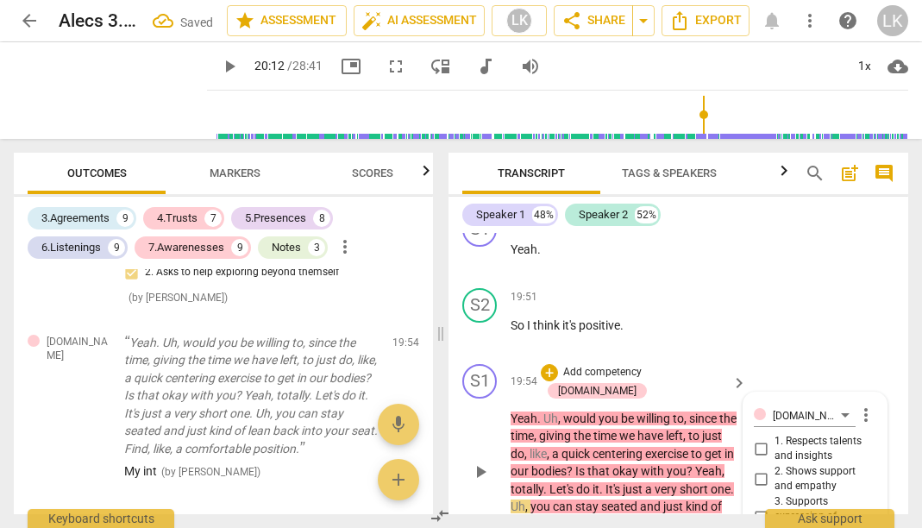
type textarea "I"
type textarea "G"
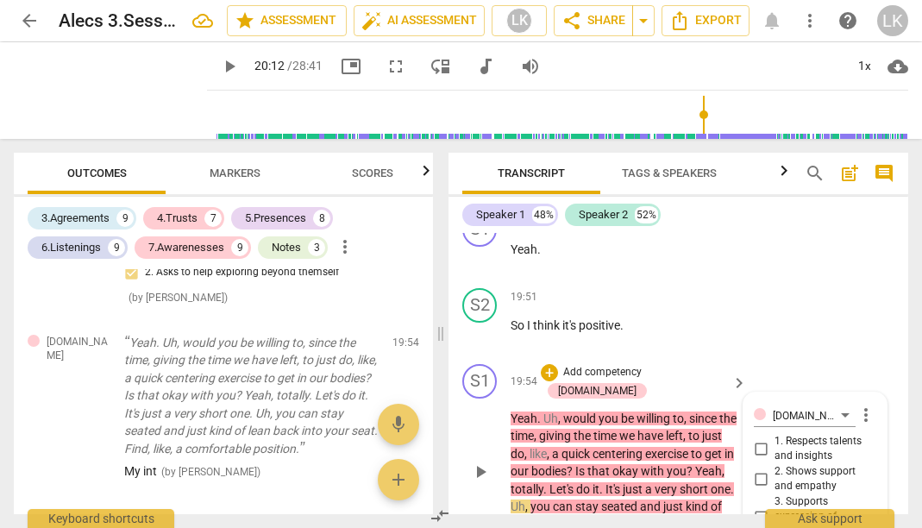
type textarea "GI"
type textarea "GIv"
type textarea "GIvi"
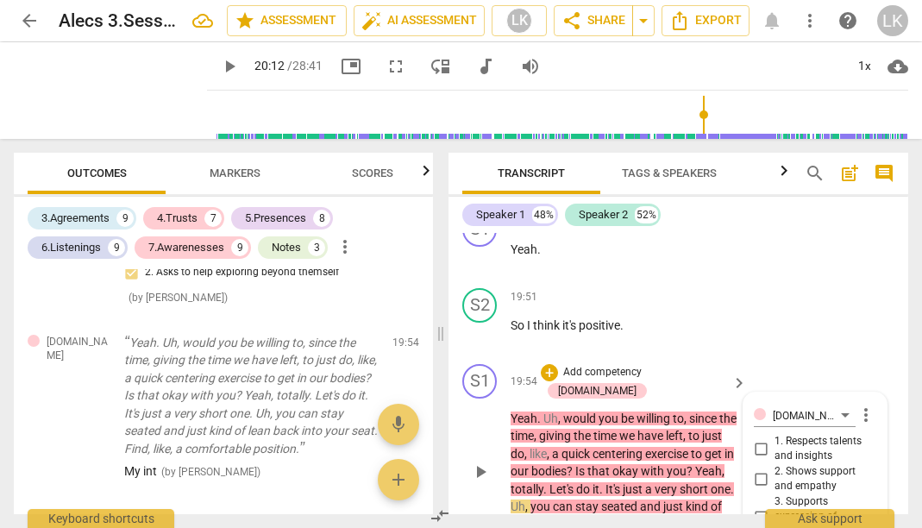
type textarea "GIvi"
type textarea "GIv"
type textarea "GI"
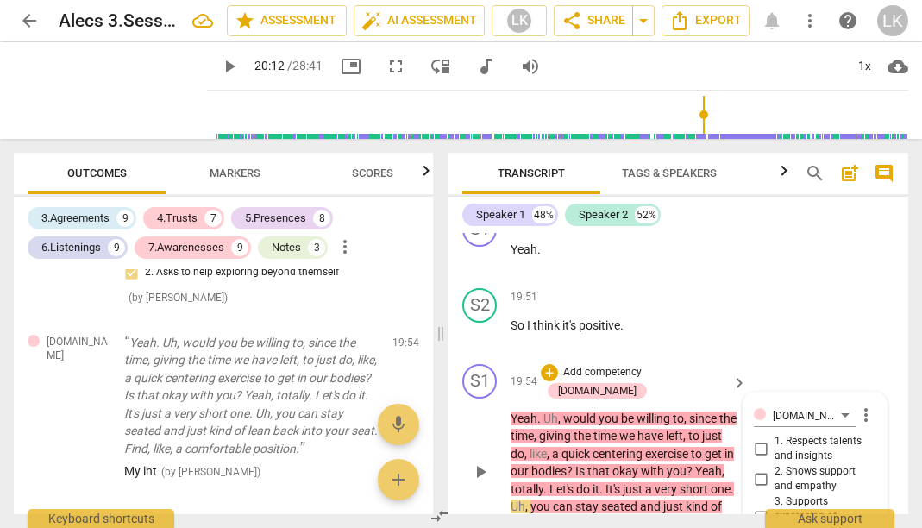
type textarea "G"
type textarea "Gi"
type textarea "Giv"
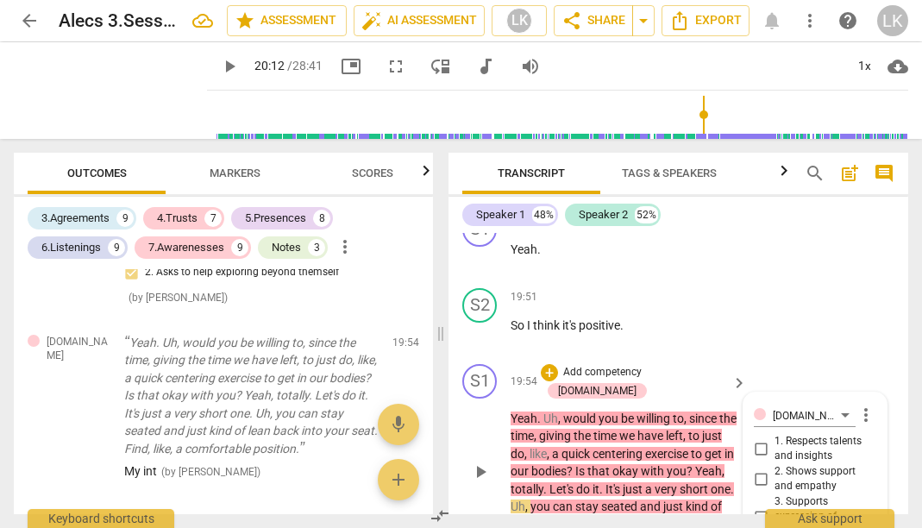
type textarea "Giv"
type textarea "Givi"
type textarea "Givin"
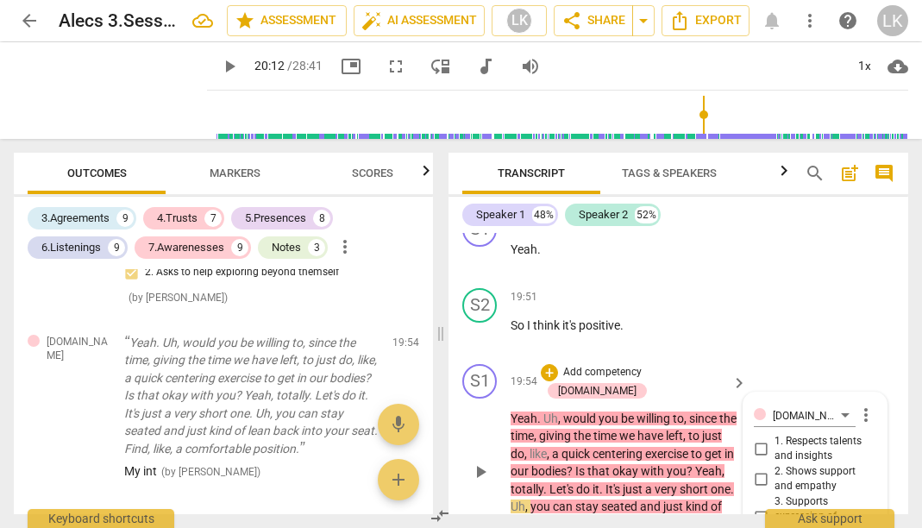
type textarea "Giving"
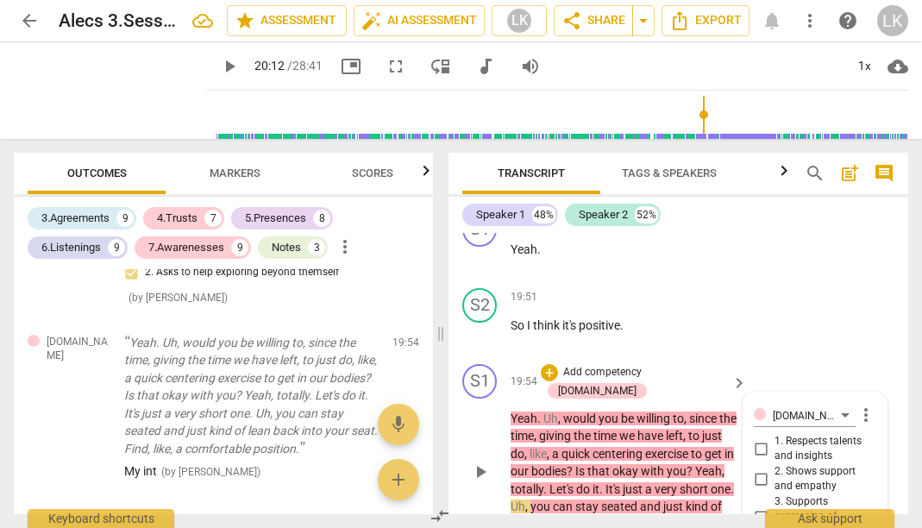
type textarea "Giving"
type textarea "Givin"
type textarea "Givi"
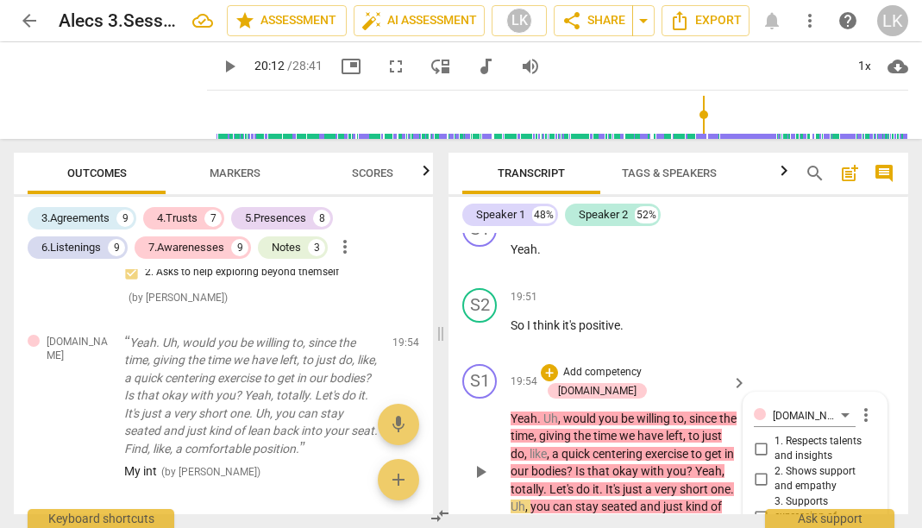
type textarea "Giv"
type textarea "Give"
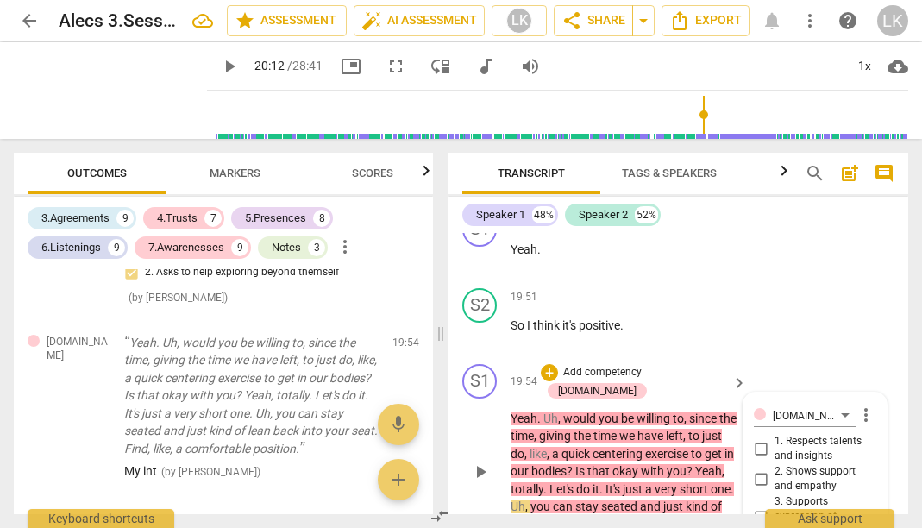
drag, startPoint x: 858, startPoint y: 476, endPoint x: 811, endPoint y: 462, distance: 48.6
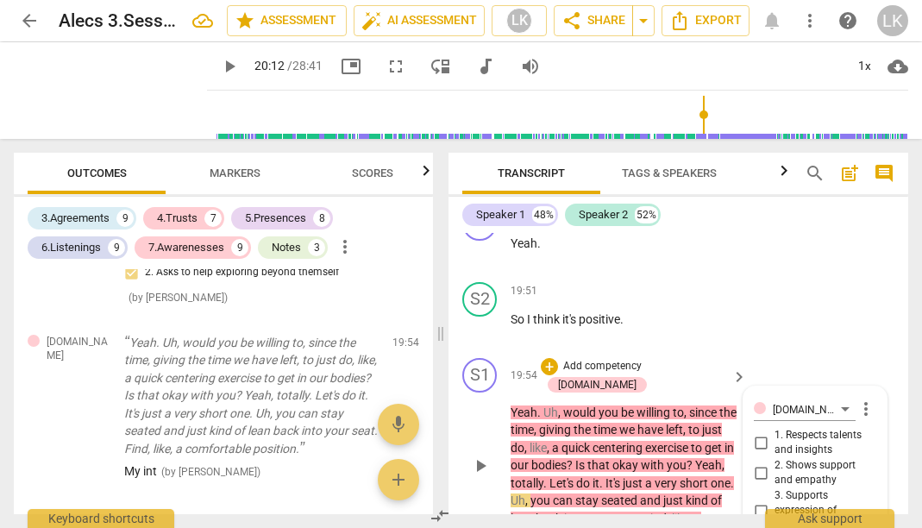
scroll to position [16, 0]
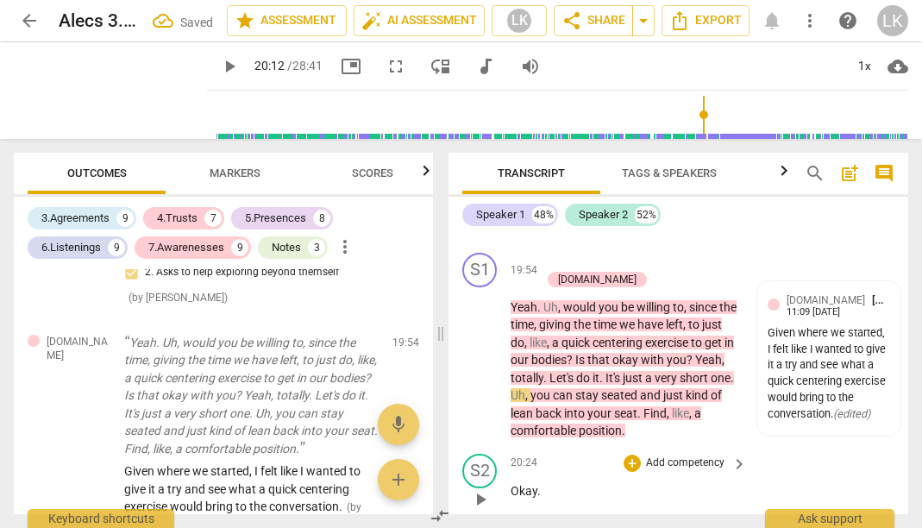
scroll to position [14486, 0]
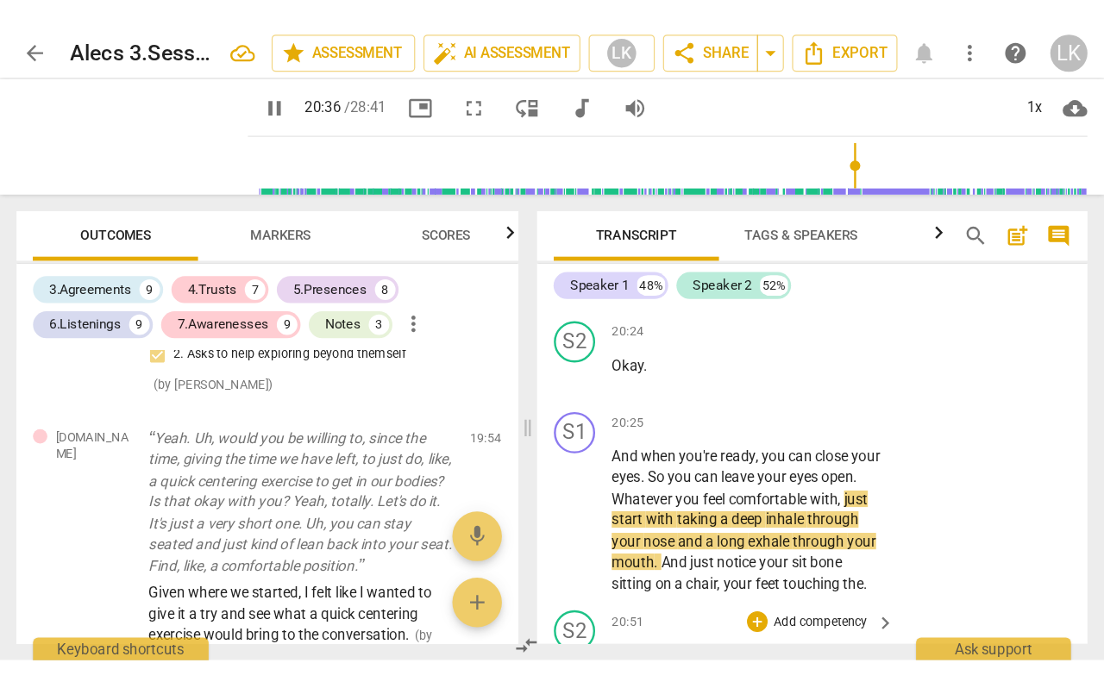
scroll to position [14680, 0]
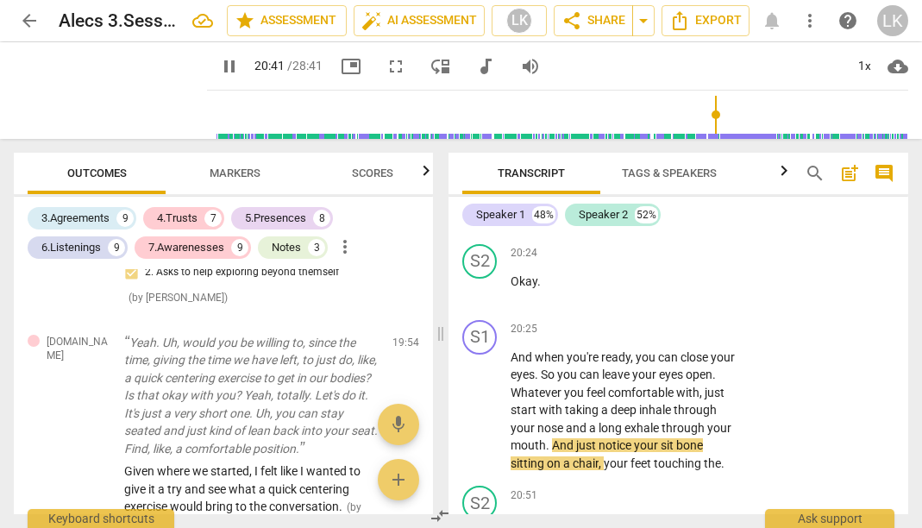
click at [385, 66] on span "fullscreen" at bounding box center [395, 66] width 21 height 21
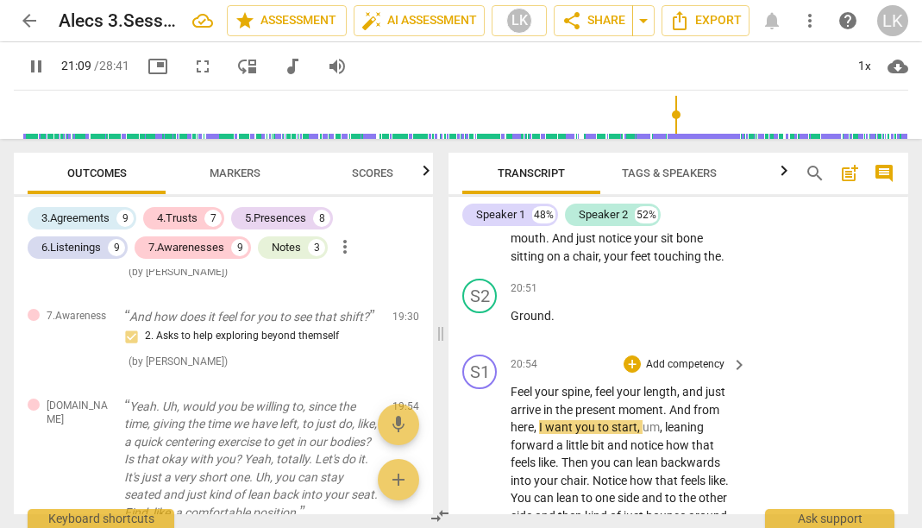
scroll to position [14897, 0]
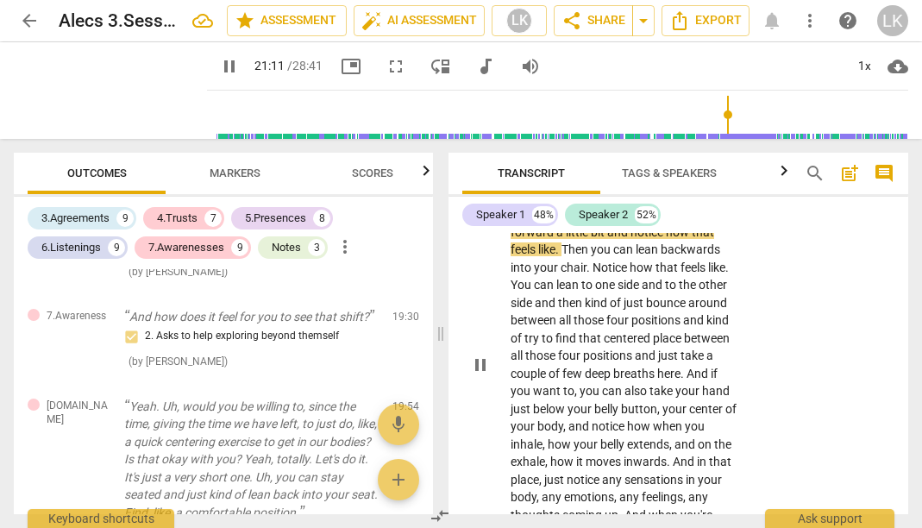
scroll to position [15109, 0]
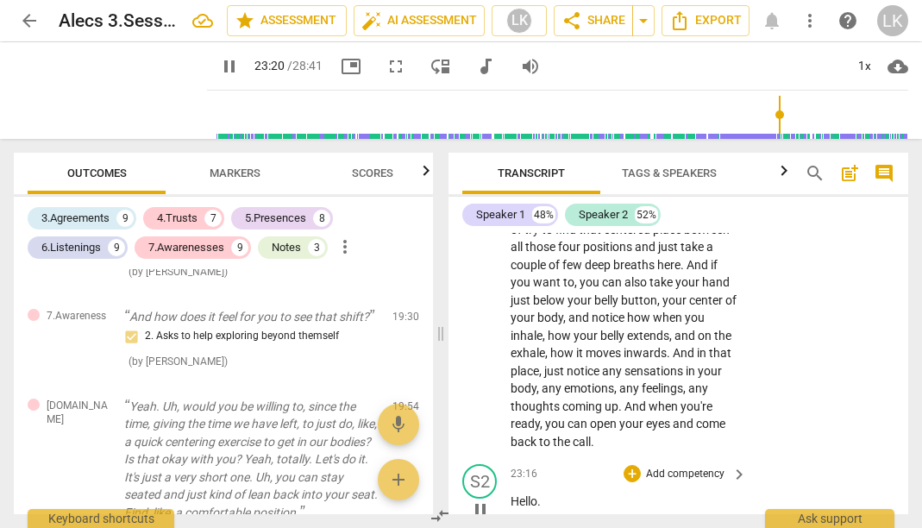
scroll to position [15208, 0]
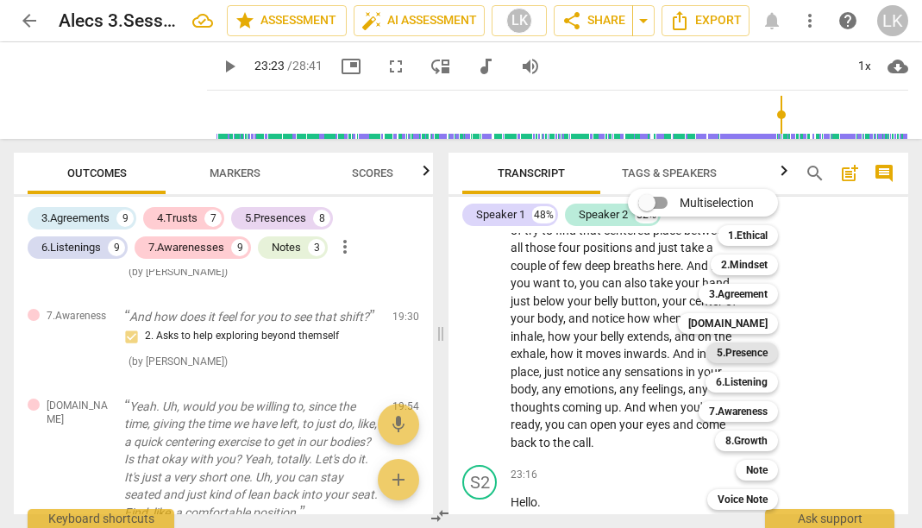
click at [752, 350] on b "5.Presence" at bounding box center [742, 352] width 51 height 21
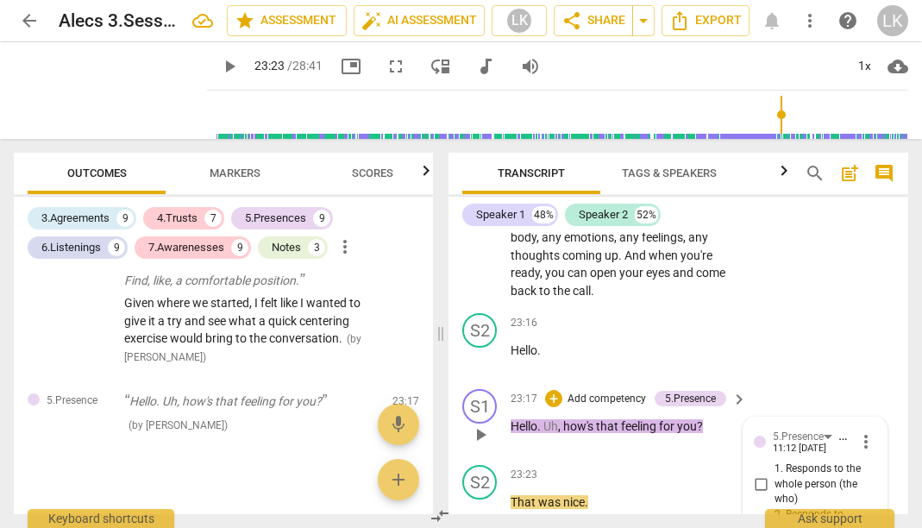
scroll to position [15360, 0]
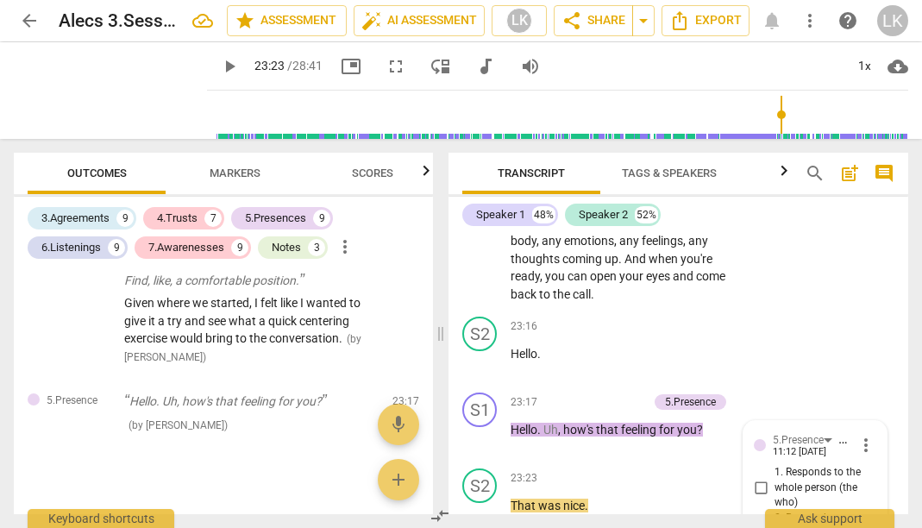
scroll to position [15355, 0]
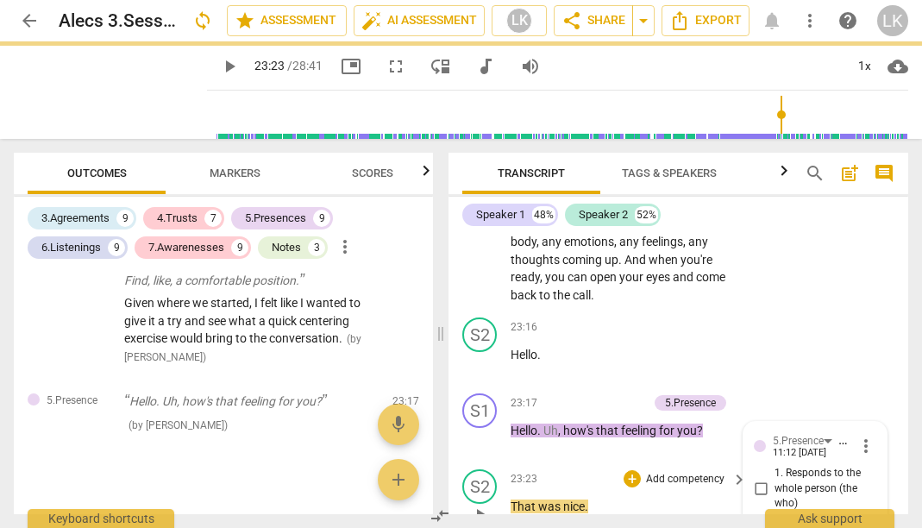
click at [477, 504] on span "play_arrow" at bounding box center [480, 514] width 21 height 21
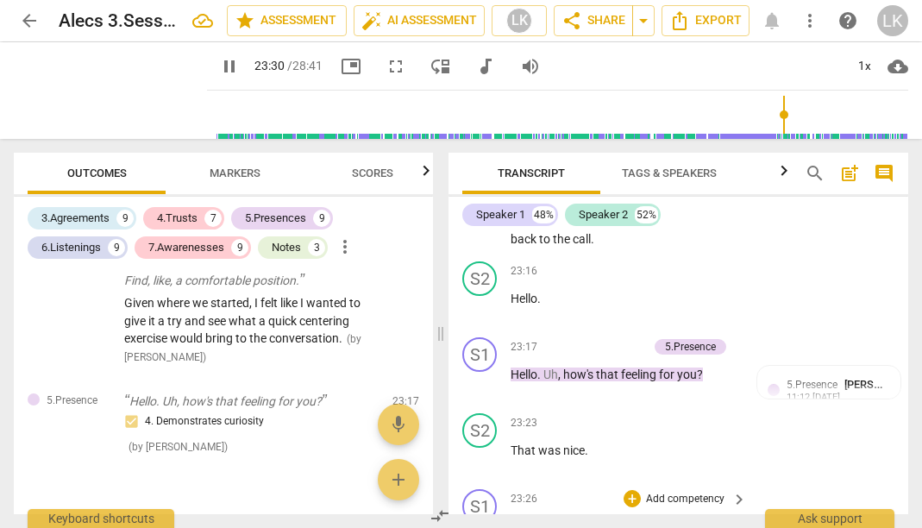
scroll to position [15415, 0]
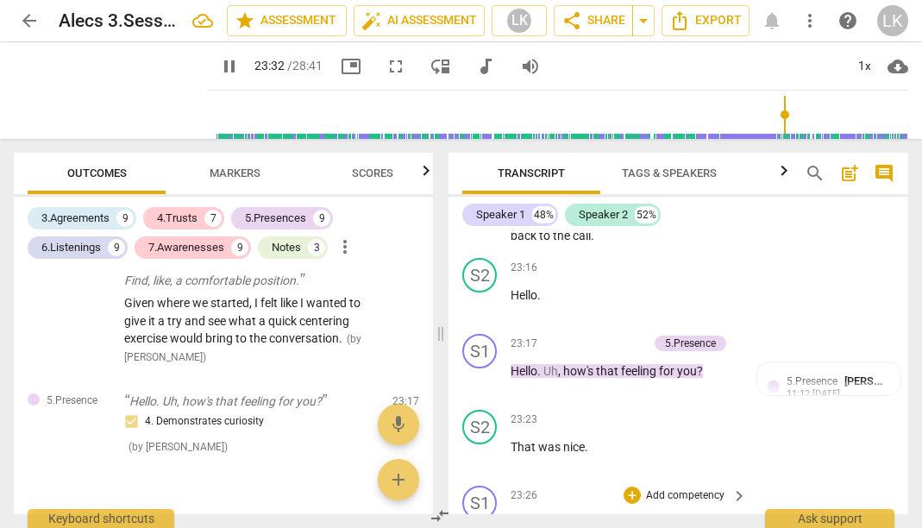
click at [482, 522] on span "pause" at bounding box center [480, 532] width 21 height 21
click at [674, 488] on p "Add competency" at bounding box center [685, 496] width 82 height 16
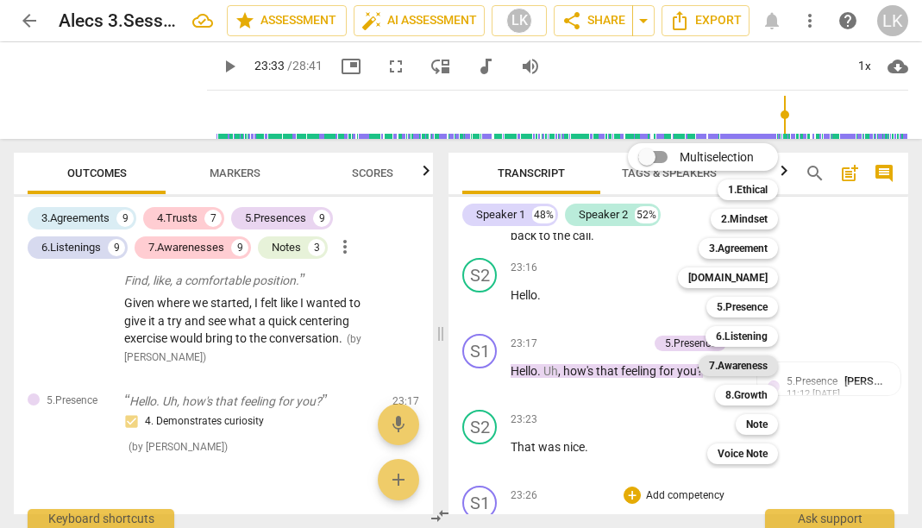
click at [749, 372] on b "7.Awareness" at bounding box center [738, 365] width 59 height 21
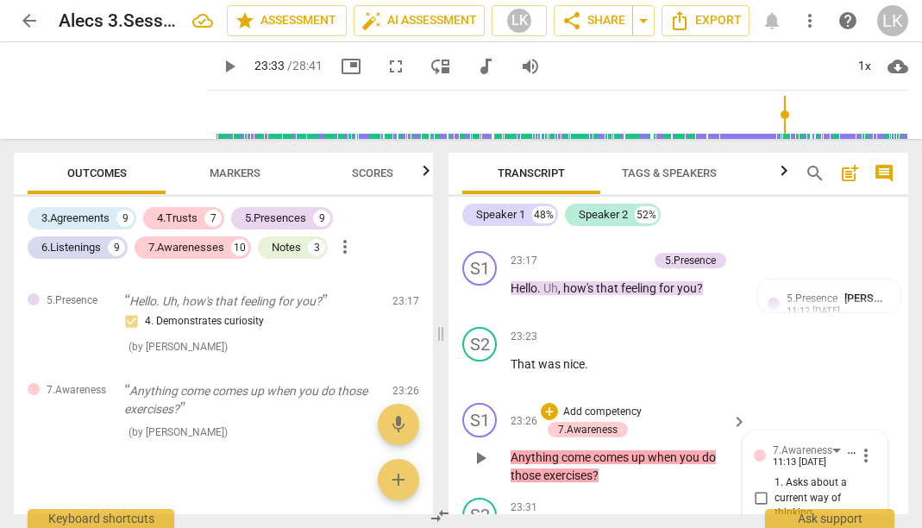
scroll to position [15493, 0]
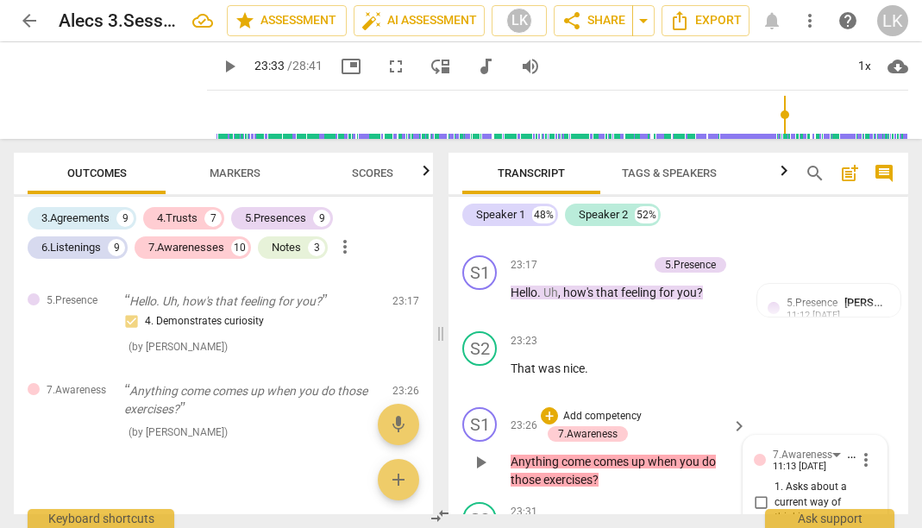
click at [829, 400] on div "S1 play_arrow pause 23:26 + Add competency 7.Awareness keyboard_arrow_right Any…" at bounding box center [678, 447] width 460 height 95
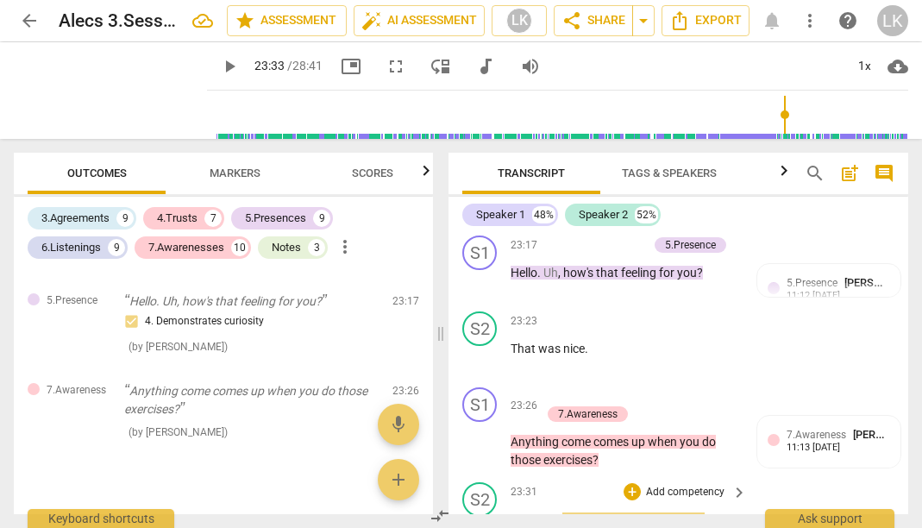
scroll to position [15519, 0]
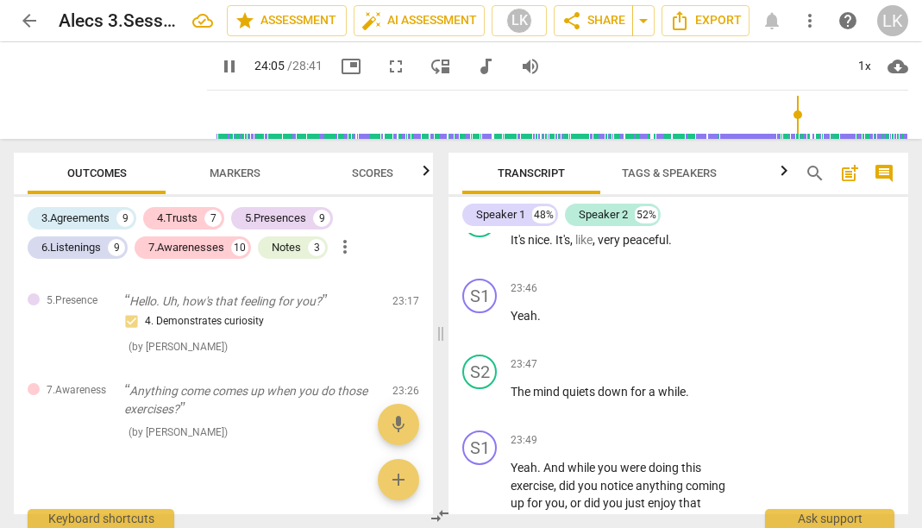
scroll to position [15986, 0]
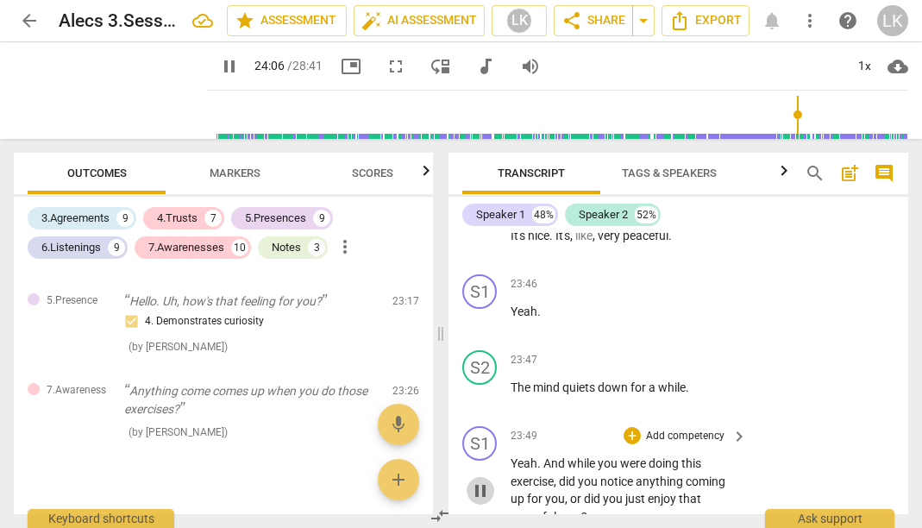
click at [486, 480] on span "pause" at bounding box center [480, 490] width 21 height 21
click at [686, 429] on p "Add competency" at bounding box center [685, 437] width 82 height 16
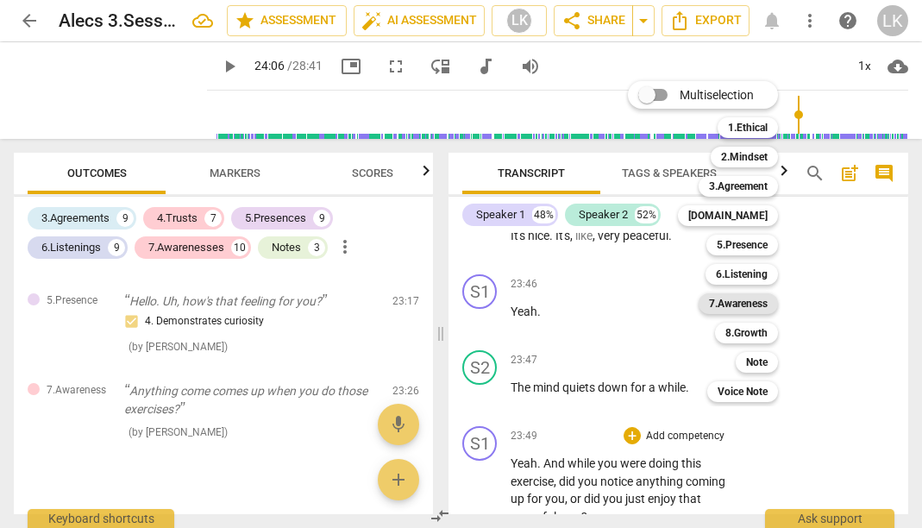
click at [747, 305] on b "7.Awareness" at bounding box center [738, 303] width 59 height 21
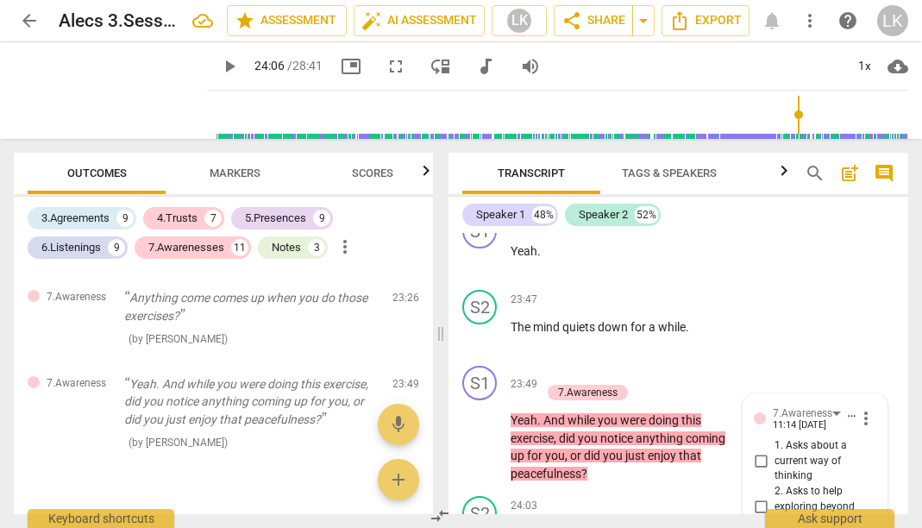
scroll to position [16049, 0]
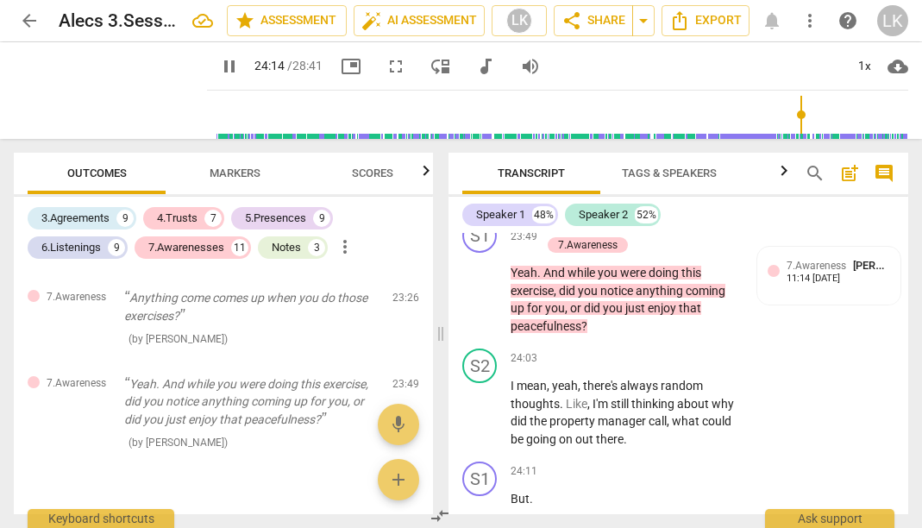
scroll to position [16195, 0]
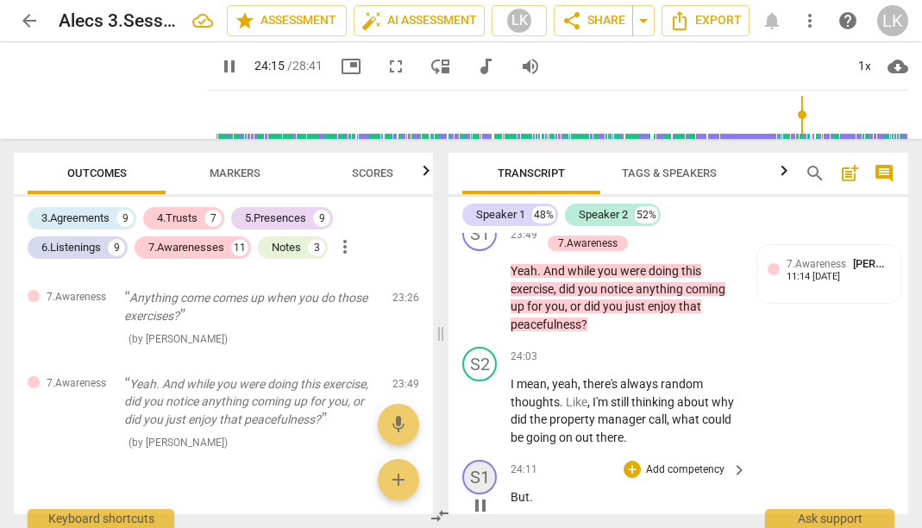
click at [476, 460] on div "S1" at bounding box center [479, 477] width 34 height 34
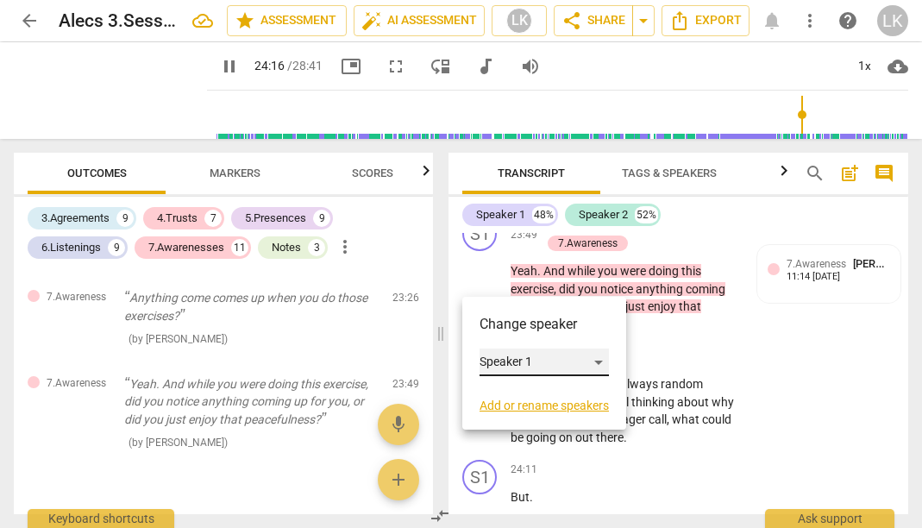
click at [539, 360] on div "Speaker 1" at bounding box center [543, 362] width 129 height 28
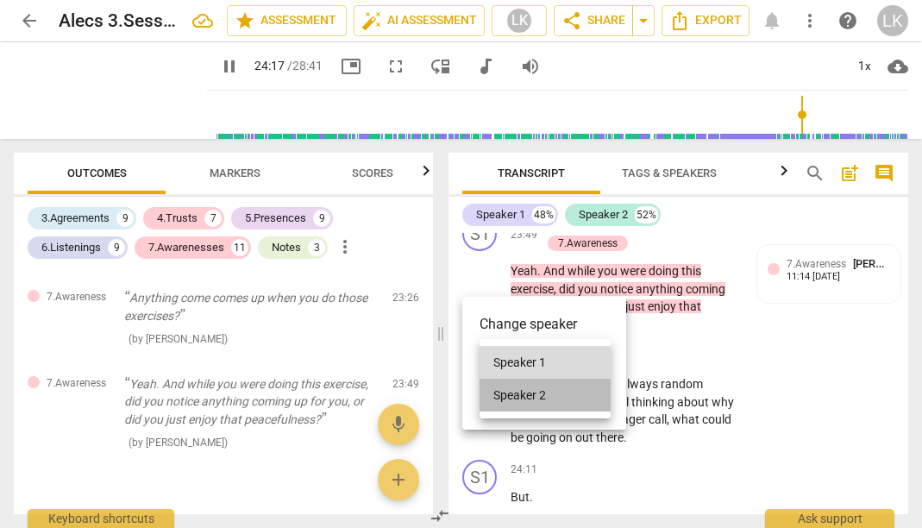
click at [548, 391] on li "Speaker 2" at bounding box center [544, 395] width 131 height 33
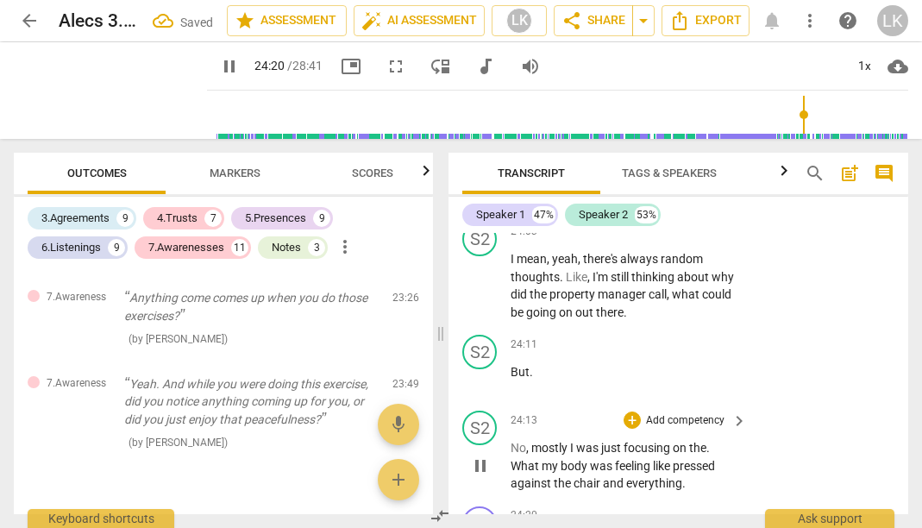
scroll to position [16331, 0]
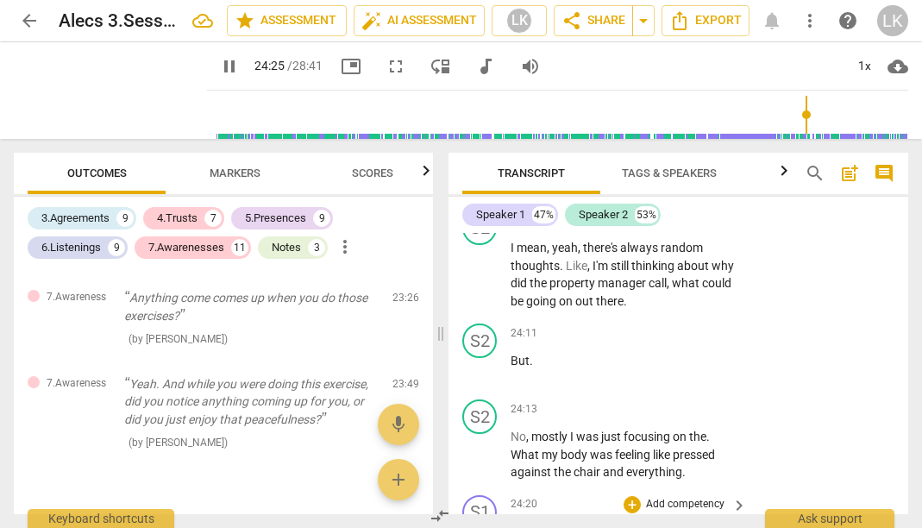
click at [682, 497] on p "Add competency" at bounding box center [685, 505] width 82 height 16
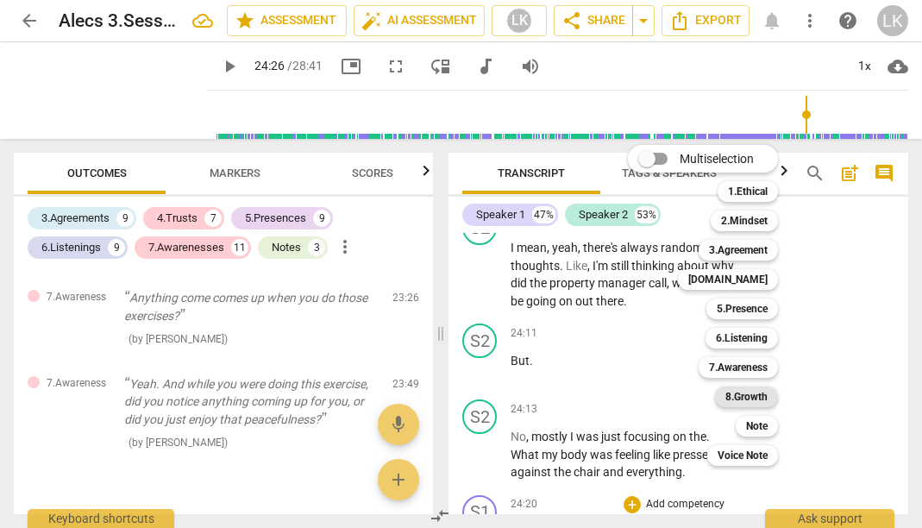
click at [748, 398] on b "8.Growth" at bounding box center [746, 396] width 42 height 21
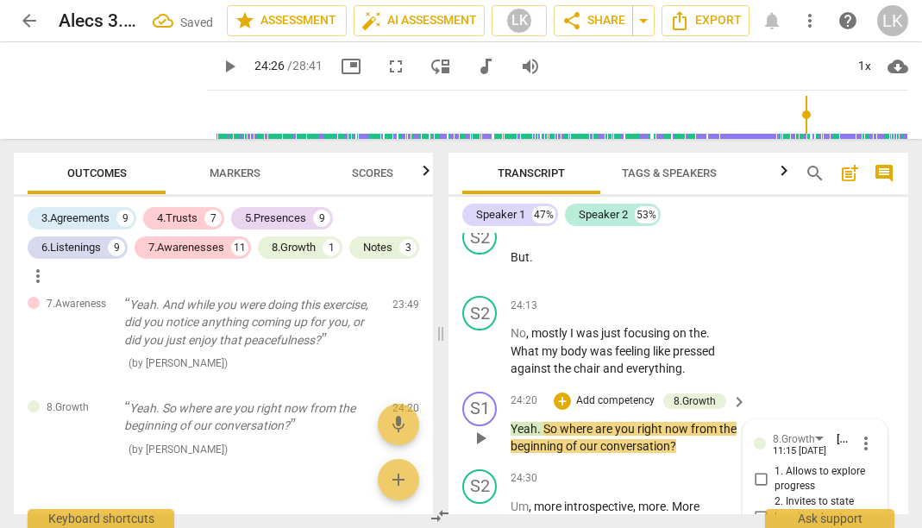
scroll to position [16430, 0]
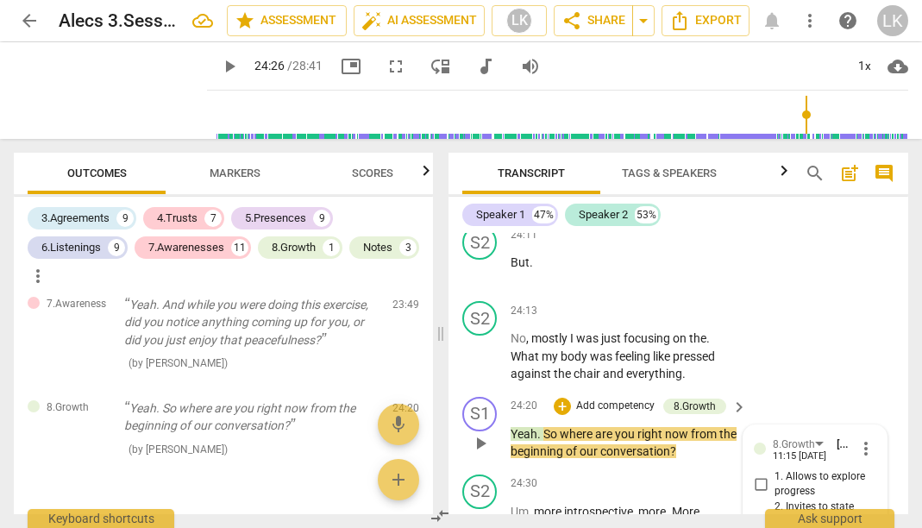
click at [760, 473] on input "1. Allows to explore progress" at bounding box center [761, 483] width 28 height 21
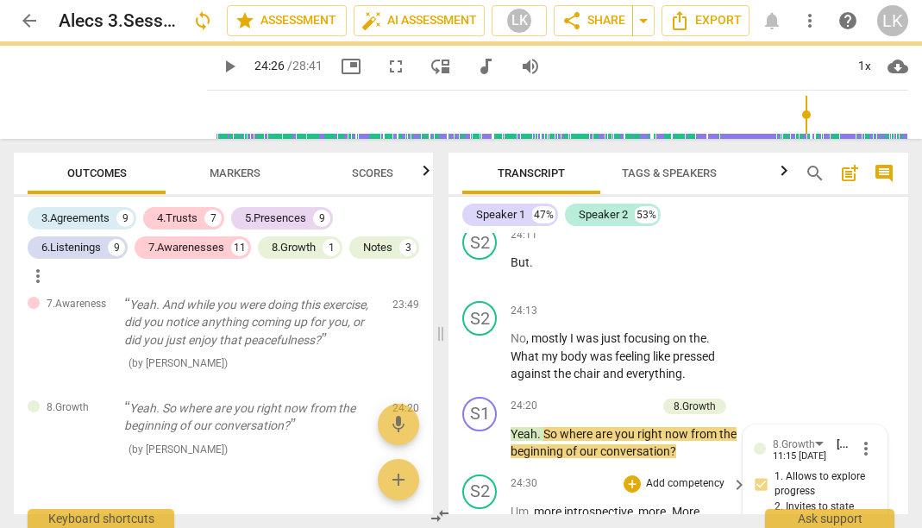
scroll to position [16343, 0]
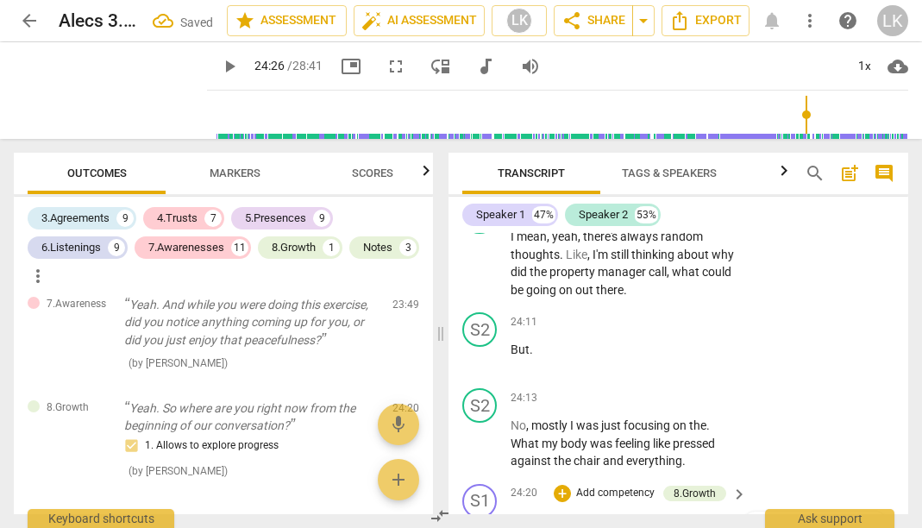
click at [488, 520] on span "play_arrow" at bounding box center [480, 530] width 21 height 21
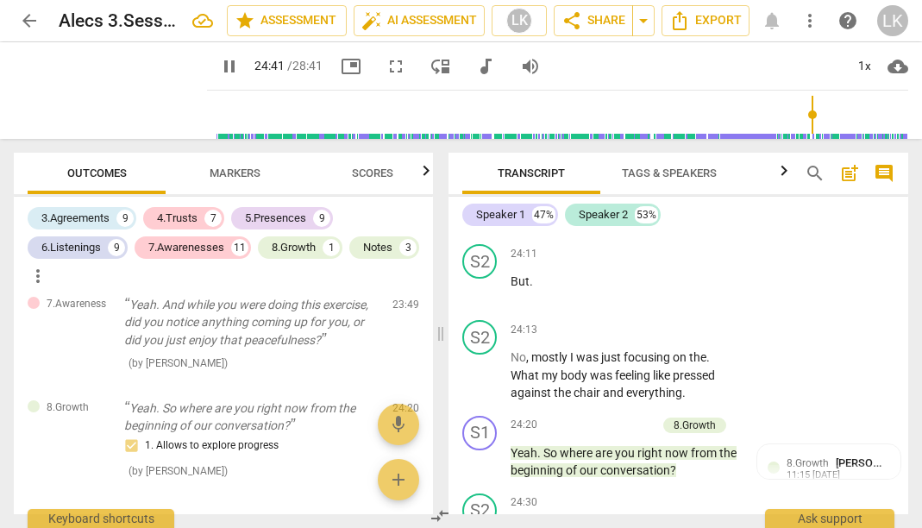
scroll to position [16433, 0]
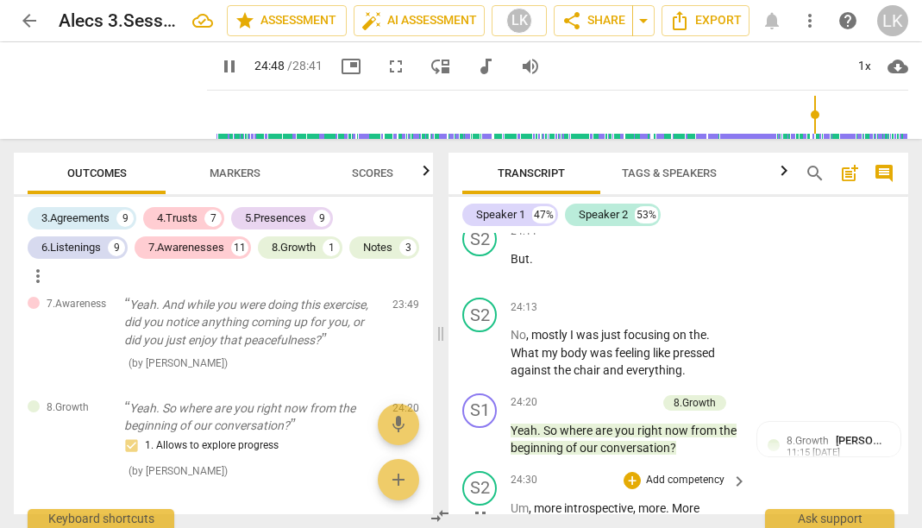
click at [473, 507] on span "pause" at bounding box center [480, 517] width 21 height 21
click at [679, 473] on p "Add competency" at bounding box center [685, 481] width 82 height 16
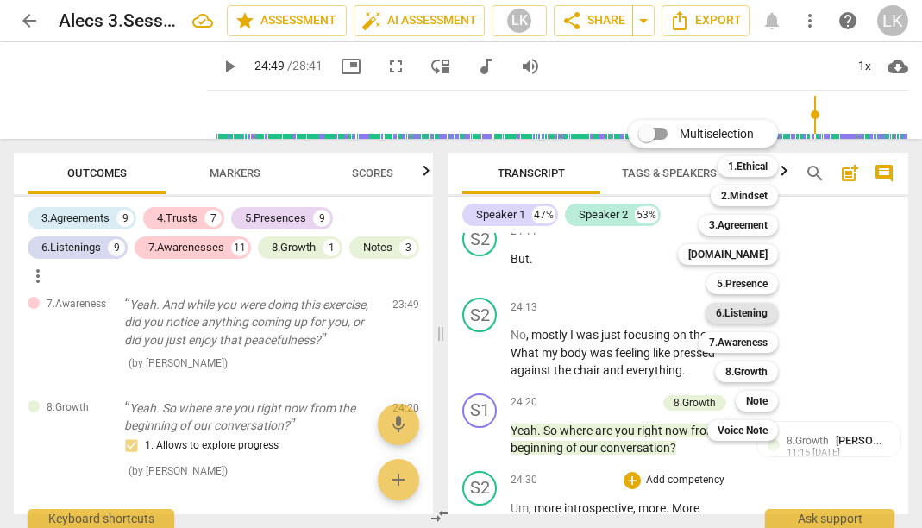
click at [749, 311] on b "6.Listening" at bounding box center [742, 313] width 52 height 21
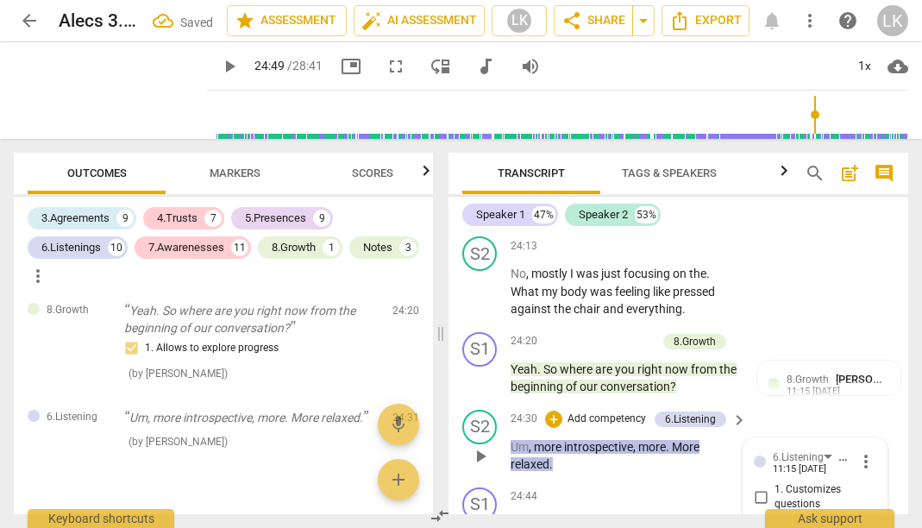
scroll to position [16473, 0]
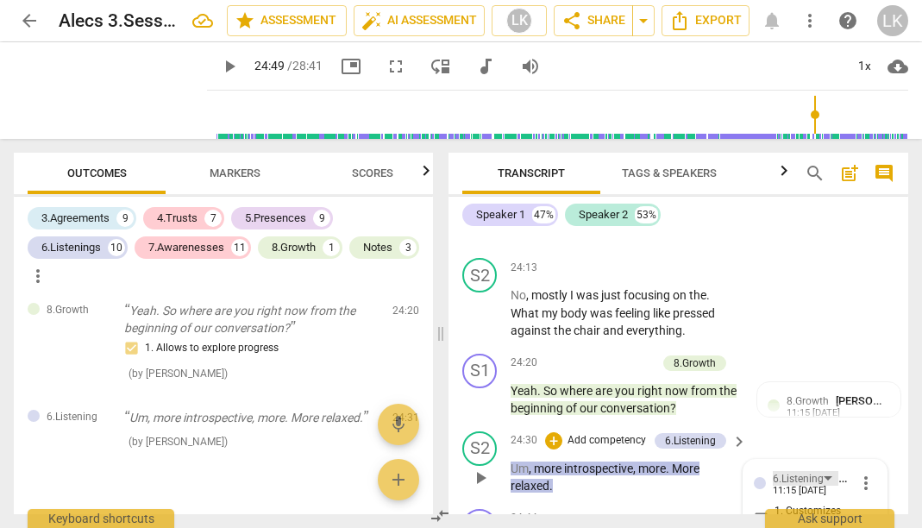
click at [806, 471] on div "6.Listening" at bounding box center [798, 479] width 51 height 16
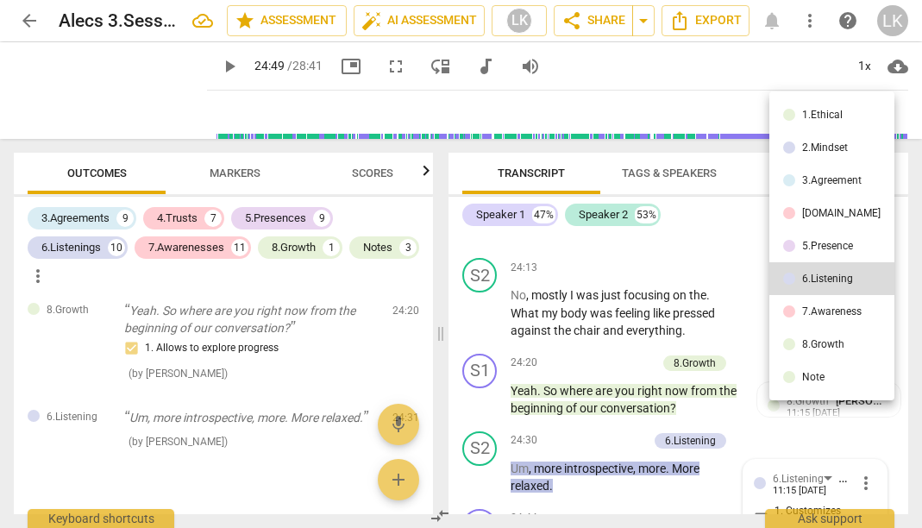
click at [808, 314] on div "7.Awareness" at bounding box center [832, 311] width 60 height 10
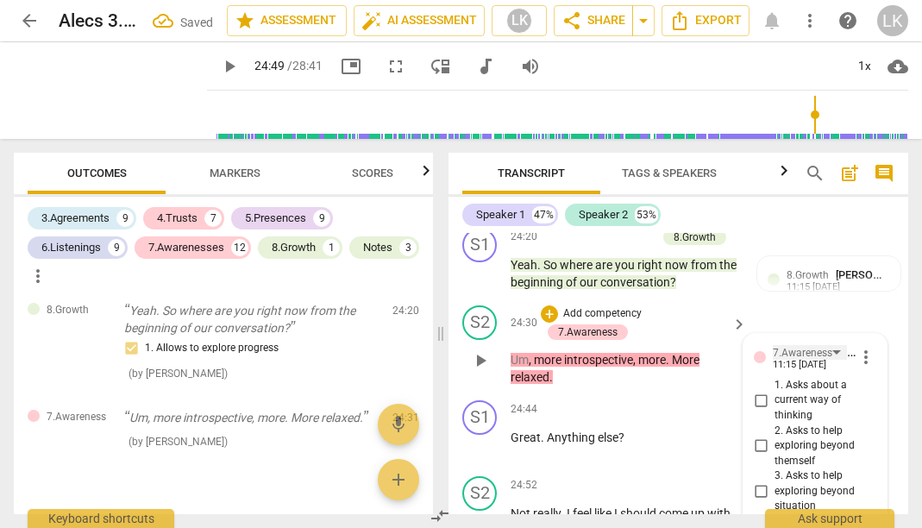
scroll to position [16444, 0]
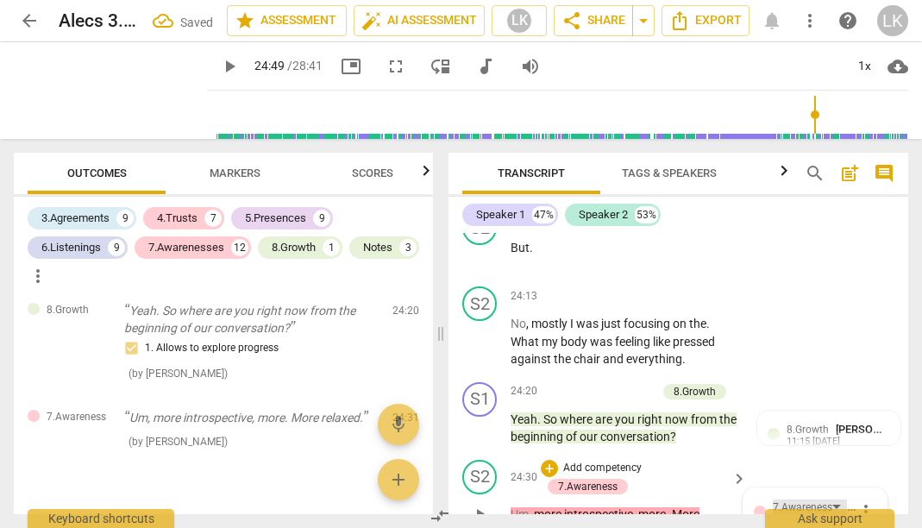
click at [802, 499] on div "7.Awareness" at bounding box center [803, 507] width 60 height 16
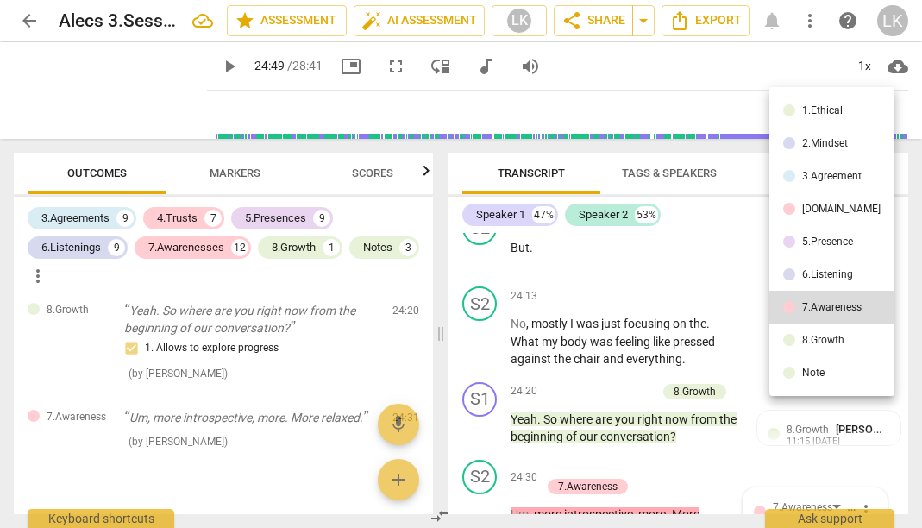
click at [826, 237] on div "5.Presence" at bounding box center [827, 241] width 51 height 10
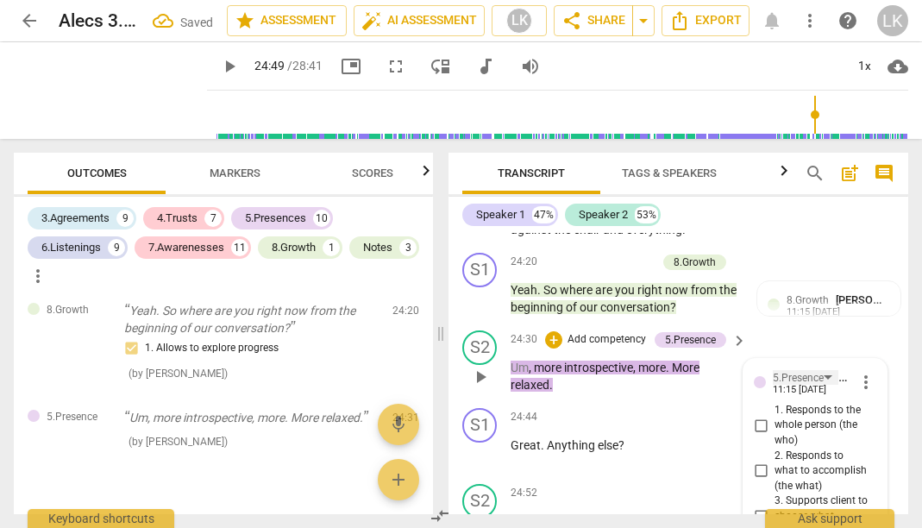
scroll to position [16566, 0]
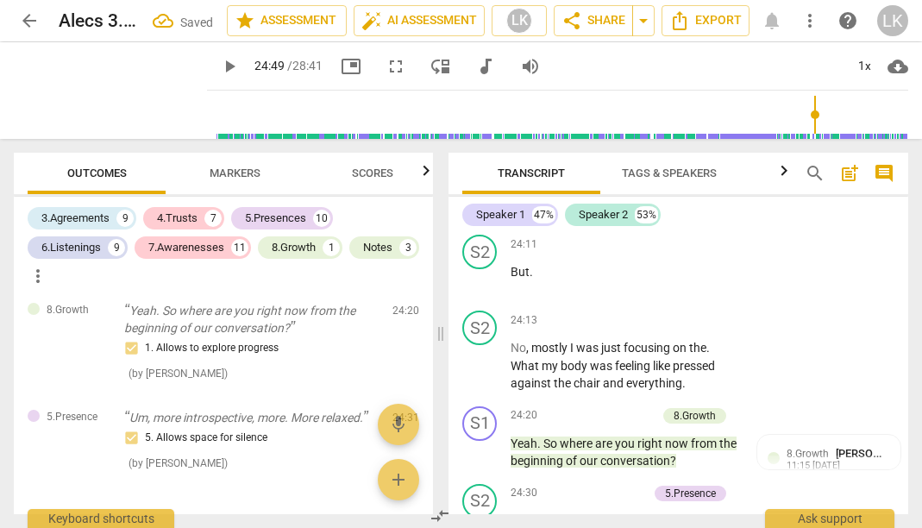
scroll to position [16398, 0]
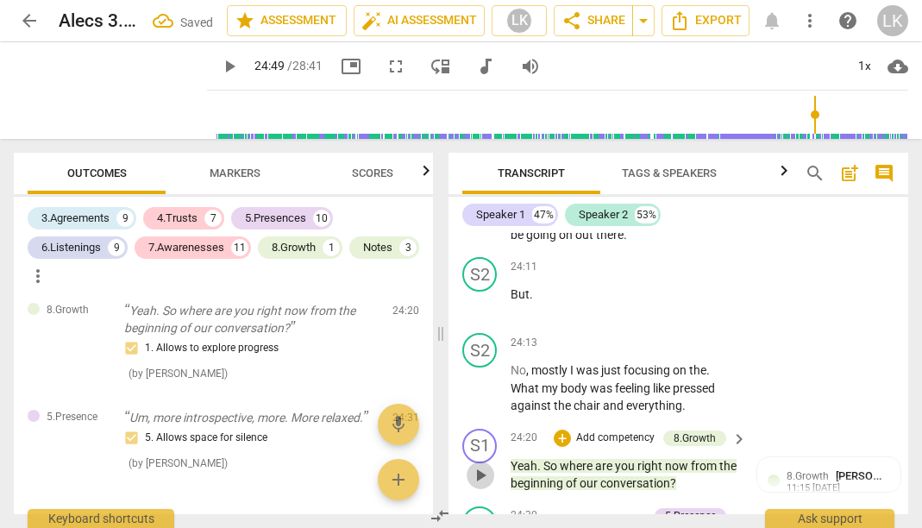
click at [489, 465] on span "play_arrow" at bounding box center [480, 475] width 21 height 21
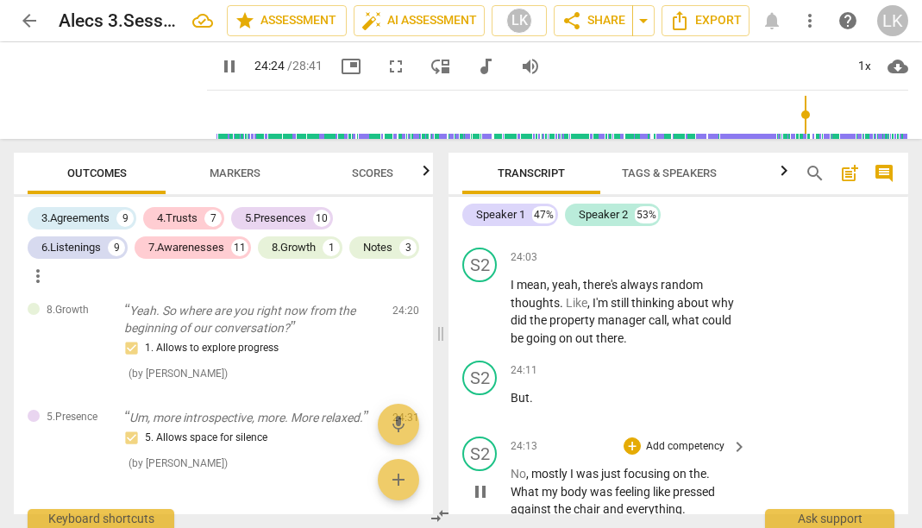
scroll to position [16295, 0]
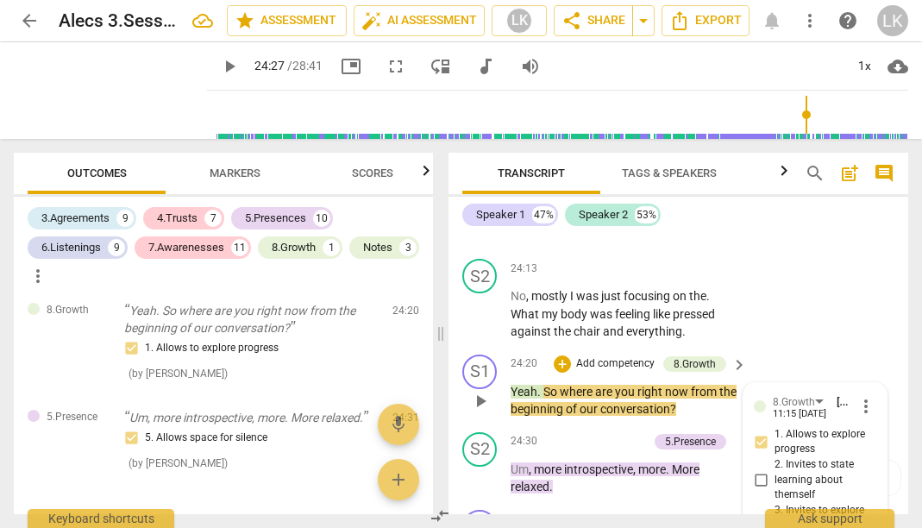
scroll to position [16370, 0]
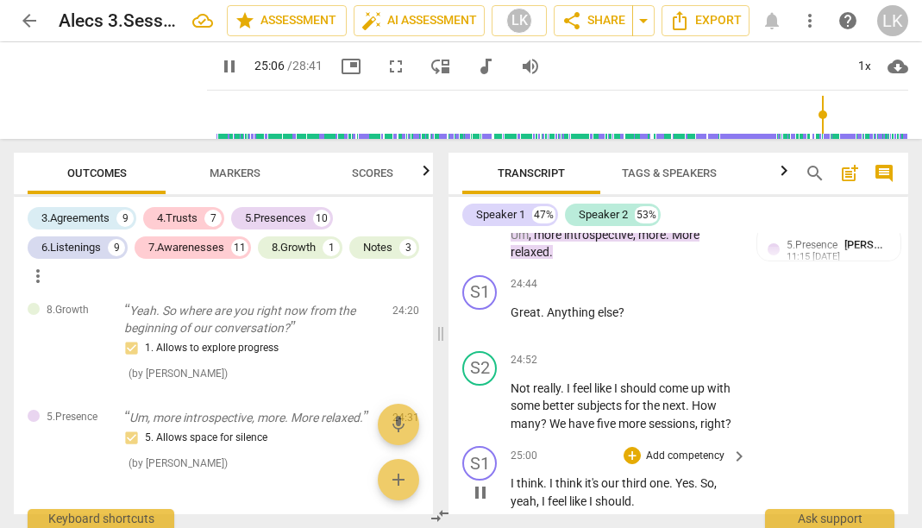
scroll to position [16698, 0]
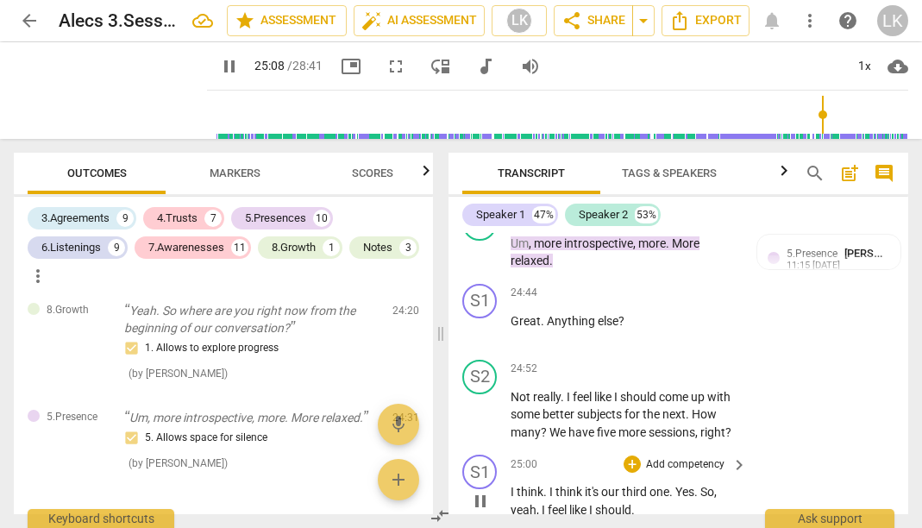
click at [484, 491] on span "pause" at bounding box center [480, 501] width 21 height 21
click at [484, 491] on span "play_arrow" at bounding box center [480, 501] width 21 height 21
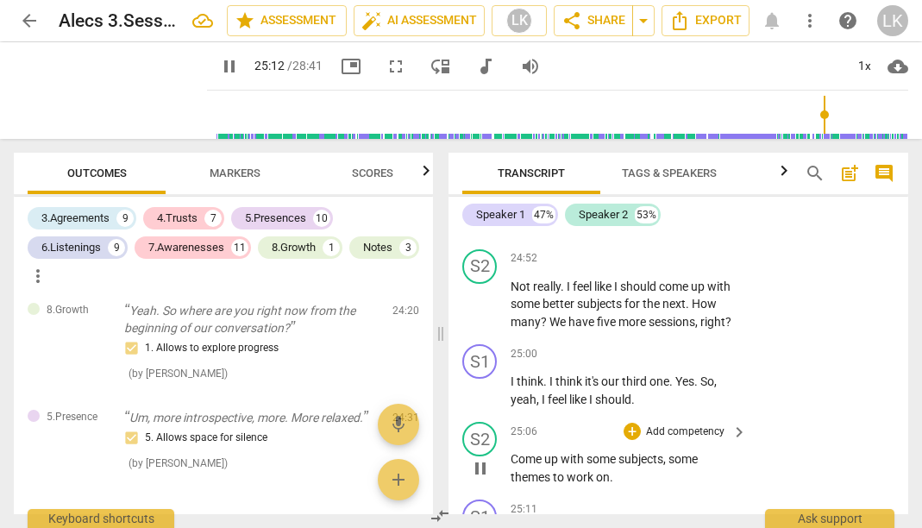
scroll to position [16807, 0]
click at [719, 503] on p "Add competency" at bounding box center [685, 511] width 82 height 16
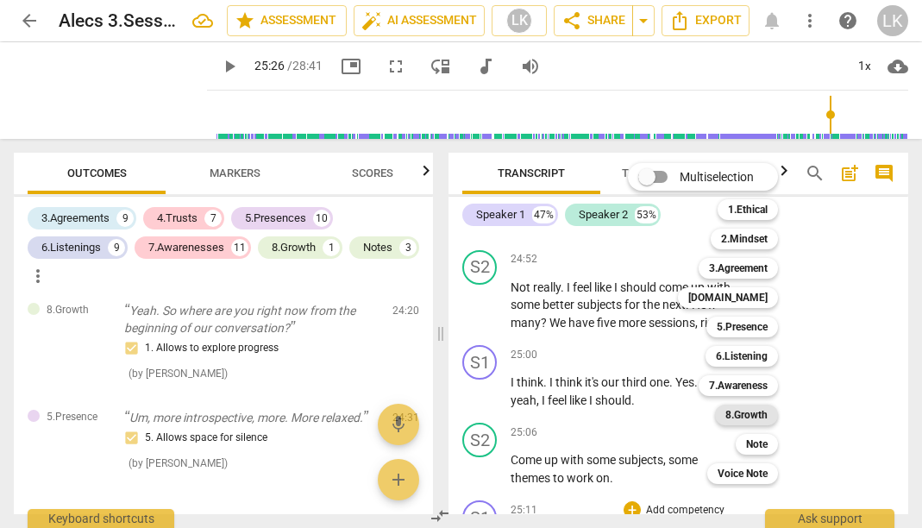
click at [749, 413] on b "8.Growth" at bounding box center [746, 414] width 42 height 21
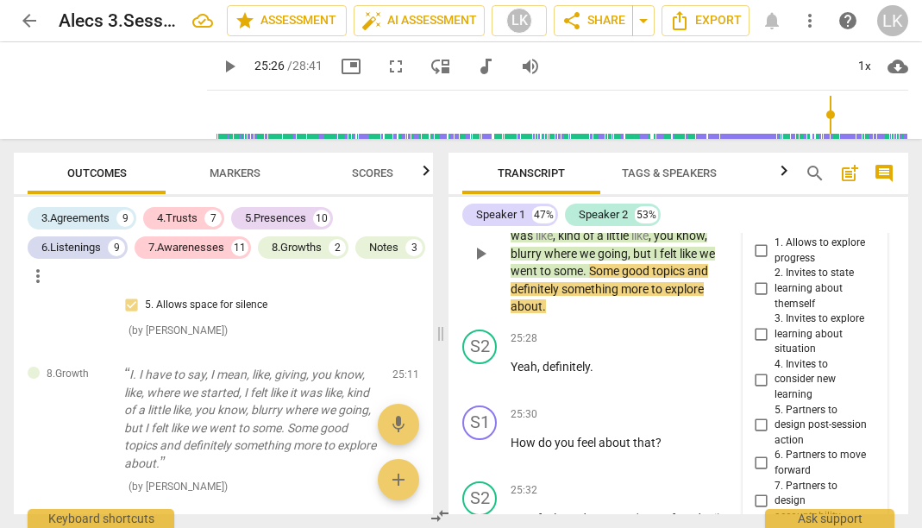
scroll to position [17146, 0]
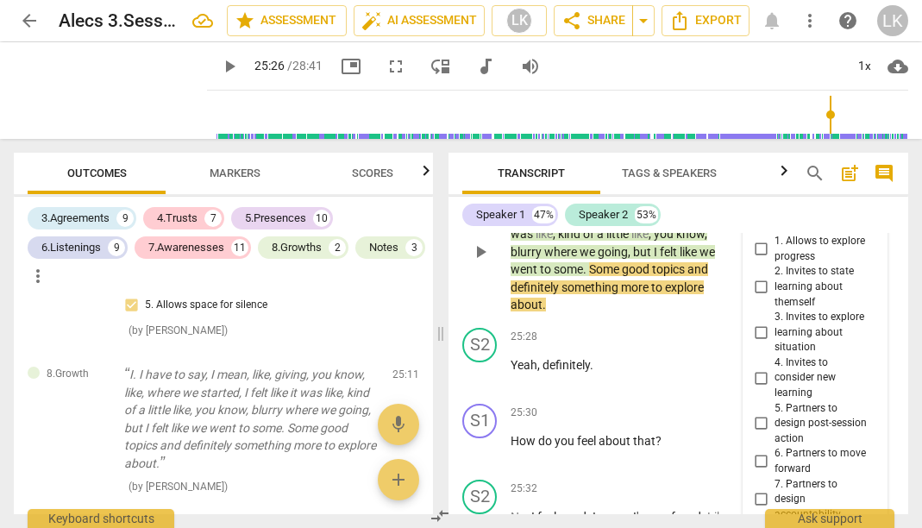
click at [758, 527] on input "8. Celebrates progress" at bounding box center [761, 537] width 28 height 21
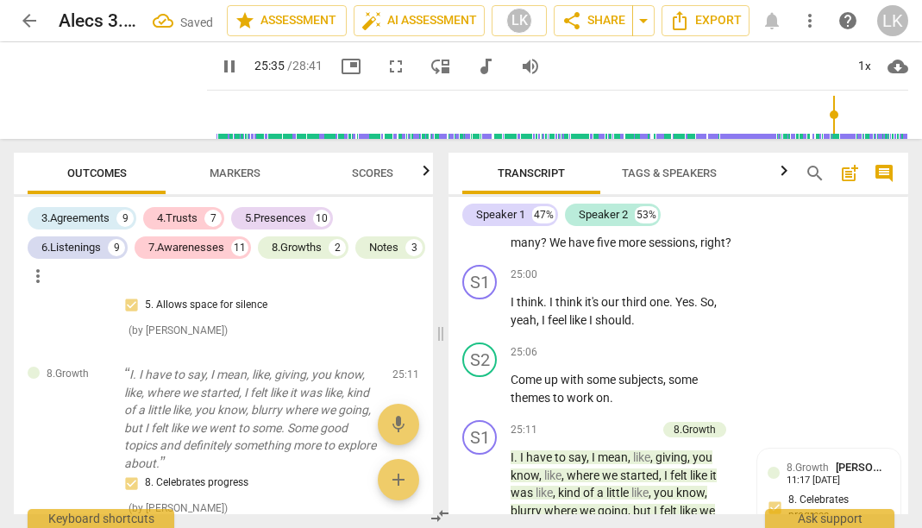
scroll to position [16879, 0]
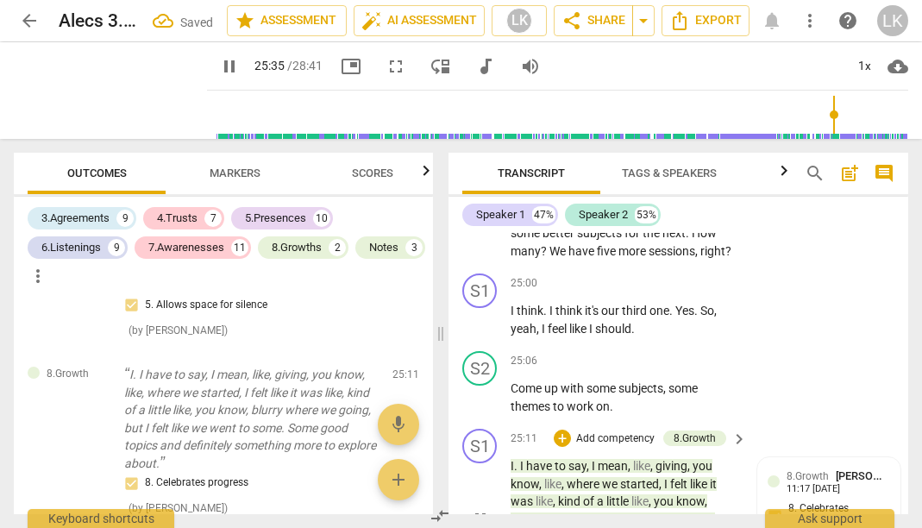
click at [488, 509] on span "pause" at bounding box center [480, 519] width 21 height 21
click at [475, 509] on span "play_arrow" at bounding box center [480, 519] width 21 height 21
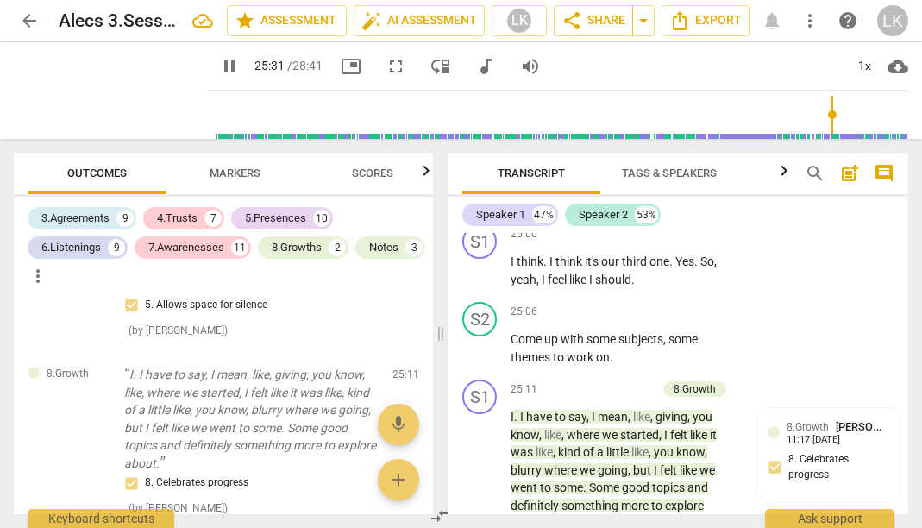
scroll to position [16931, 0]
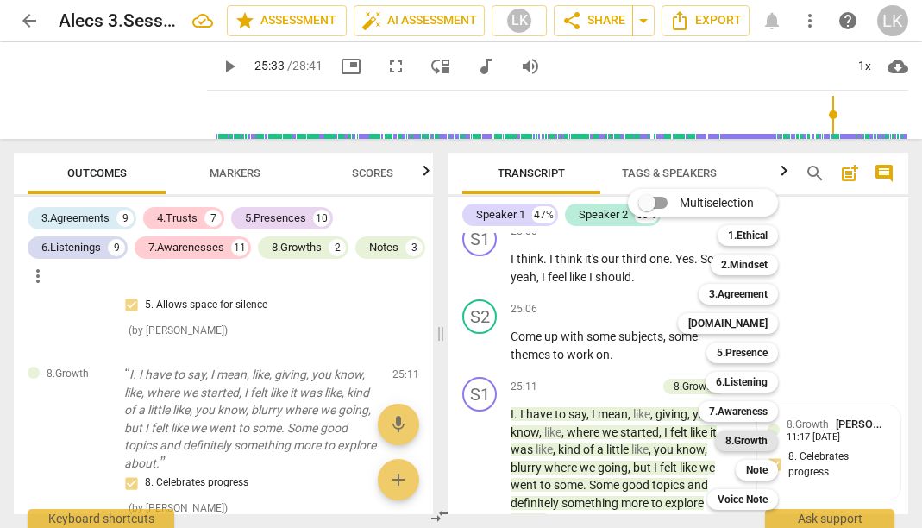
click at [753, 446] on b "8.Growth" at bounding box center [746, 440] width 42 height 21
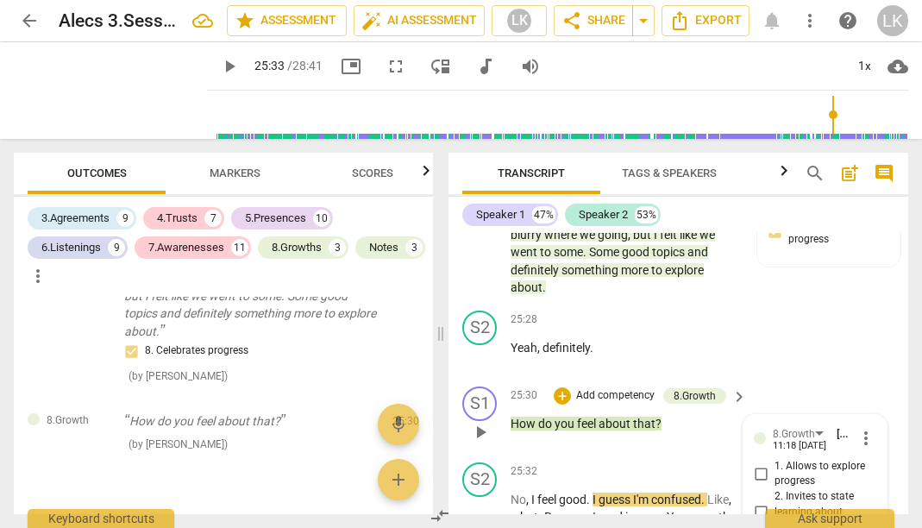
scroll to position [17156, 0]
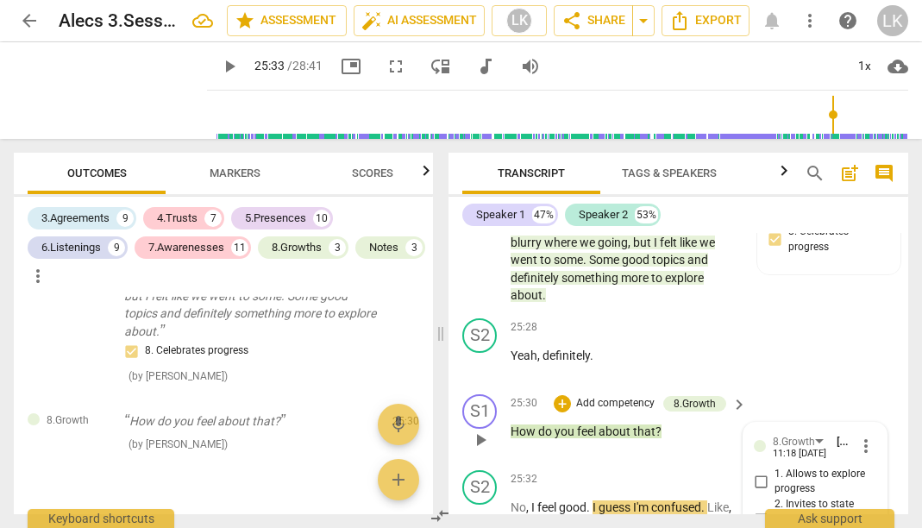
click at [760, 509] on input "2. Invites to state learning about themself" at bounding box center [761, 519] width 28 height 21
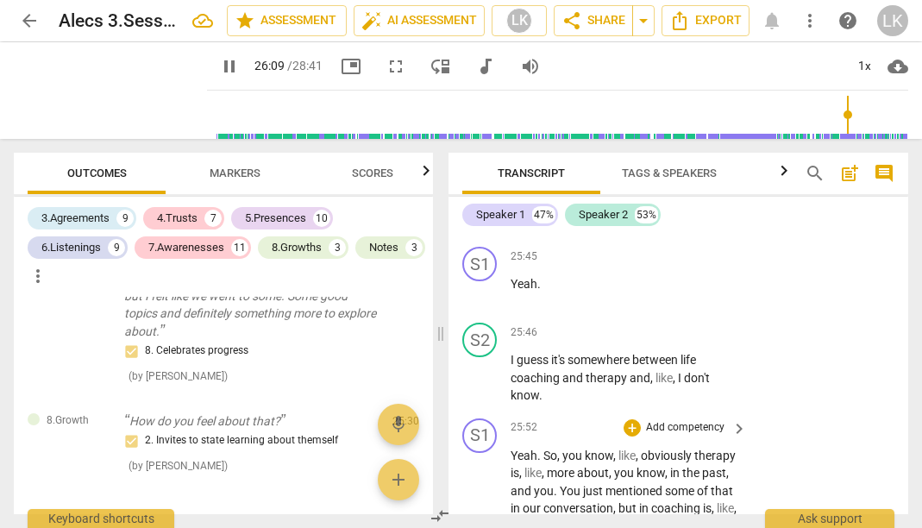
scroll to position [17512, 0]
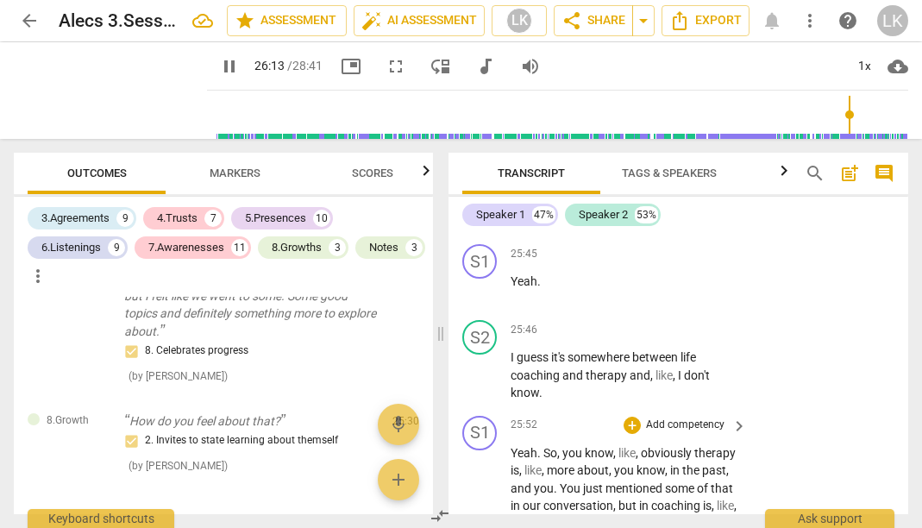
click at [724, 416] on div "+ Add competency keyboard_arrow_right" at bounding box center [684, 425] width 128 height 19
click at [661, 417] on p "Add competency" at bounding box center [685, 425] width 82 height 16
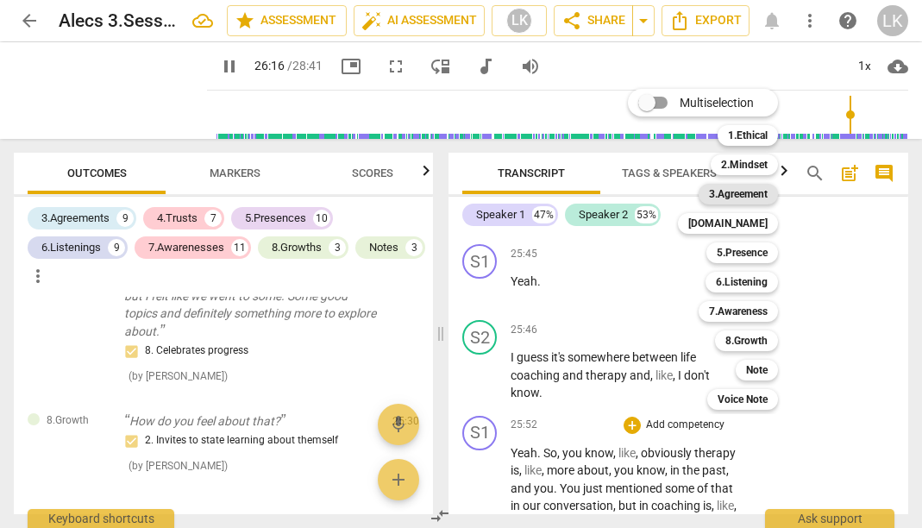
click at [753, 191] on b "3.Agreement" at bounding box center [738, 194] width 59 height 21
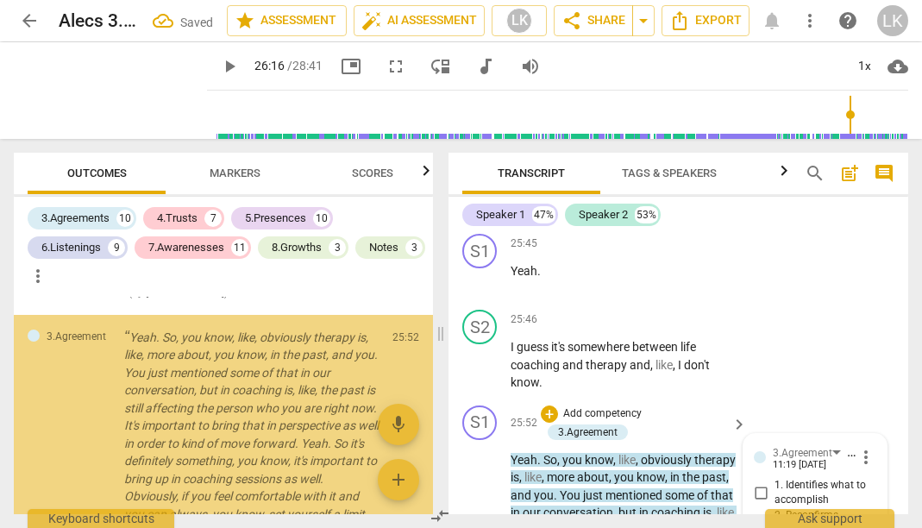
scroll to position [5932, 0]
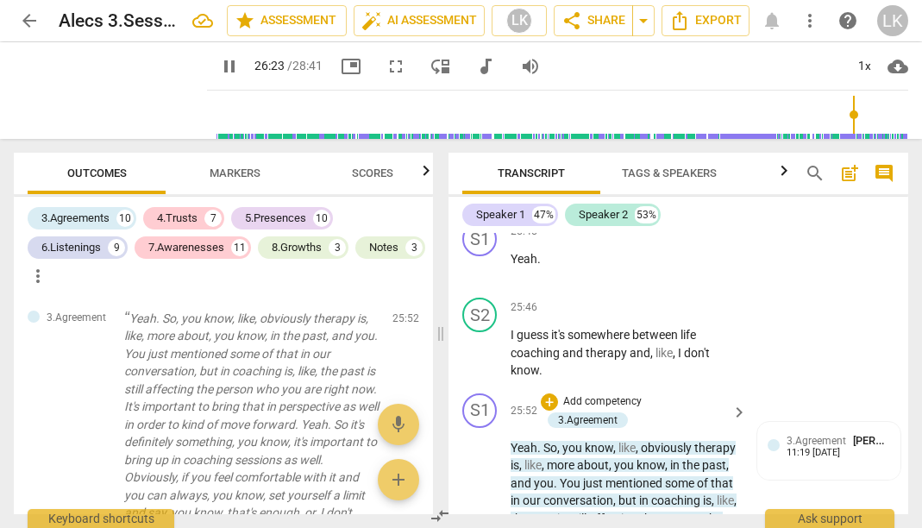
scroll to position [17530, 0]
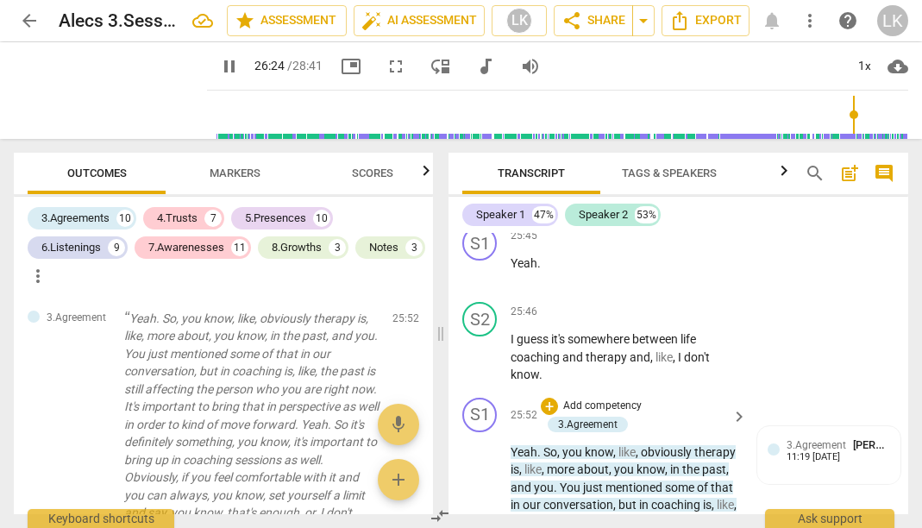
click at [736, 406] on span "keyboard_arrow_right" at bounding box center [739, 416] width 21 height 21
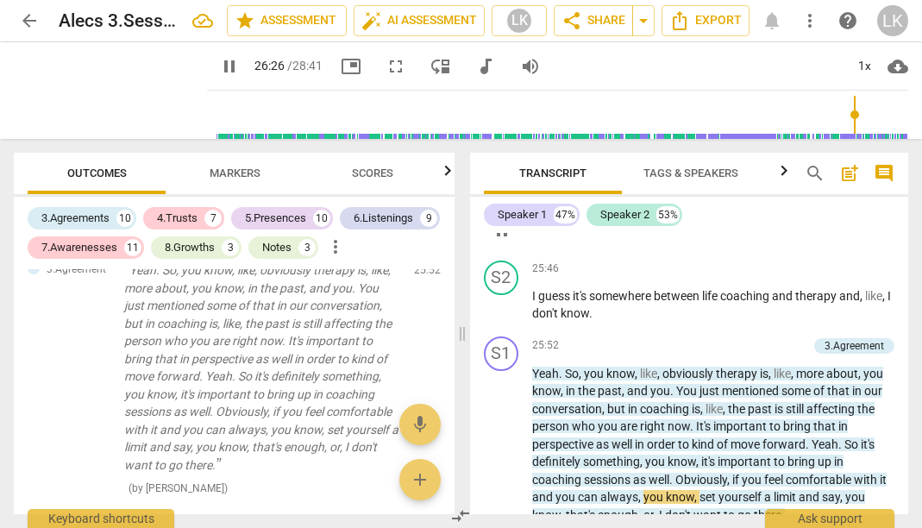
scroll to position [14824, 0]
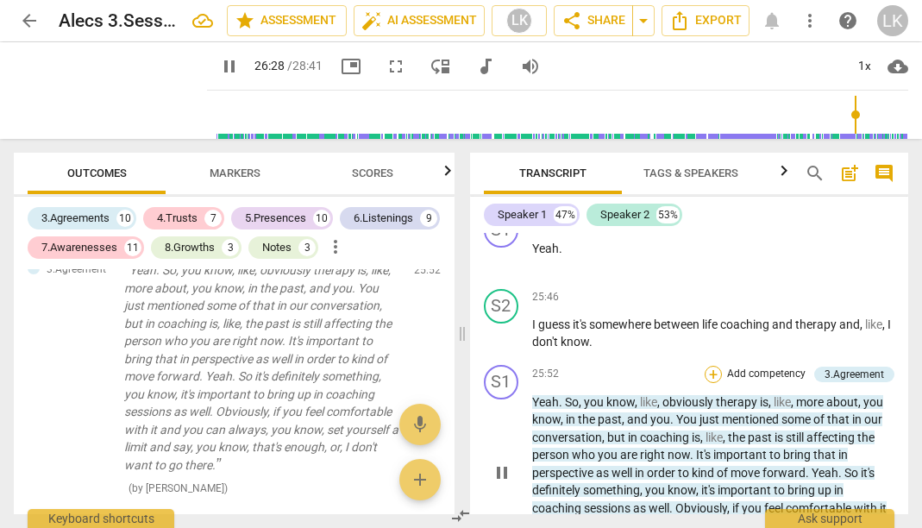
click at [717, 366] on div "+ Add competency" at bounding box center [756, 374] width 103 height 17
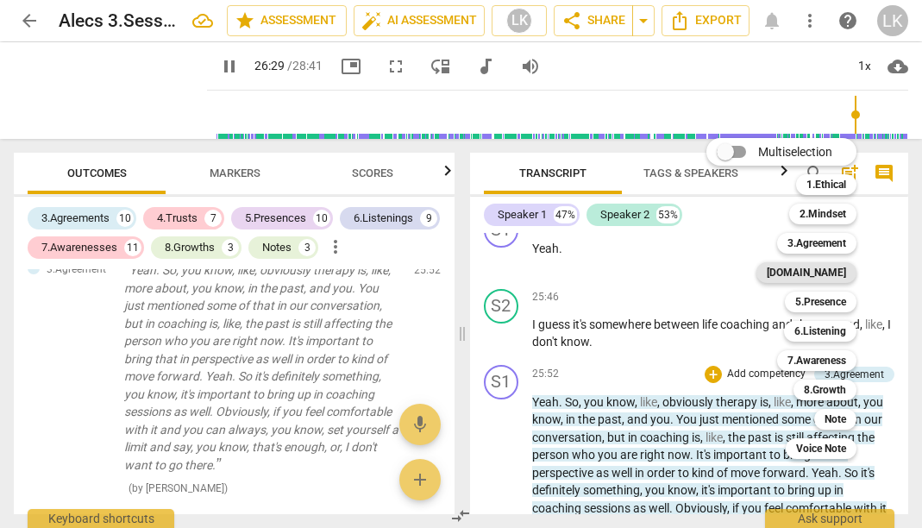
click at [845, 269] on b "[DOMAIN_NAME]" at bounding box center [806, 272] width 79 height 21
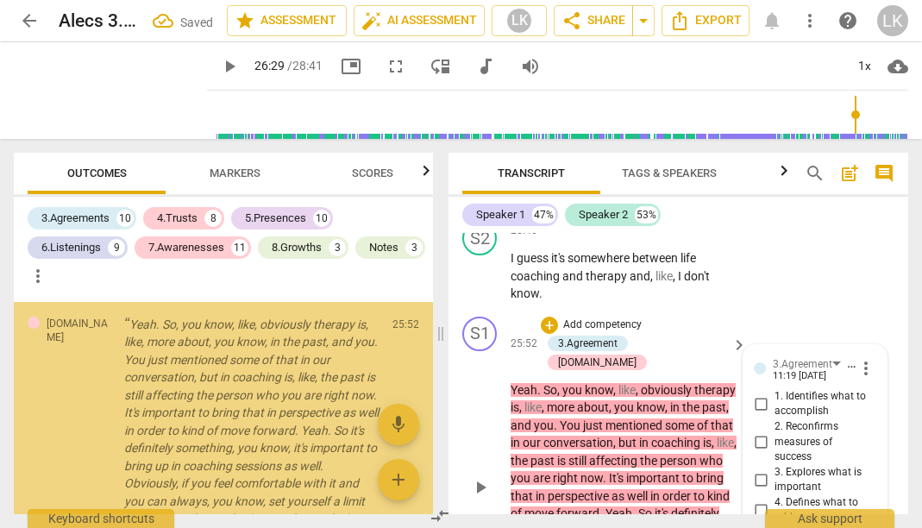
scroll to position [17603, 0]
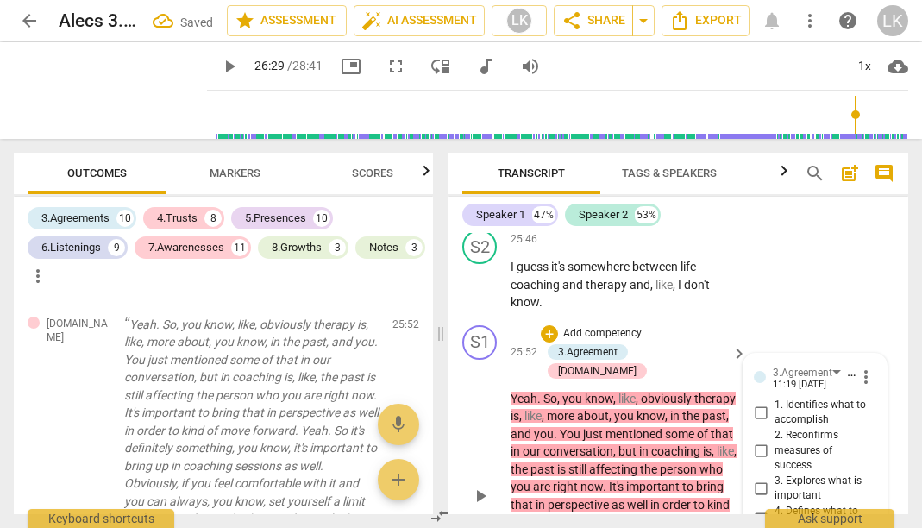
click at [478, 486] on span "play_arrow" at bounding box center [480, 496] width 21 height 21
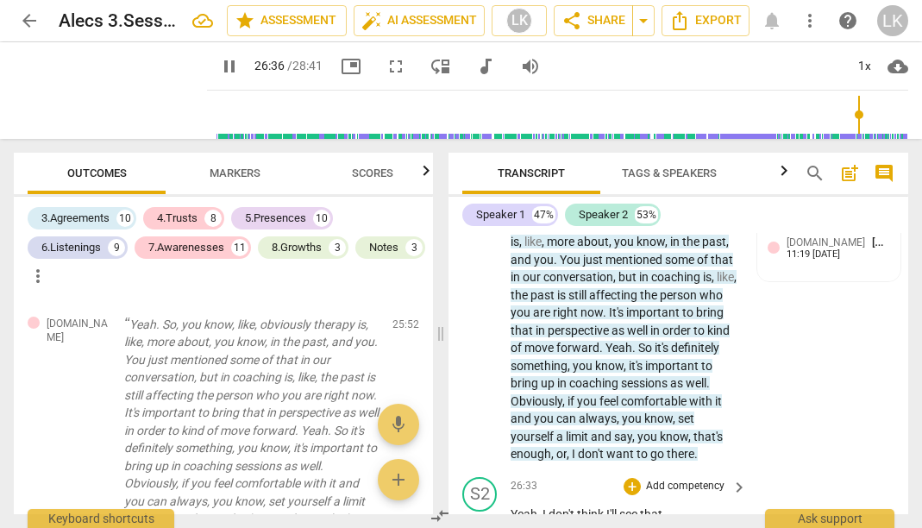
scroll to position [17779, 0]
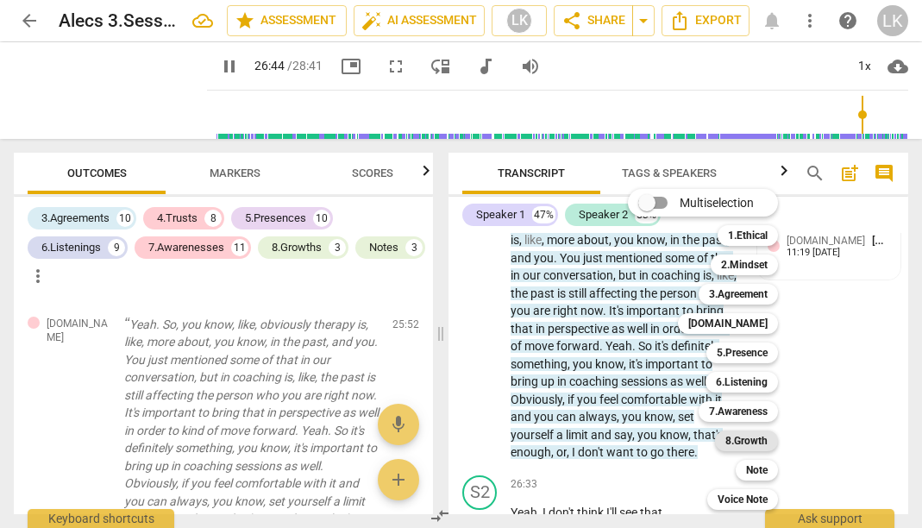
click at [777, 440] on div "8.Growth" at bounding box center [746, 440] width 63 height 21
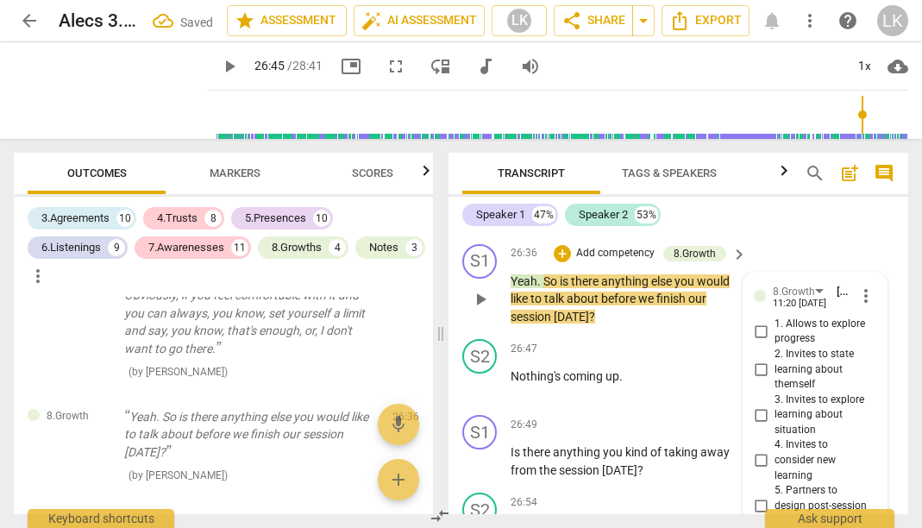
scroll to position [18083, 0]
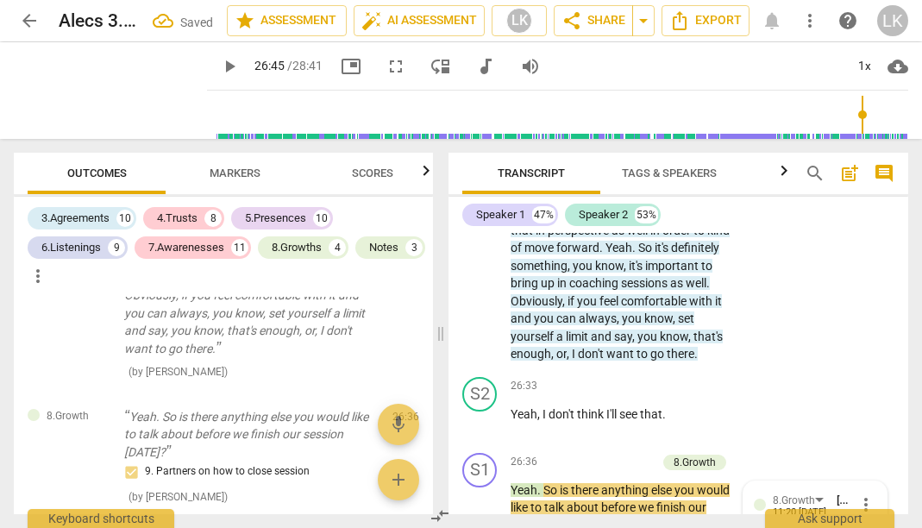
scroll to position [17870, 0]
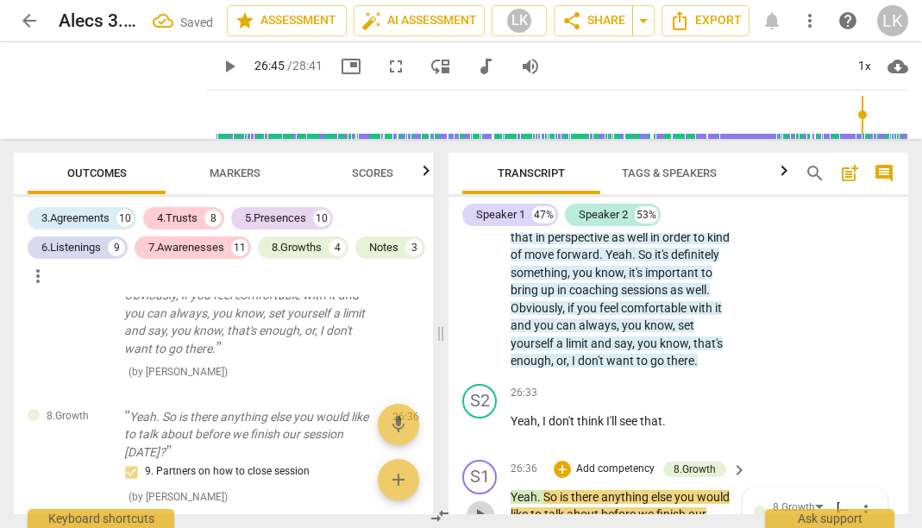
click at [487, 504] on span "play_arrow" at bounding box center [480, 514] width 21 height 21
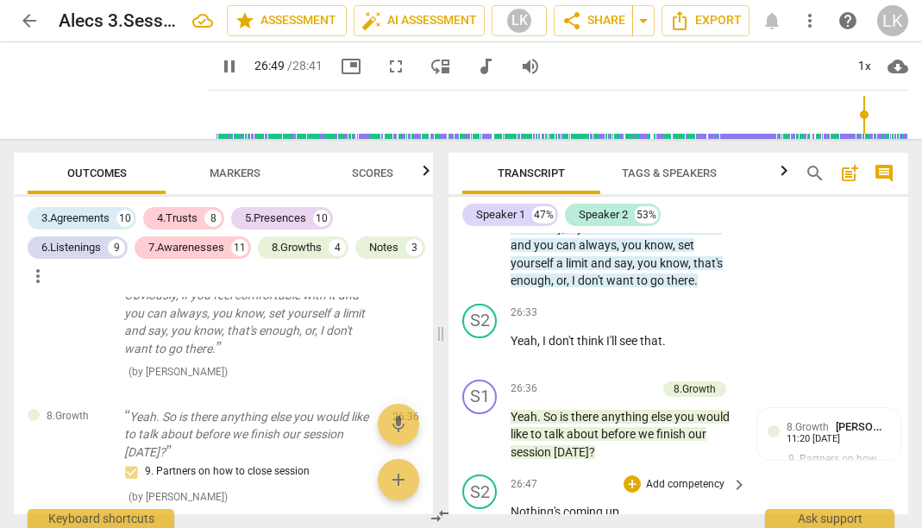
scroll to position [17952, 0]
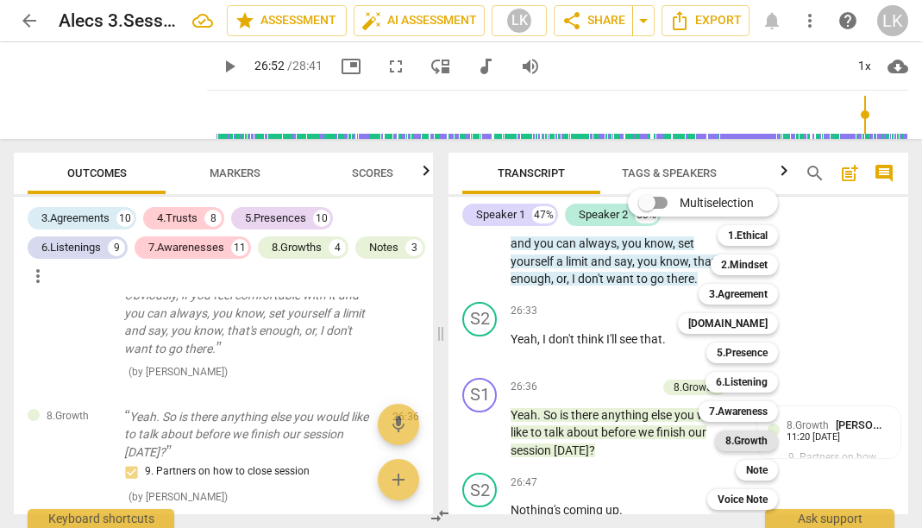
click at [732, 445] on b "8.Growth" at bounding box center [746, 440] width 42 height 21
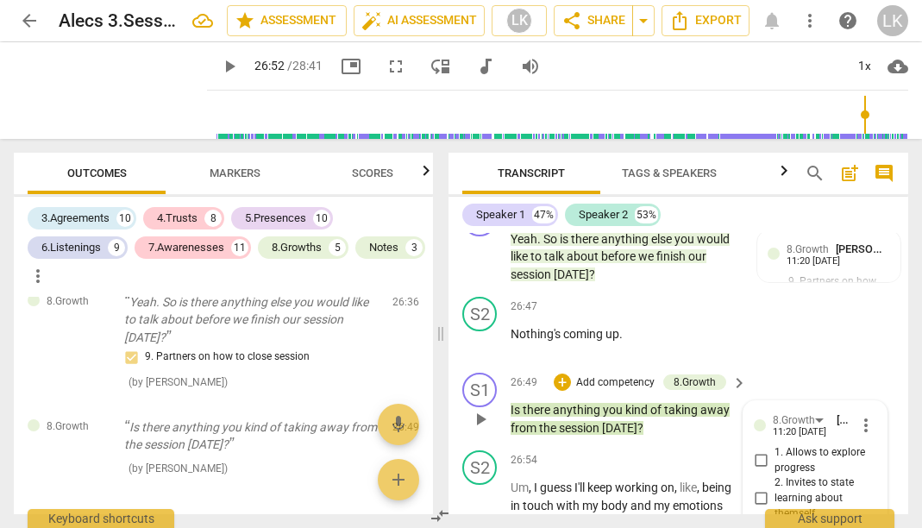
scroll to position [18126, 0]
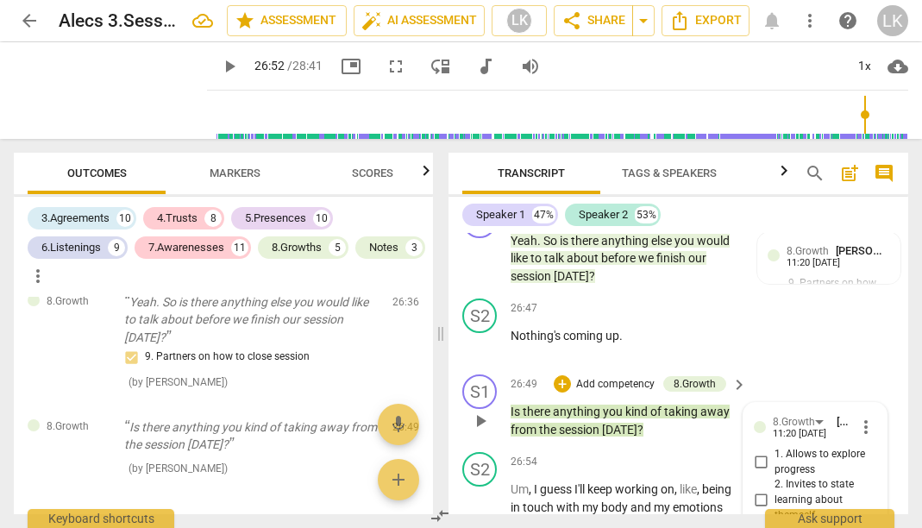
click at [758, 490] on input "2. Invites to state learning about themself" at bounding box center [761, 500] width 28 height 21
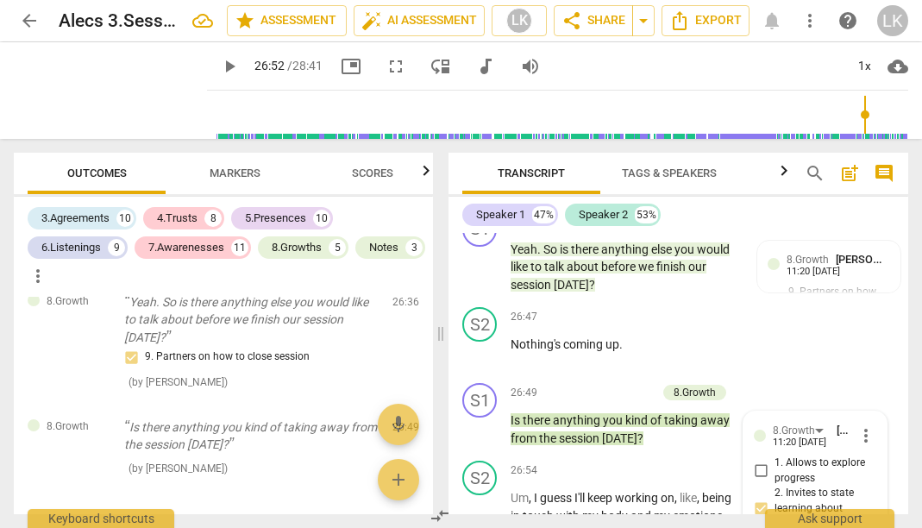
scroll to position [18108, 0]
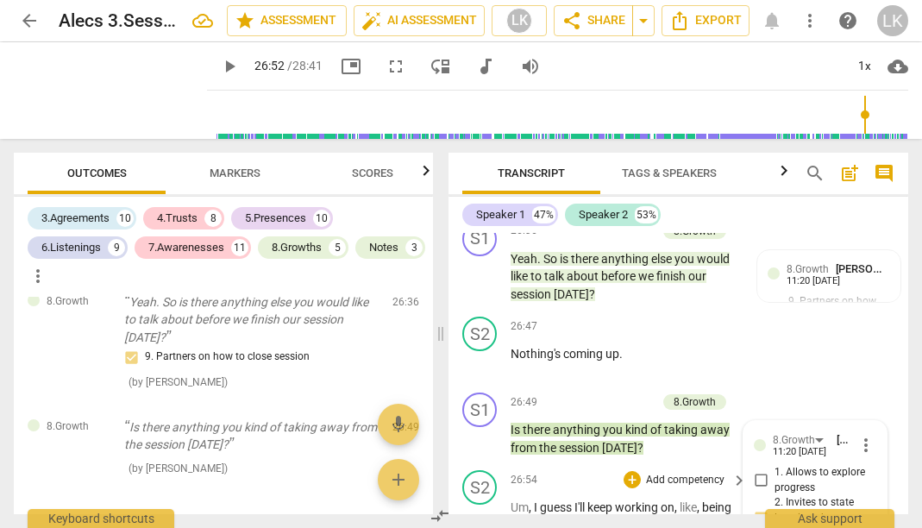
click at [482, 515] on span "play_arrow" at bounding box center [480, 525] width 21 height 21
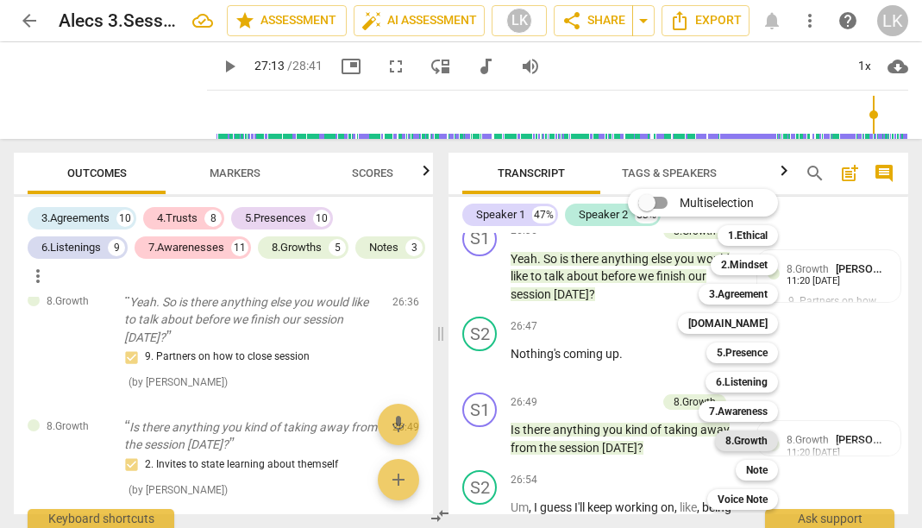
click at [751, 433] on b "8.Growth" at bounding box center [746, 440] width 42 height 21
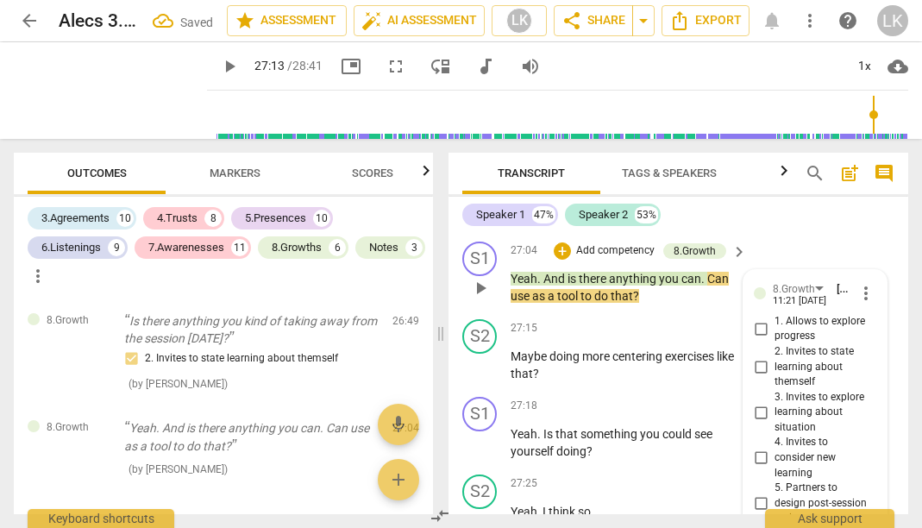
scroll to position [18427, 0]
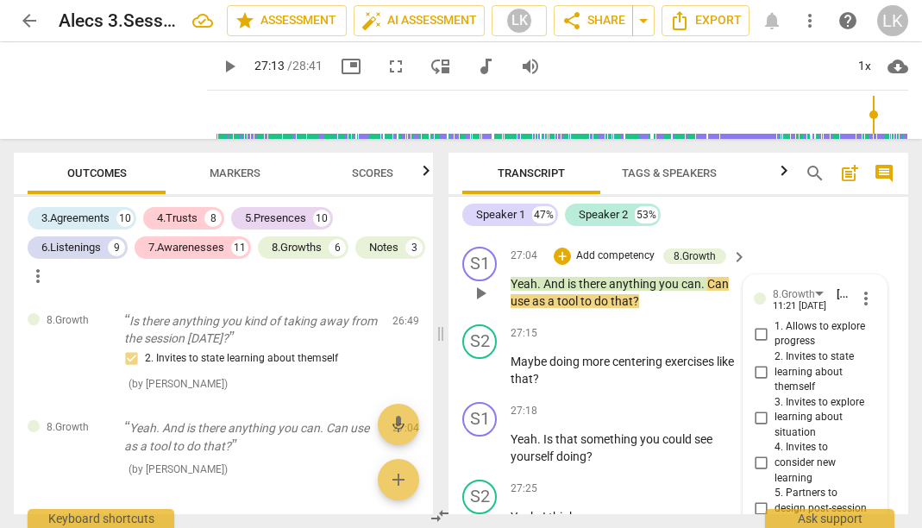
click at [760, 498] on input "5. Partners to design post-session action" at bounding box center [761, 508] width 28 height 21
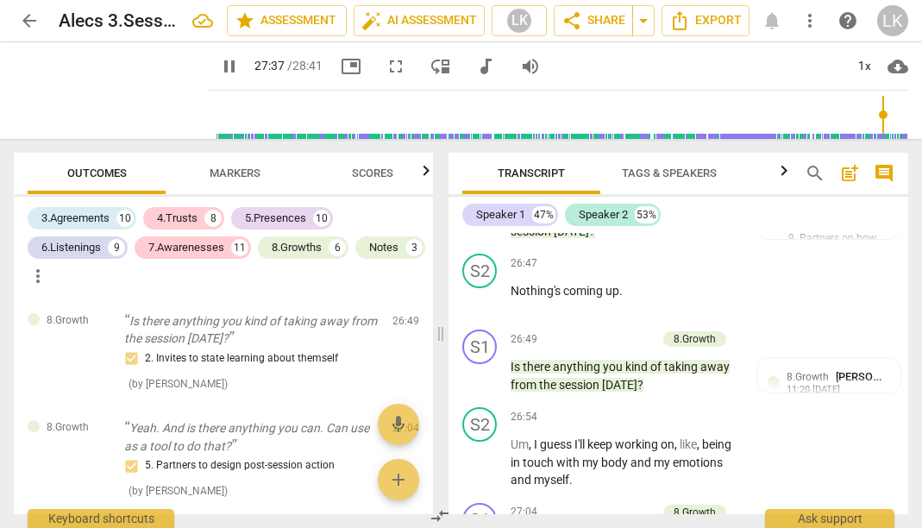
scroll to position [18167, 0]
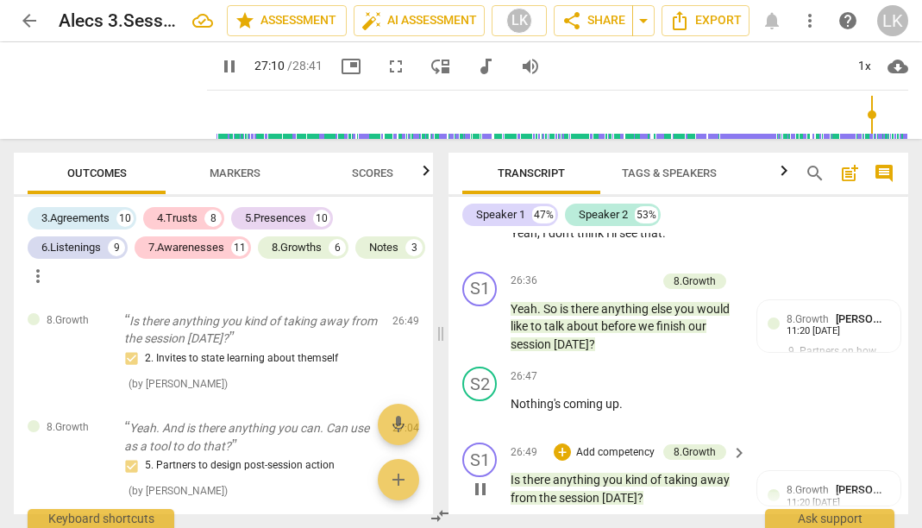
scroll to position [18061, 0]
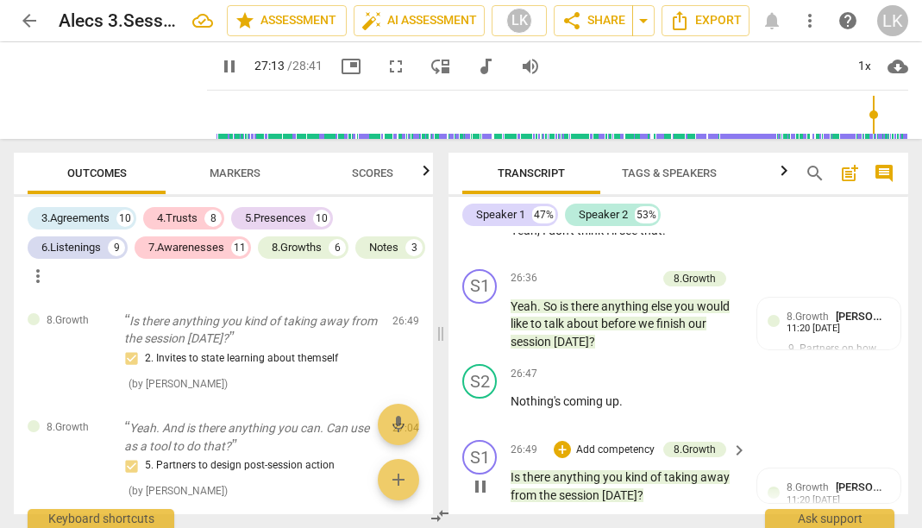
click at [492, 476] on span "pause" at bounding box center [481, 486] width 28 height 21
click at [486, 476] on span "play_arrow" at bounding box center [480, 486] width 21 height 21
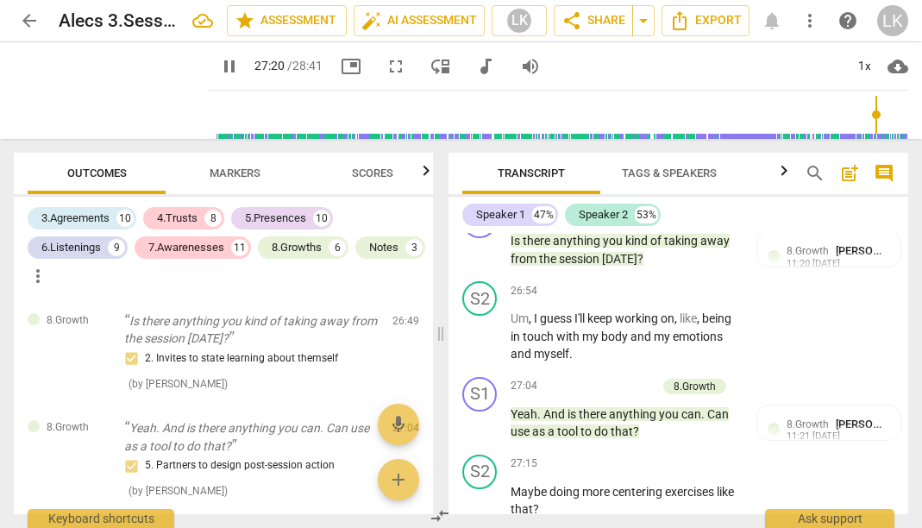
scroll to position [18312, 0]
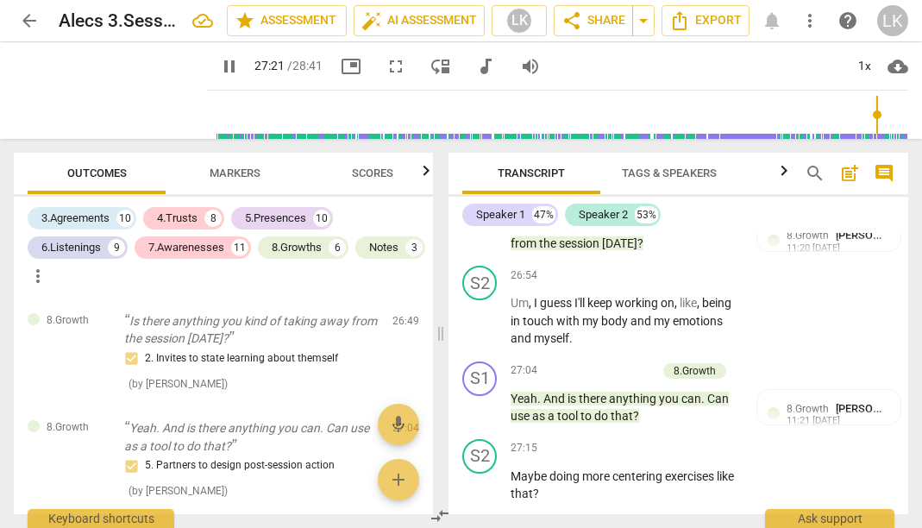
click at [656, 518] on p "Add competency" at bounding box center [685, 526] width 82 height 16
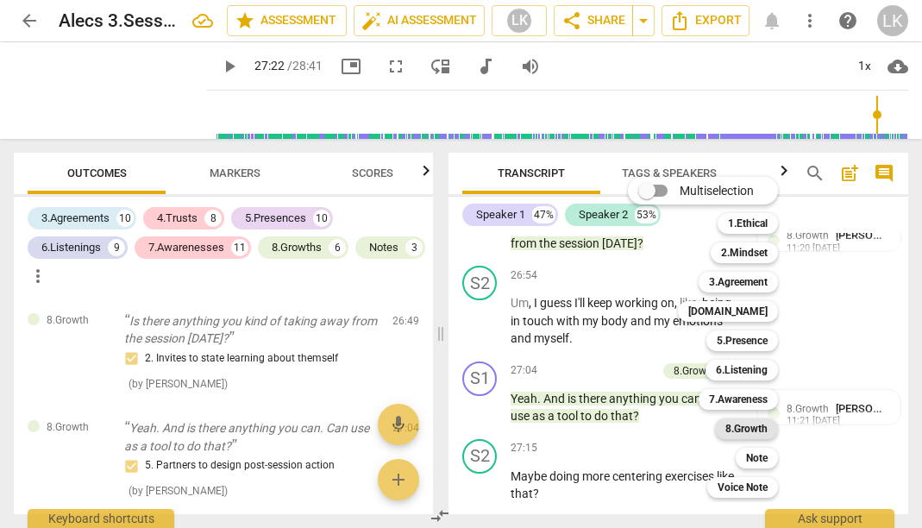
click at [758, 429] on b "8.Growth" at bounding box center [746, 428] width 42 height 21
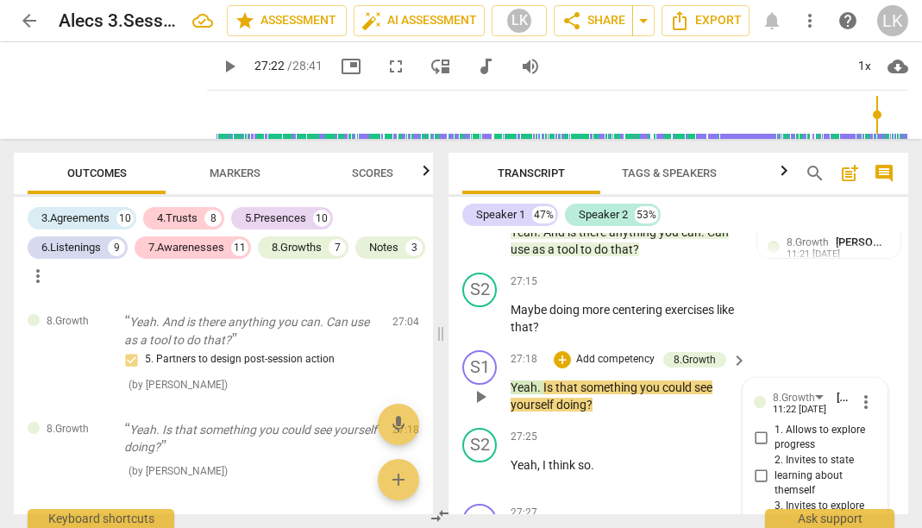
scroll to position [18484, 0]
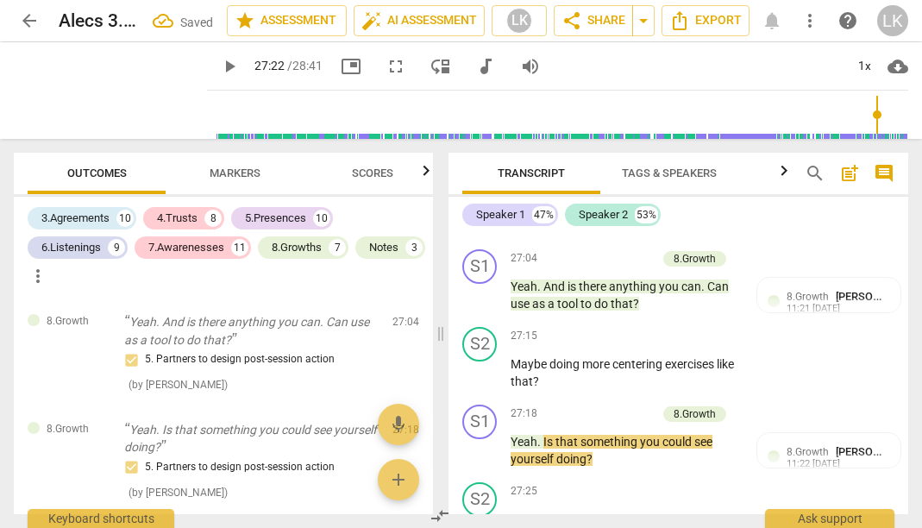
scroll to position [18430, 0]
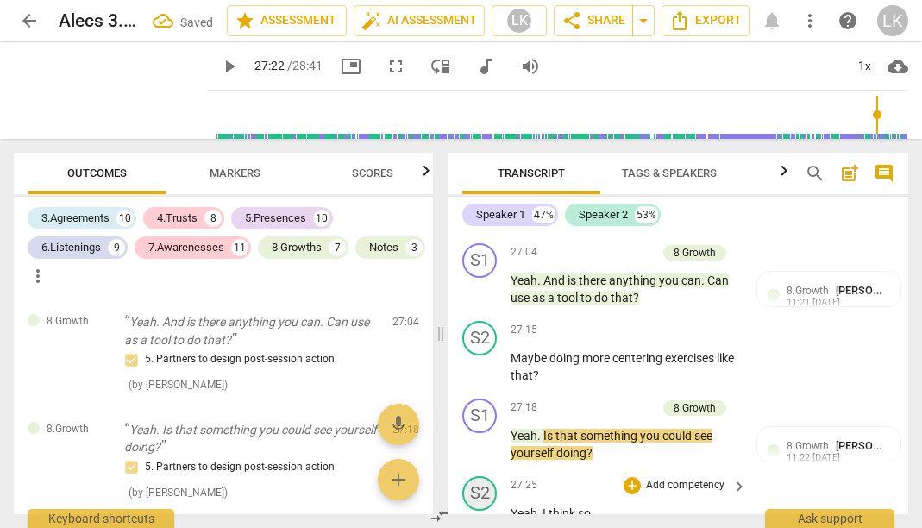
click at [474, 476] on div "S2" at bounding box center [479, 493] width 34 height 34
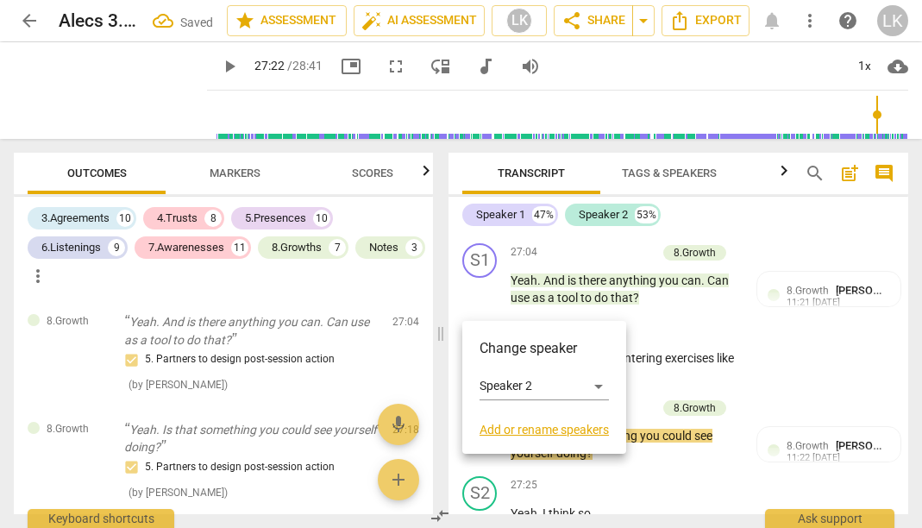
click at [669, 298] on div at bounding box center [461, 264] width 922 height 528
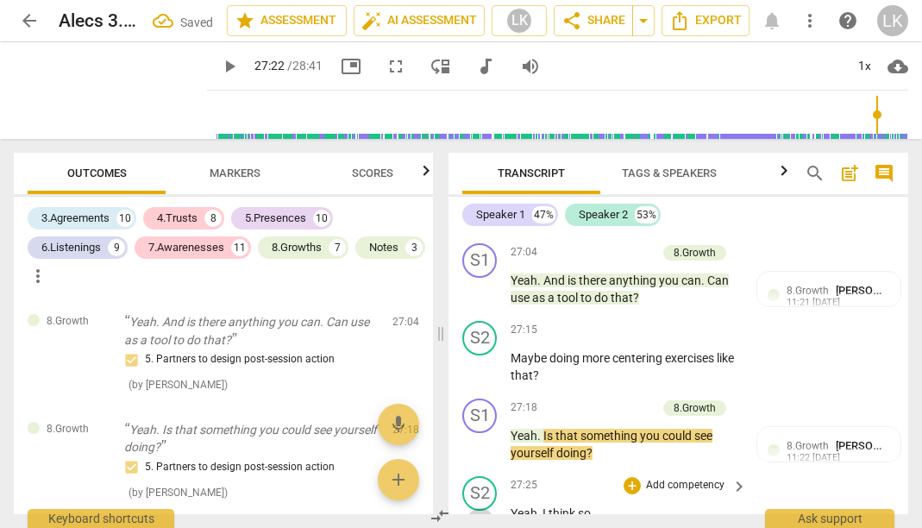
click at [493, 511] on span "play_arrow" at bounding box center [481, 521] width 28 height 21
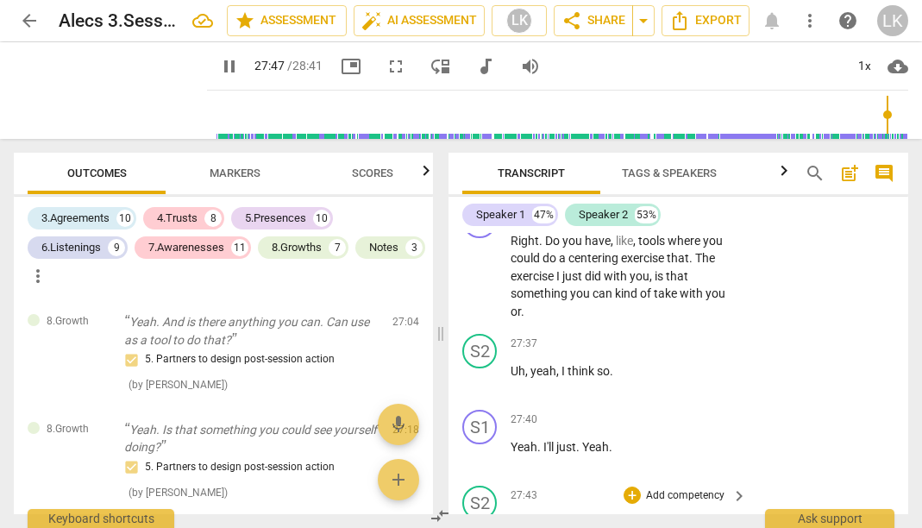
scroll to position [18781, 0]
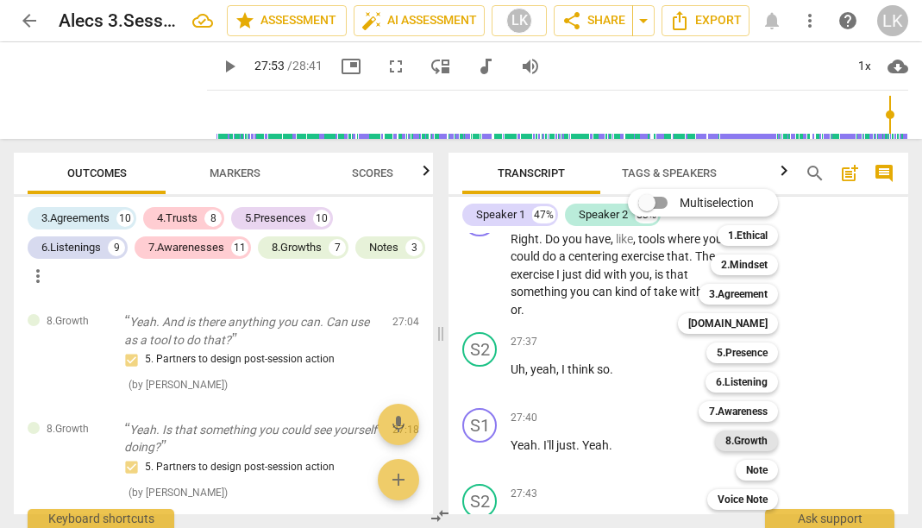
click at [751, 441] on b "8.Growth" at bounding box center [746, 440] width 42 height 21
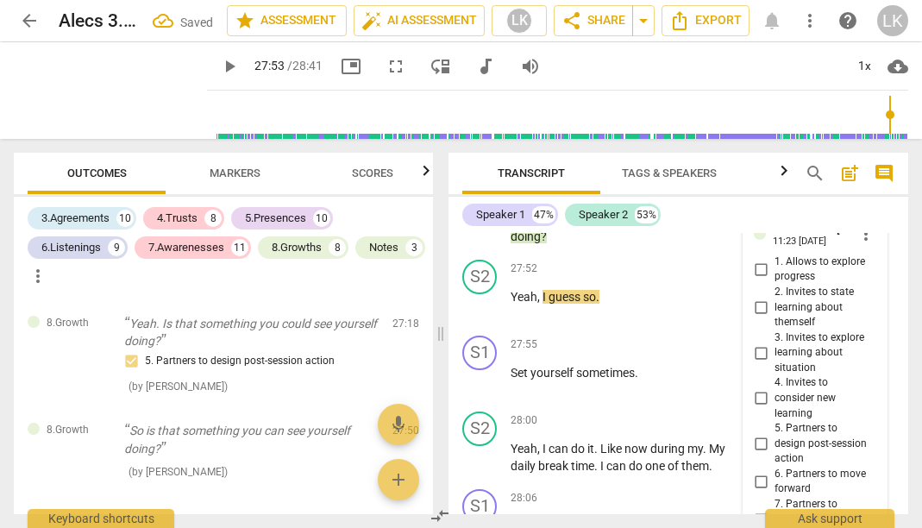
scroll to position [19177, 0]
click at [758, 510] on input "7. Partners to design accountability" at bounding box center [761, 520] width 28 height 21
click at [480, 526] on span "play_arrow" at bounding box center [480, 536] width 21 height 21
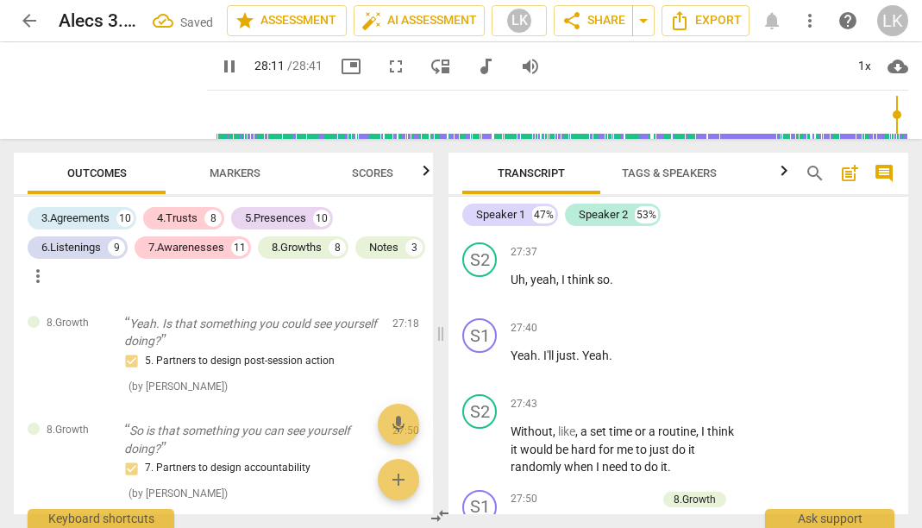
scroll to position [18862, 0]
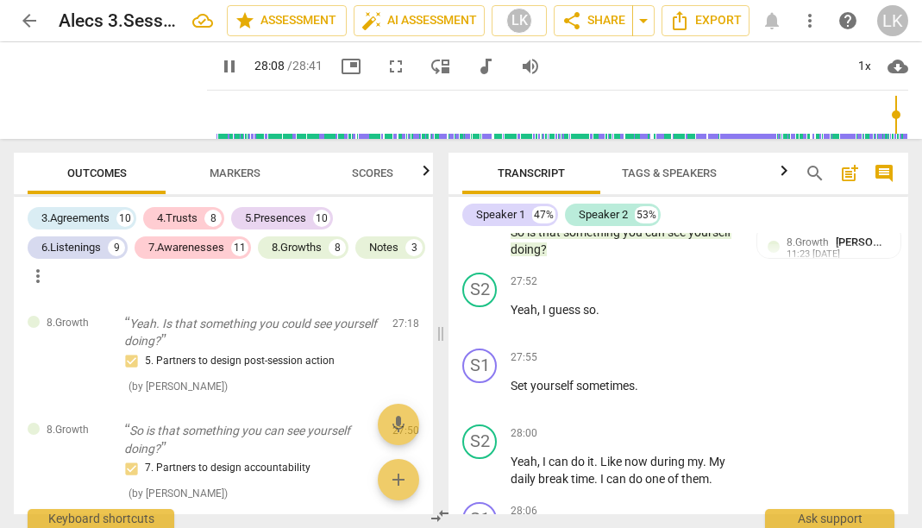
scroll to position [19167, 0]
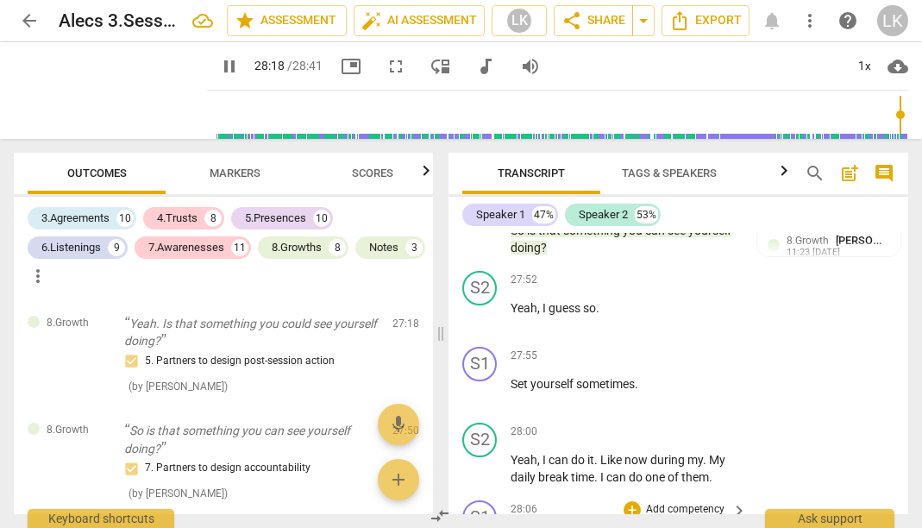
click at [652, 502] on p "Add competency" at bounding box center [685, 510] width 82 height 16
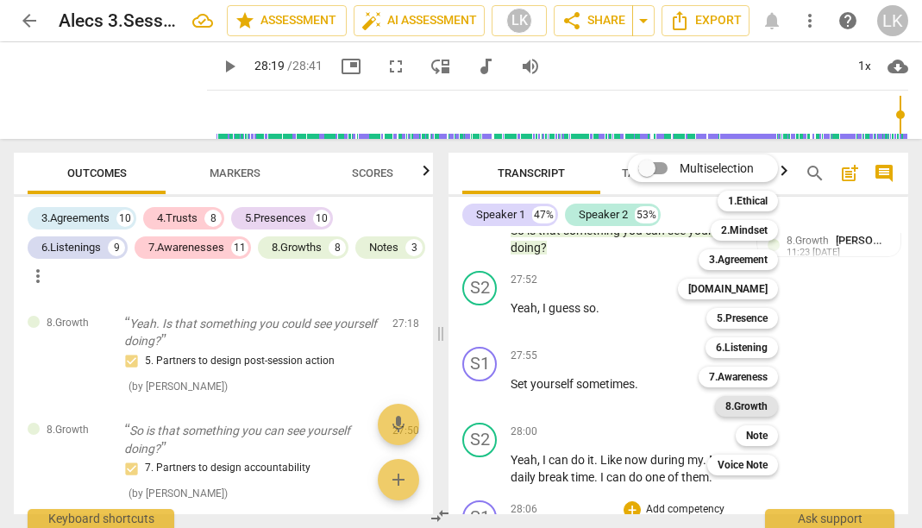
click at [748, 404] on b "8.Growth" at bounding box center [746, 406] width 42 height 21
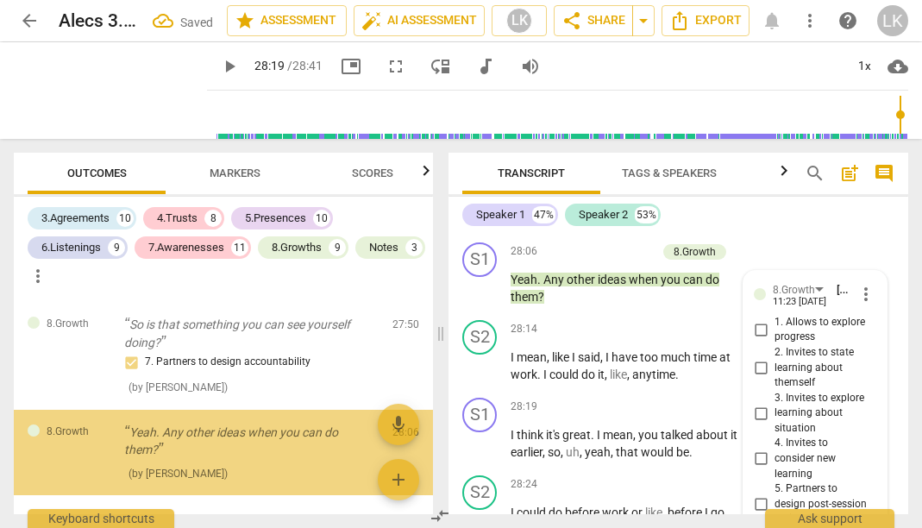
scroll to position [0, 0]
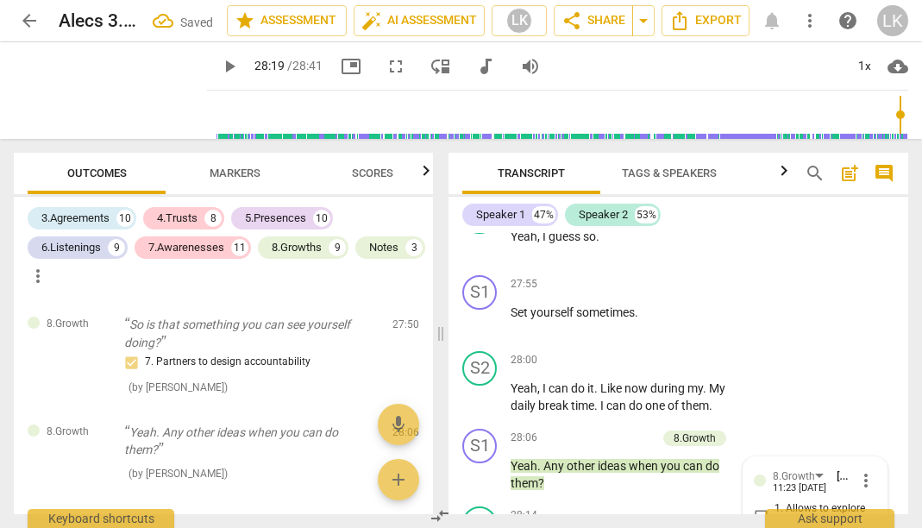
scroll to position [19112, 0]
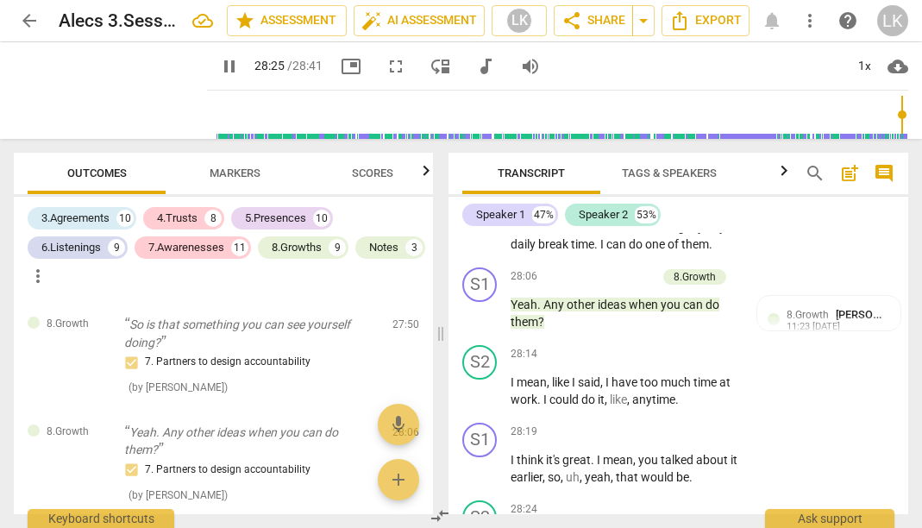
scroll to position [19399, 0]
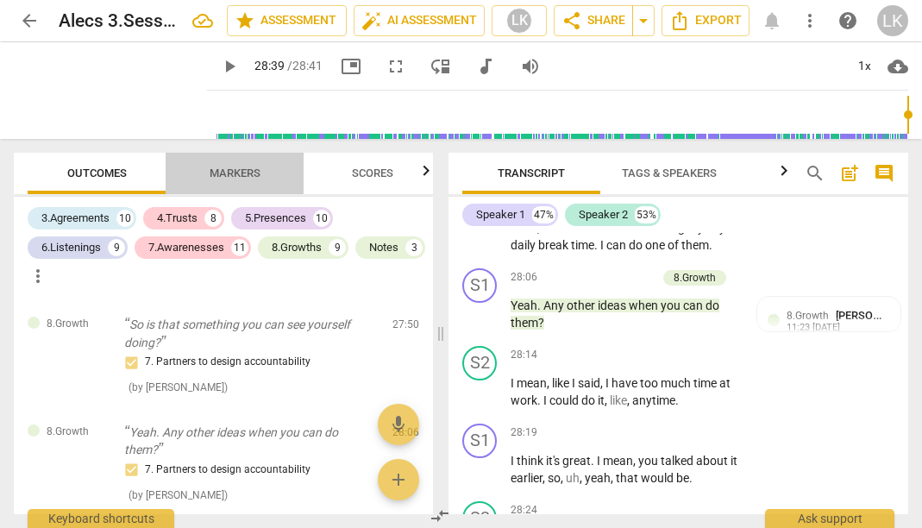
click at [219, 172] on span "Markers" at bounding box center [235, 172] width 51 height 13
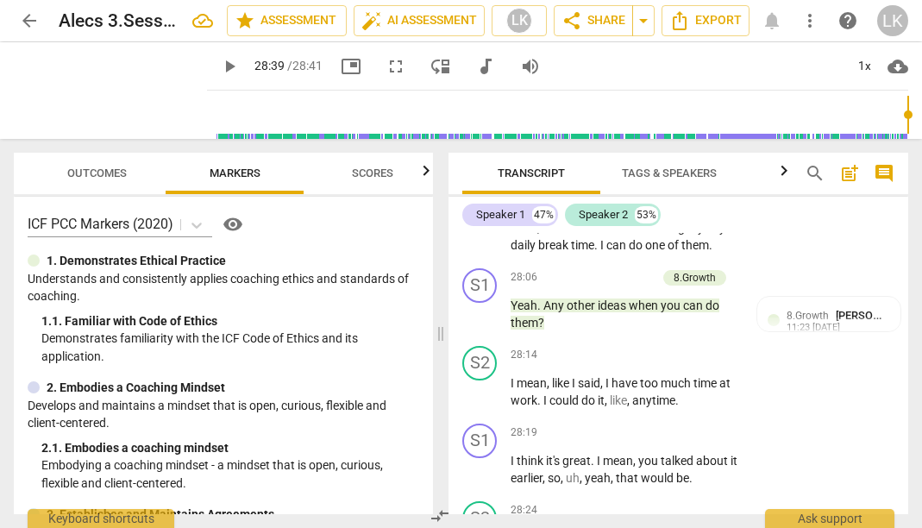
scroll to position [0, 0]
click at [387, 161] on button "Scores" at bounding box center [373, 173] width 138 height 41
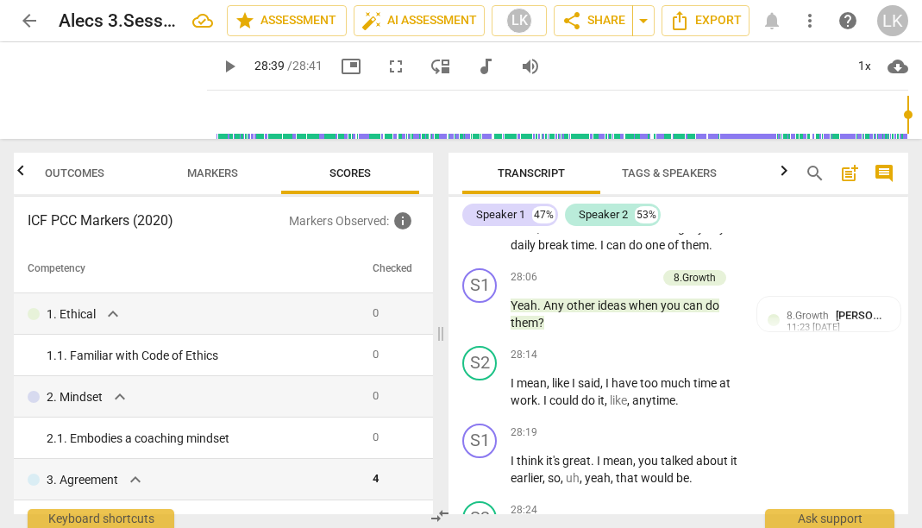
click at [81, 173] on span "Outcomes" at bounding box center [75, 172] width 60 height 13
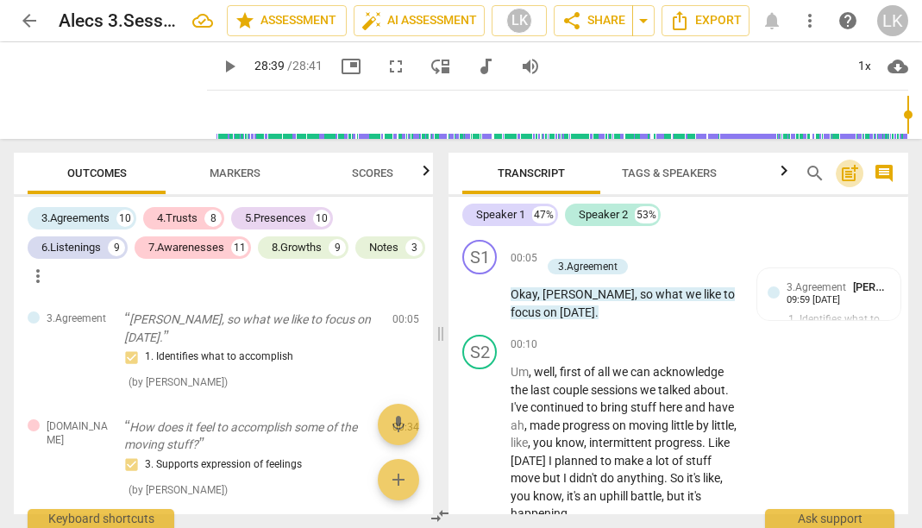
click at [849, 185] on button "post_add" at bounding box center [850, 174] width 28 height 28
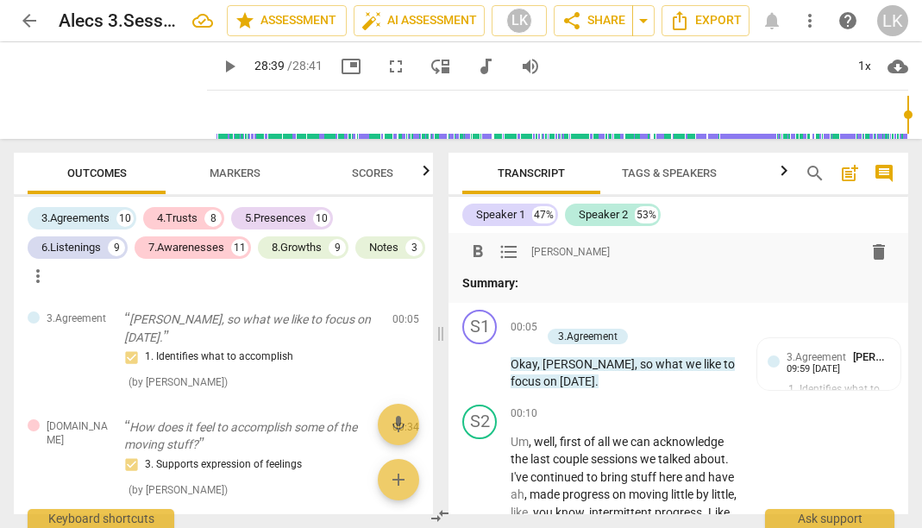
scroll to position [15, 0]
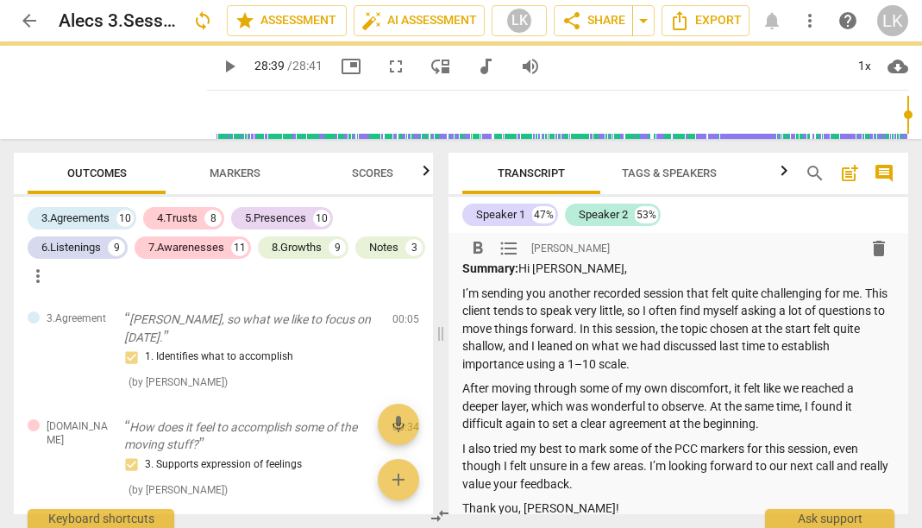
click at [524, 270] on p "Summary: Hi [PERSON_NAME]," at bounding box center [678, 269] width 432 height 18
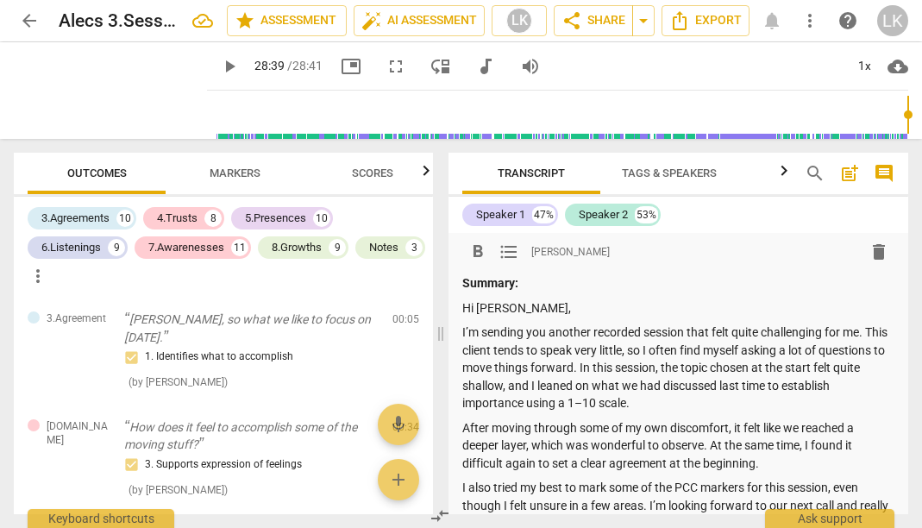
scroll to position [0, 0]
click at [639, 18] on span "arrow_drop_down" at bounding box center [643, 20] width 21 height 21
click at [598, 24] on span "share Share" at bounding box center [593, 20] width 64 height 21
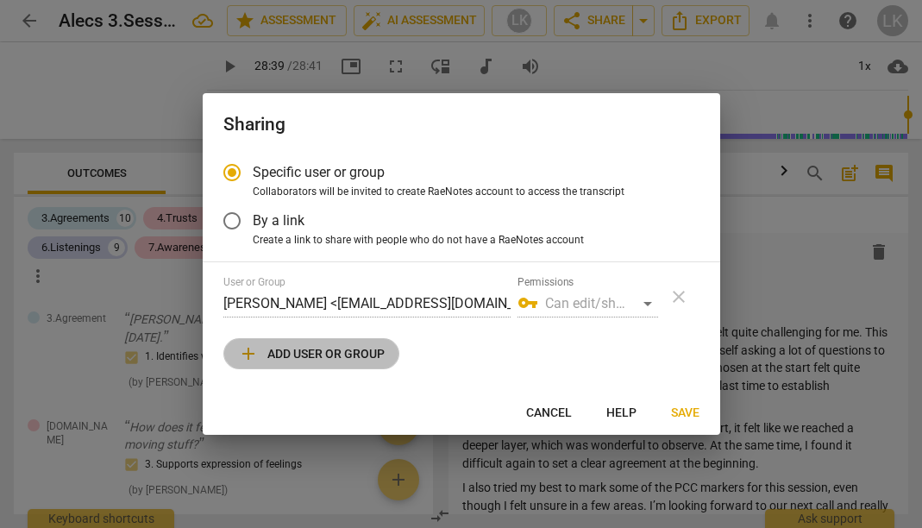
click at [358, 345] on span "add Add user or group" at bounding box center [311, 353] width 147 height 21
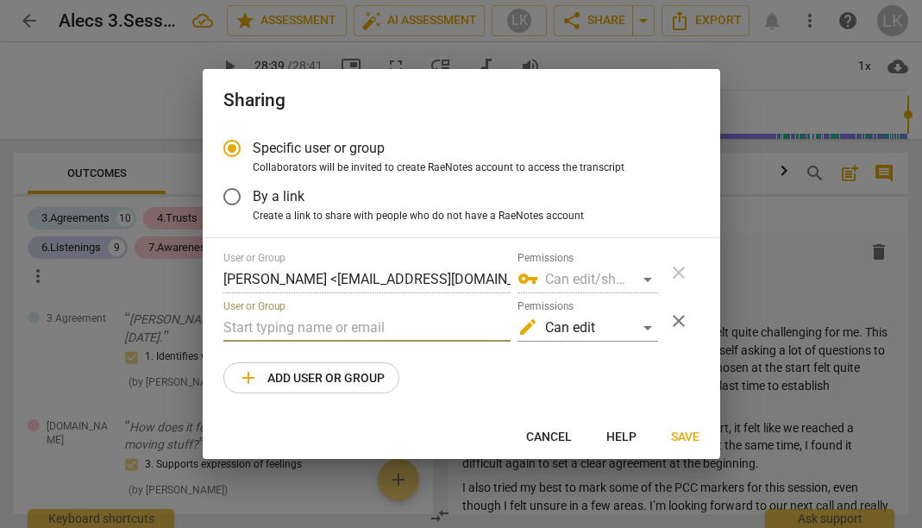
click at [341, 322] on input "text" at bounding box center [366, 328] width 287 height 28
click at [347, 329] on input "text" at bounding box center [366, 328] width 287 height 28
click at [542, 433] on span "Cancel" at bounding box center [549, 437] width 46 height 17
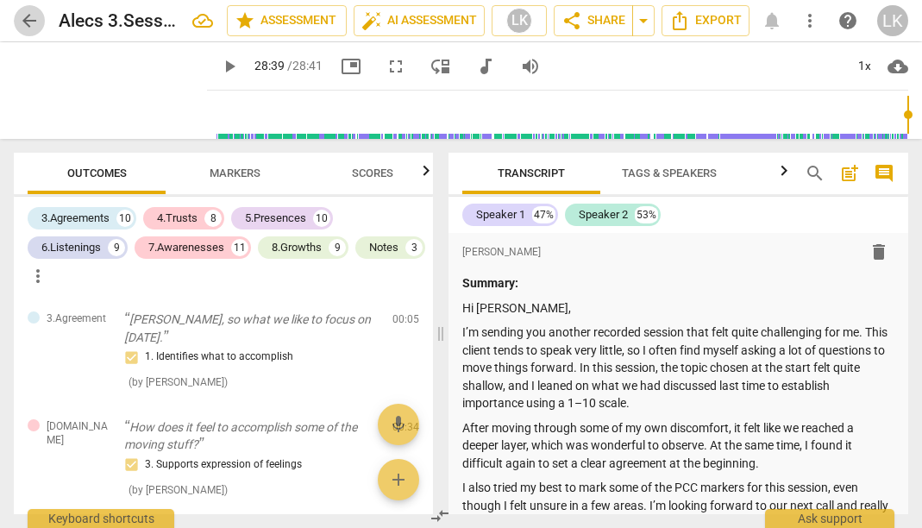
click at [30, 25] on span "arrow_back" at bounding box center [29, 20] width 21 height 21
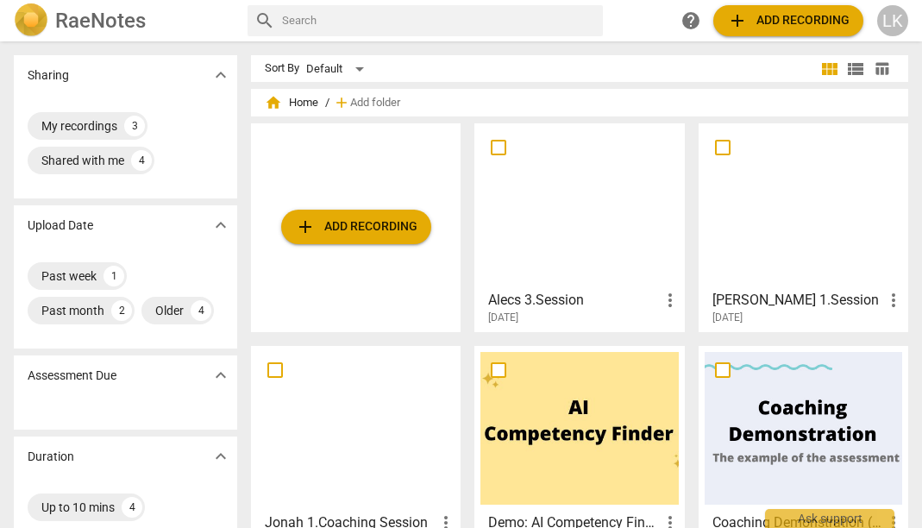
click at [741, 242] on div at bounding box center [803, 205] width 197 height 153
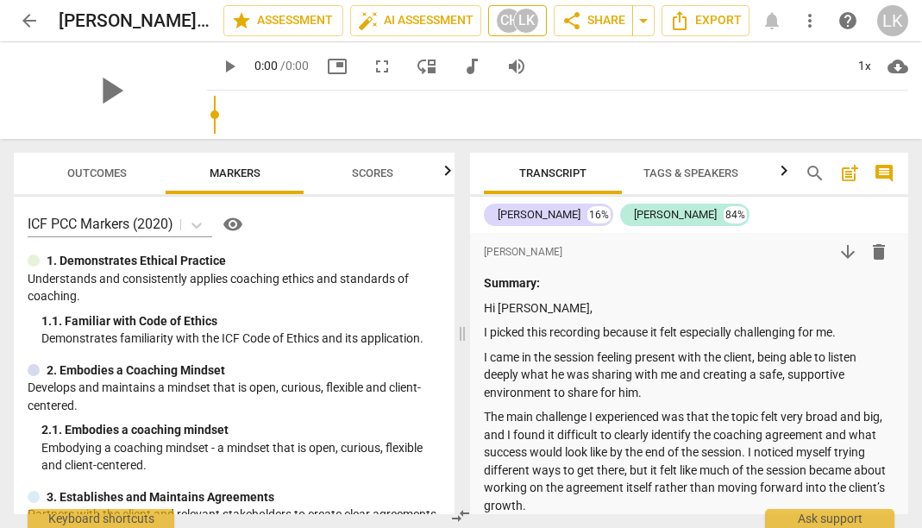
click at [529, 17] on div "LK" at bounding box center [526, 21] width 26 height 26
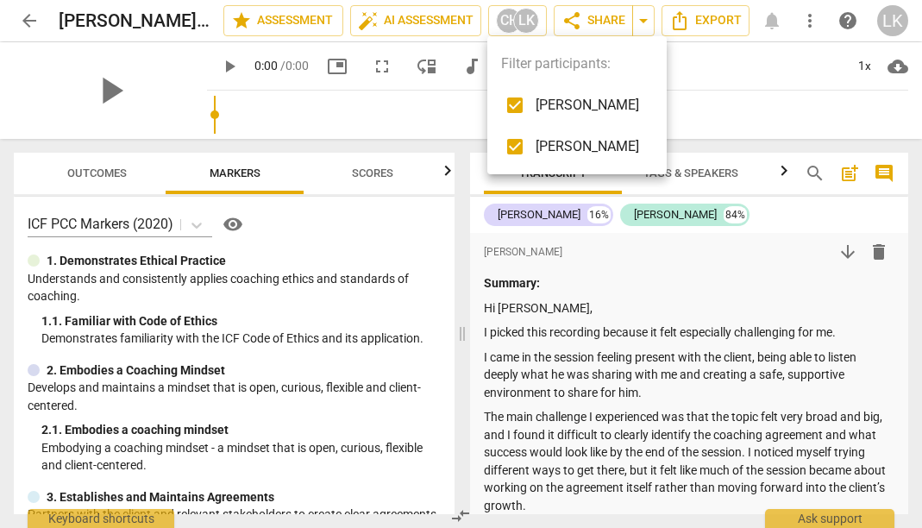
click at [579, 100] on span "[PERSON_NAME]" at bounding box center [587, 105] width 103 height 21
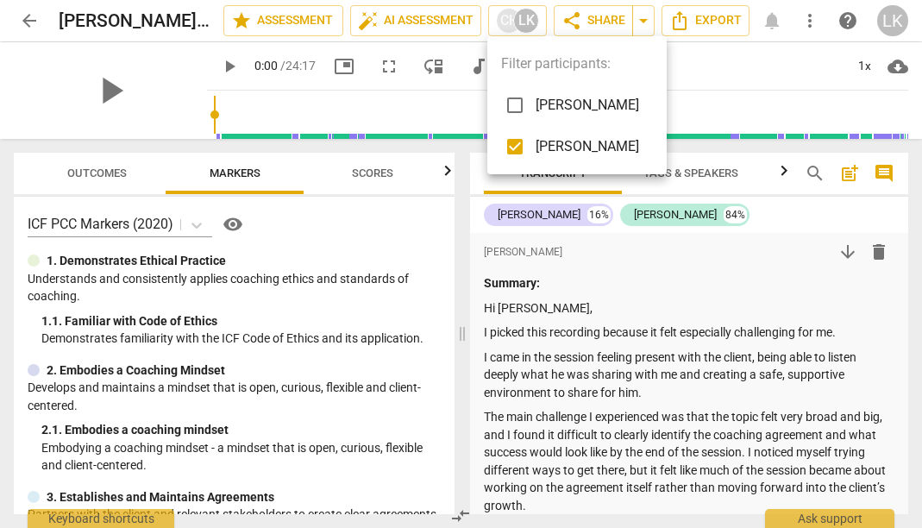
click at [579, 100] on span "[PERSON_NAME]" at bounding box center [587, 105] width 103 height 21
click at [609, 16] on div at bounding box center [461, 264] width 922 height 528
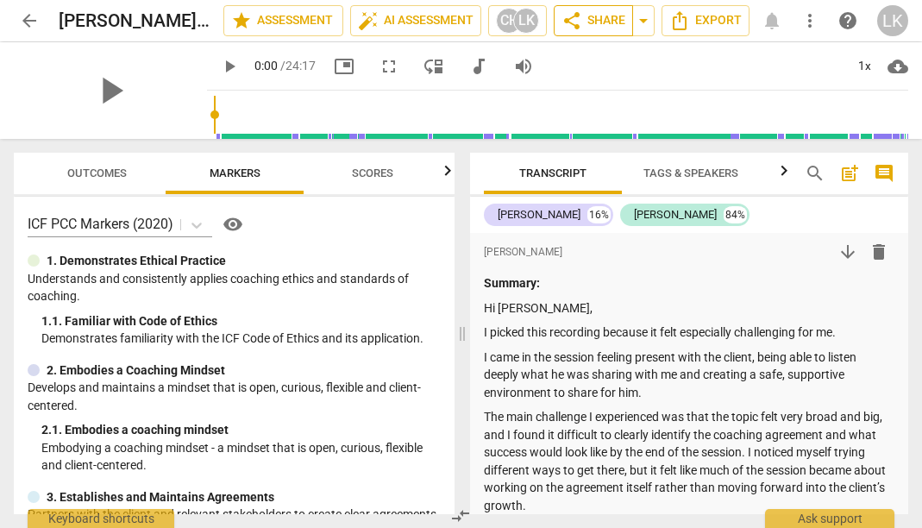
click at [608, 23] on span "share Share" at bounding box center [593, 20] width 64 height 21
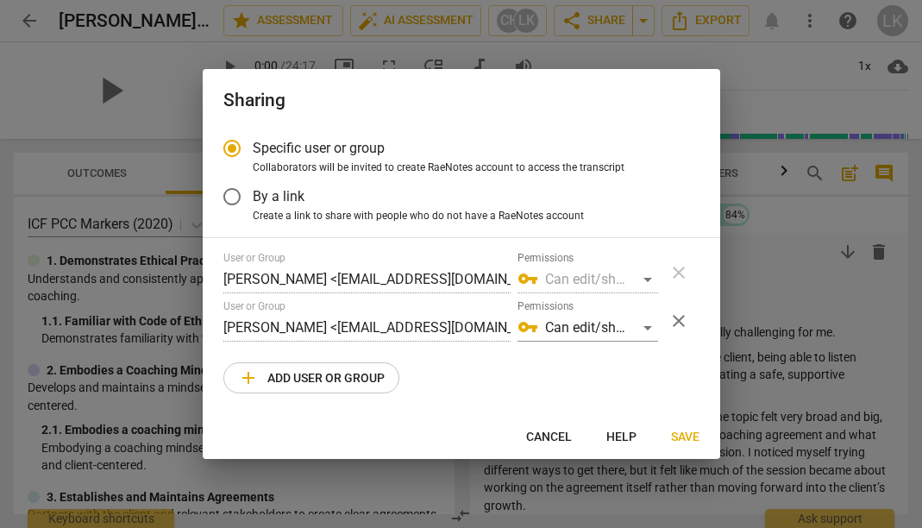
click at [541, 433] on span "Cancel" at bounding box center [549, 437] width 46 height 17
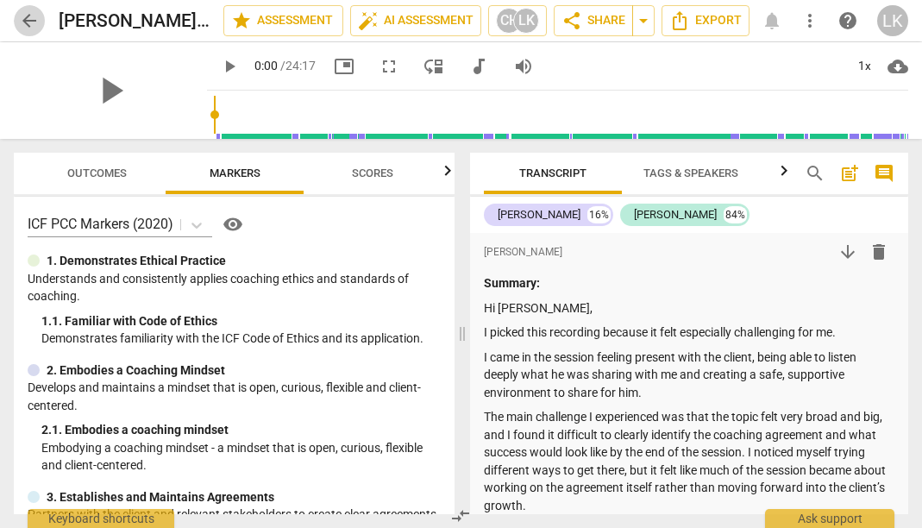
click at [26, 18] on span "arrow_back" at bounding box center [29, 20] width 21 height 21
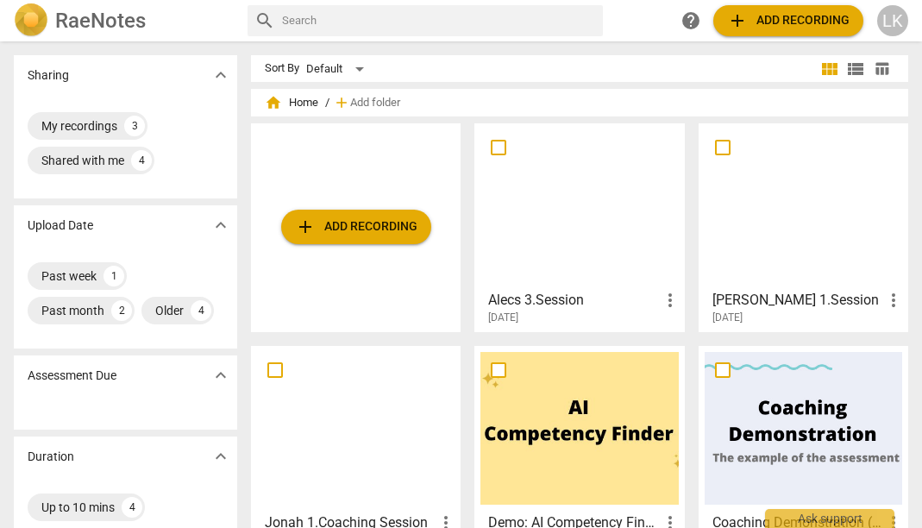
click at [605, 211] on div at bounding box center [578, 205] width 197 height 153
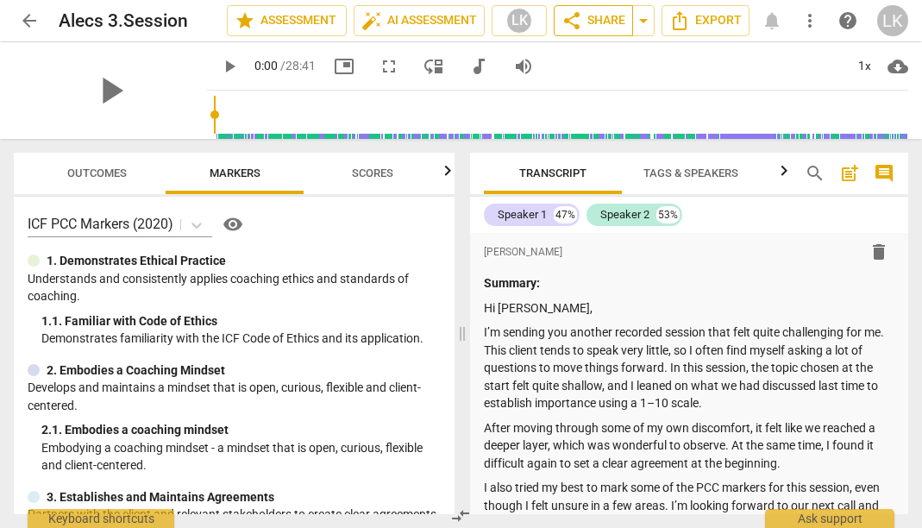
click at [595, 30] on span "share Share" at bounding box center [593, 20] width 64 height 21
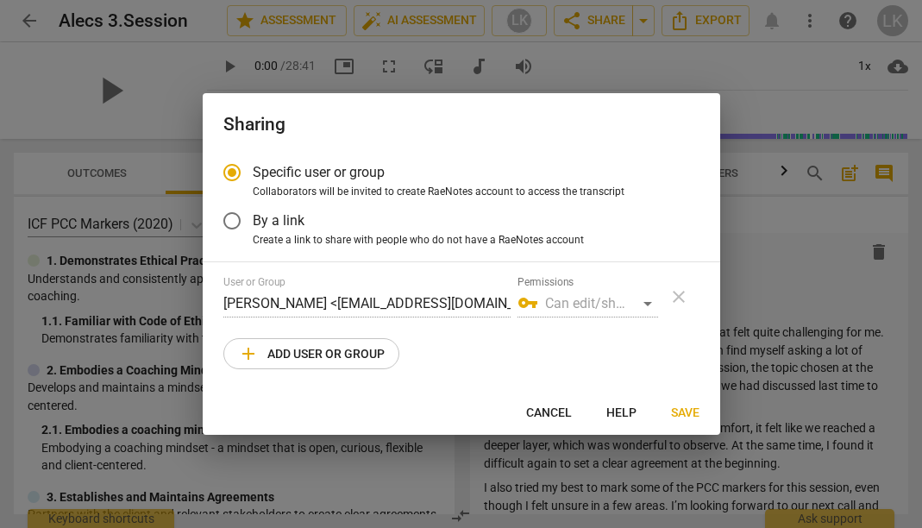
click at [355, 345] on span "add Add user or group" at bounding box center [311, 353] width 147 height 21
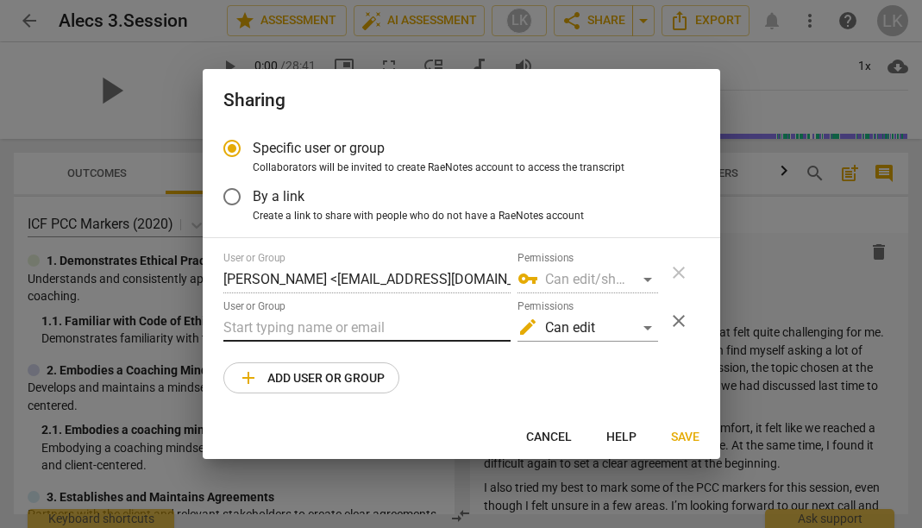
click at [349, 328] on input "text" at bounding box center [366, 328] width 287 height 28
paste input "[EMAIL_ADDRESS][DOMAIN_NAME]"
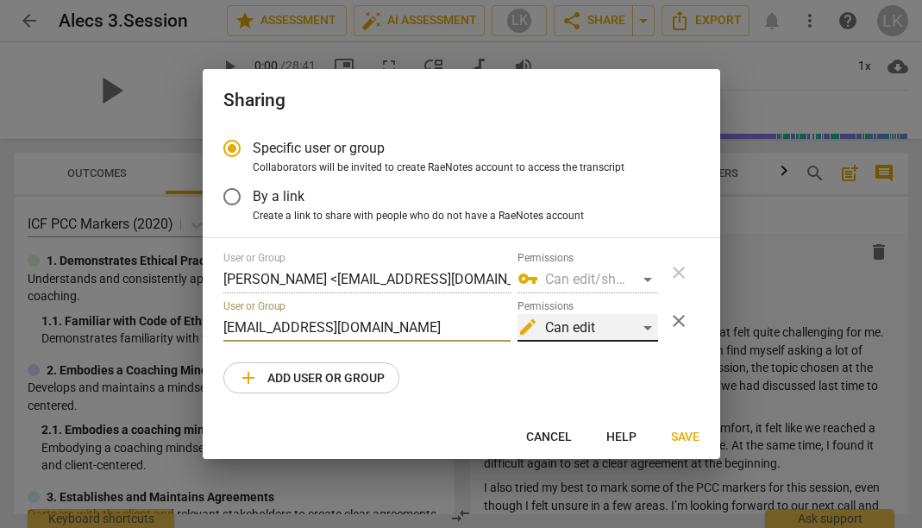
click at [610, 329] on div "edit Can edit" at bounding box center [587, 328] width 141 height 28
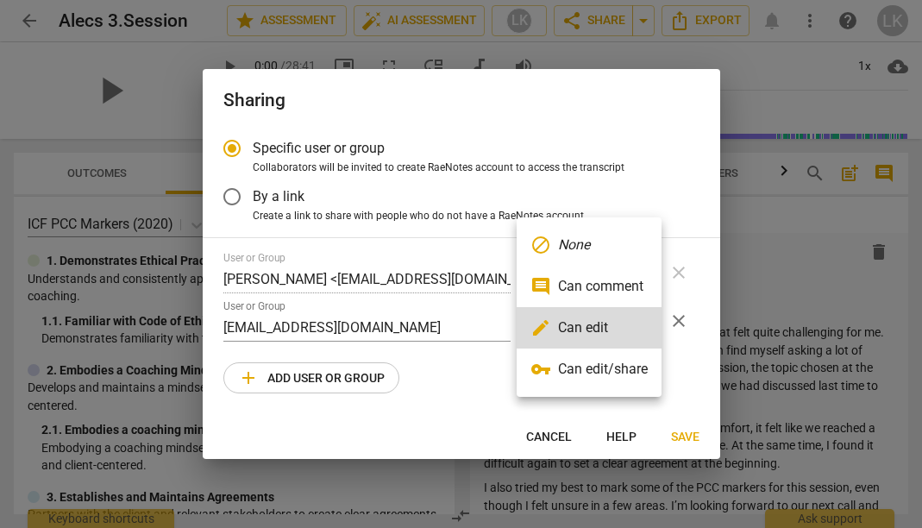
click at [617, 363] on li "vpn_key Can edit/share" at bounding box center [589, 368] width 145 height 41
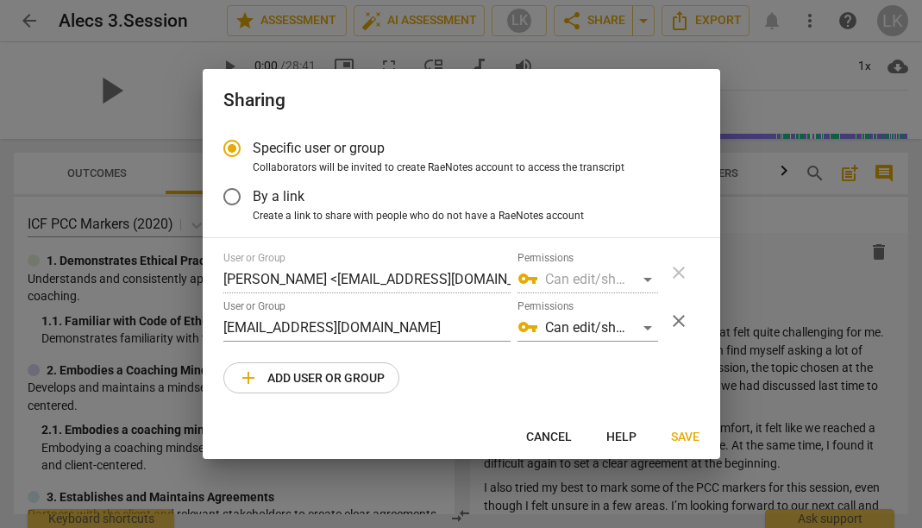
click at [532, 381] on div "User or Group [PERSON_NAME] <[EMAIL_ADDRESS][DOMAIN_NAME]> Permissions vpn_key …" at bounding box center [461, 322] width 476 height 141
click at [442, 366] on div "User or Group [PERSON_NAME] <[EMAIL_ADDRESS][DOMAIN_NAME]> Permissions vpn_key …" at bounding box center [461, 322] width 476 height 141
click at [692, 423] on button "Save" at bounding box center [685, 436] width 56 height 31
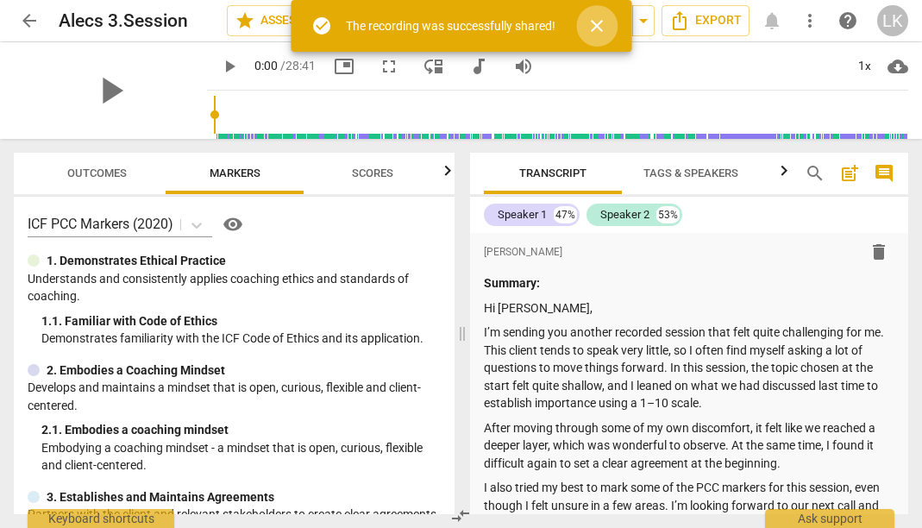
click at [598, 36] on button "close" at bounding box center [596, 25] width 41 height 41
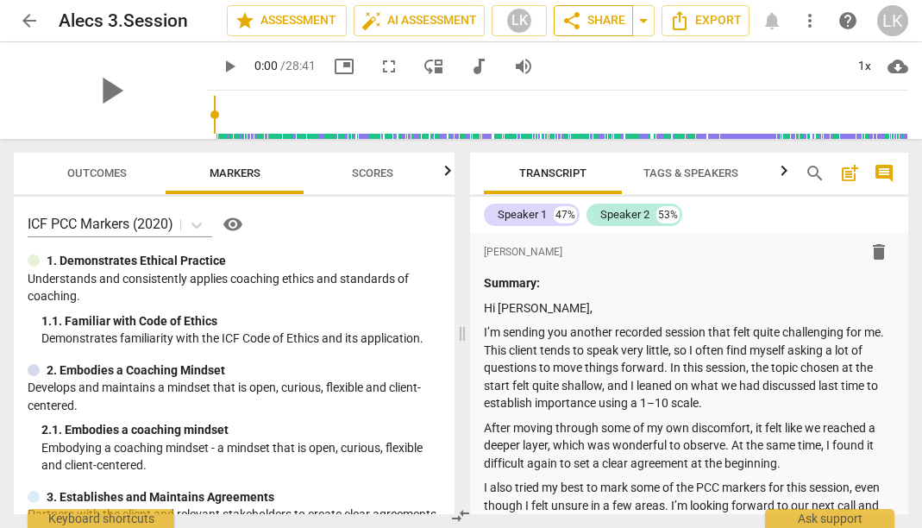
click at [595, 18] on span "share Share" at bounding box center [593, 20] width 64 height 21
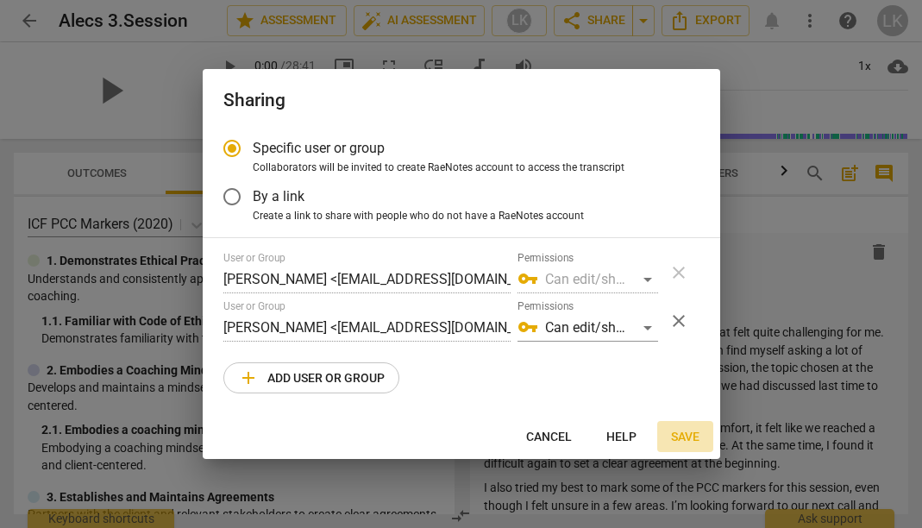
click at [685, 429] on span "Save" at bounding box center [685, 437] width 28 height 17
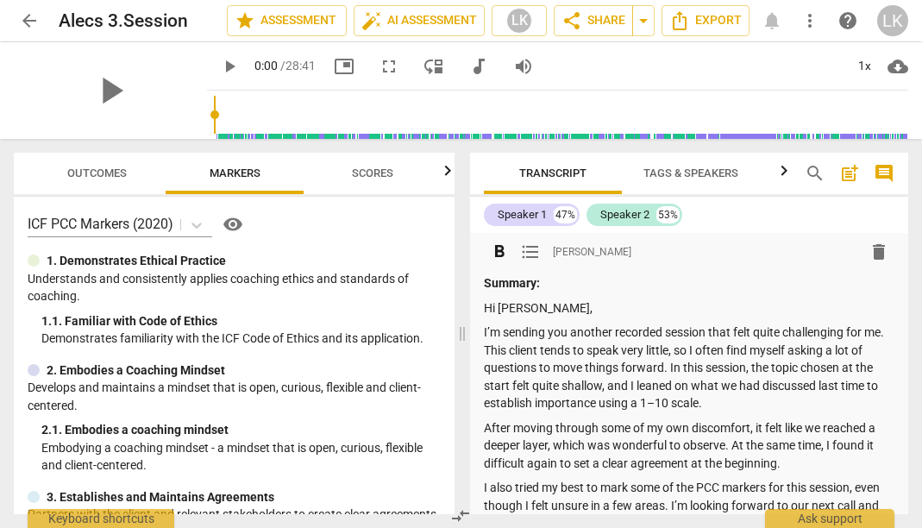
scroll to position [5, 0]
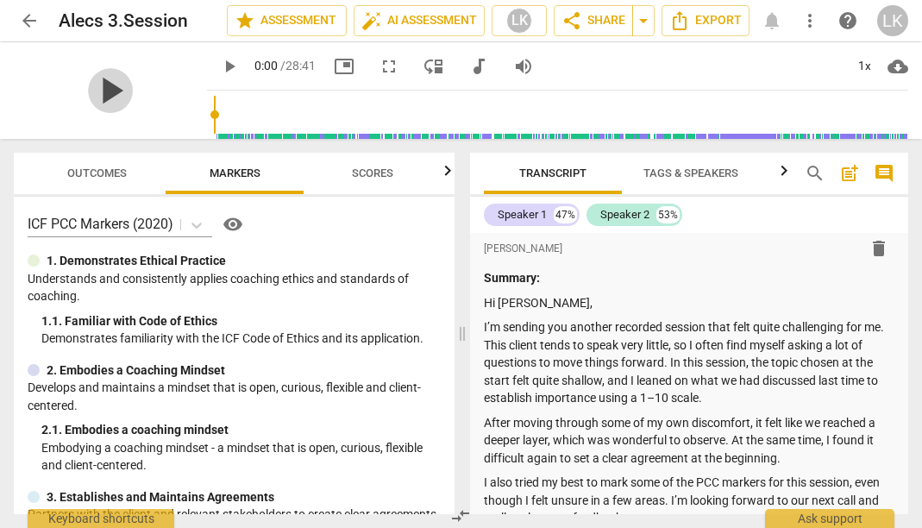
click at [98, 106] on span "play_arrow" at bounding box center [110, 90] width 45 height 45
click at [98, 104] on span "pause" at bounding box center [110, 90] width 45 height 45
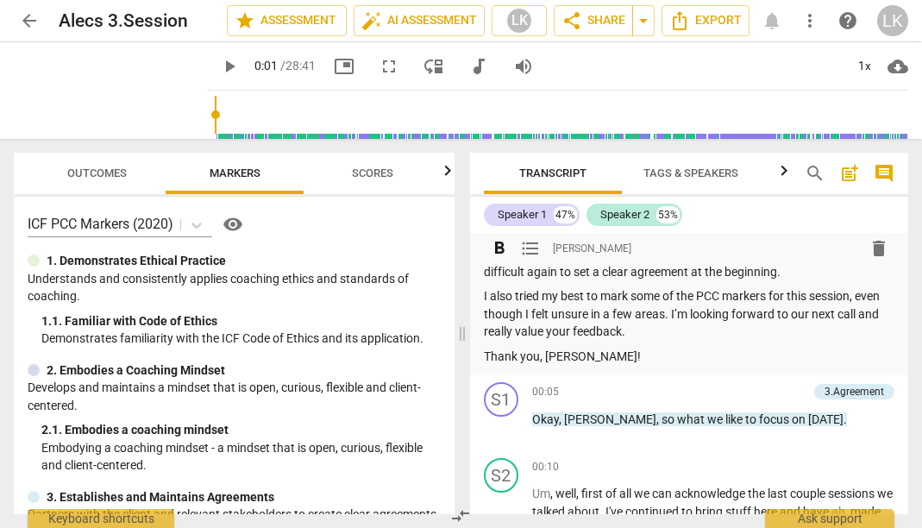
scroll to position [192, 0]
click at [28, 22] on span "arrow_back" at bounding box center [29, 20] width 21 height 21
